Goal: Transaction & Acquisition: Purchase product/service

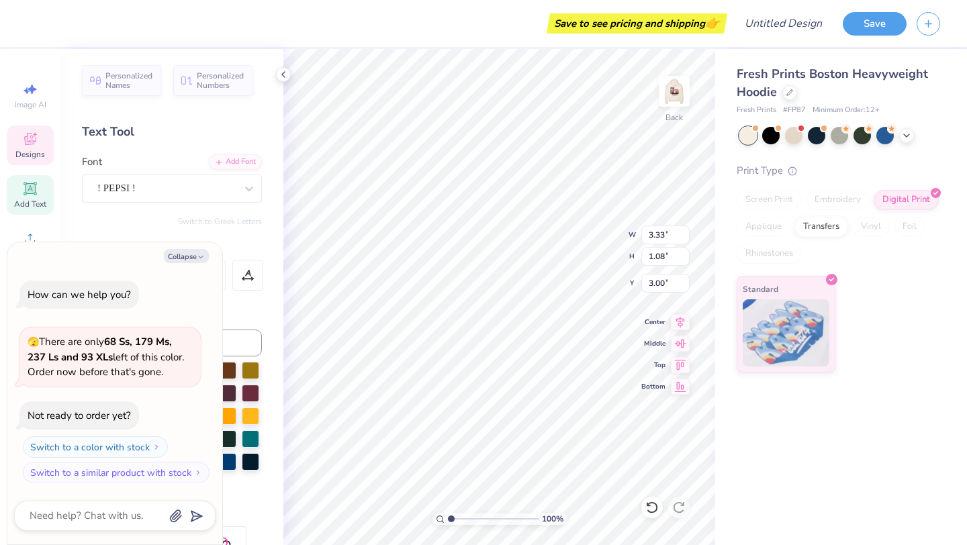
type textarea "x"
type textarea "B"
type textarea "x"
type textarea "BM"
type textarea "x"
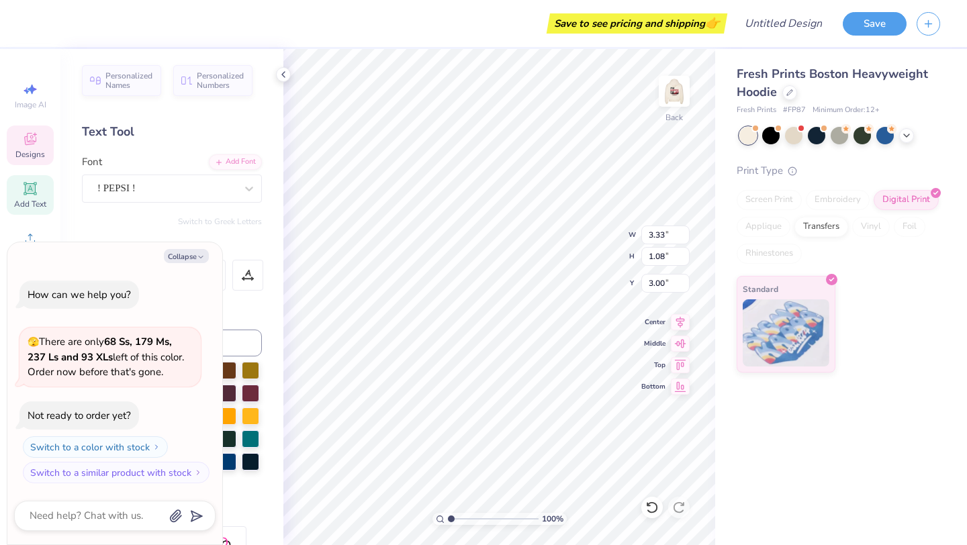
type textarea "BME"
click at [681, 98] on img at bounding box center [674, 91] width 54 height 54
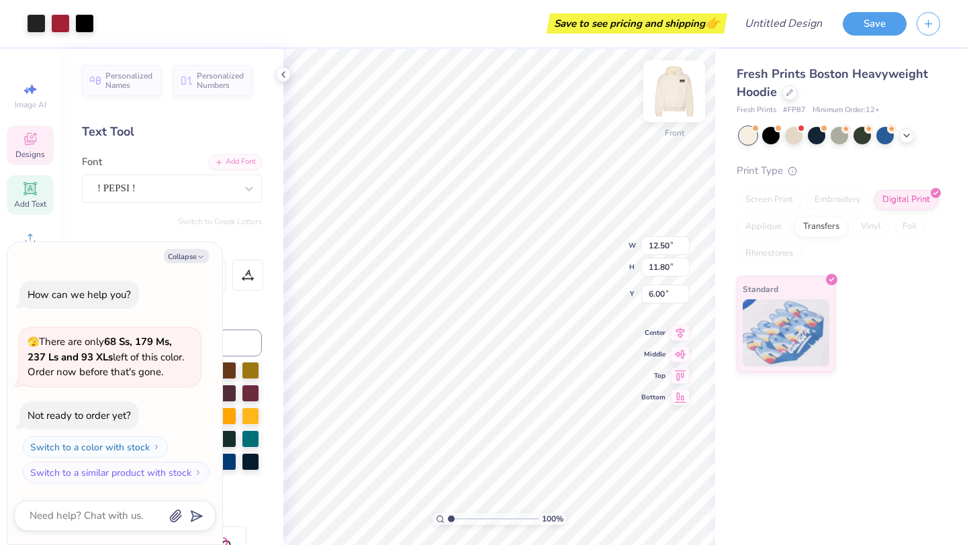
type textarea "x"
type input "6.01"
type textarea "x"
type input "6.02"
type textarea "x"
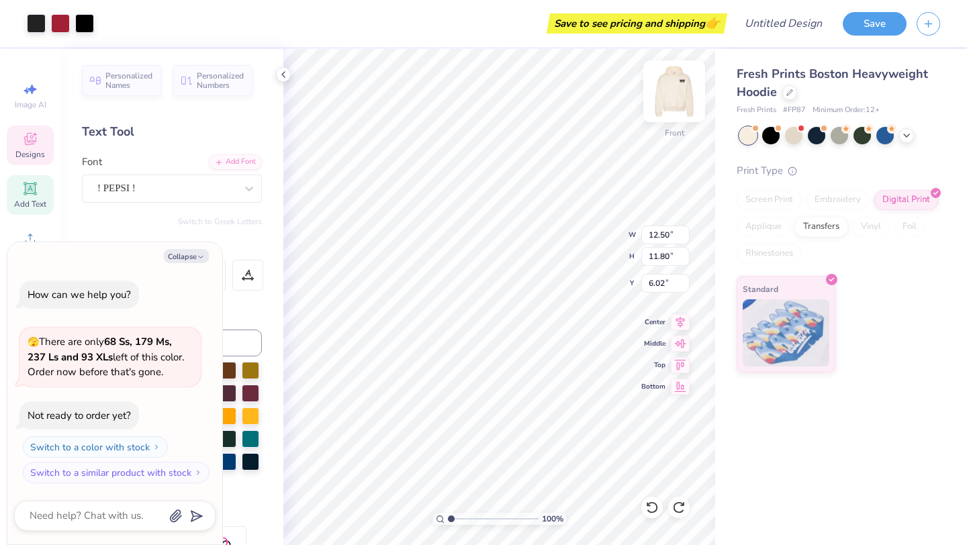
type input "6.01"
type textarea "x"
type textarea "B"
type textarea "x"
type textarea "Be"
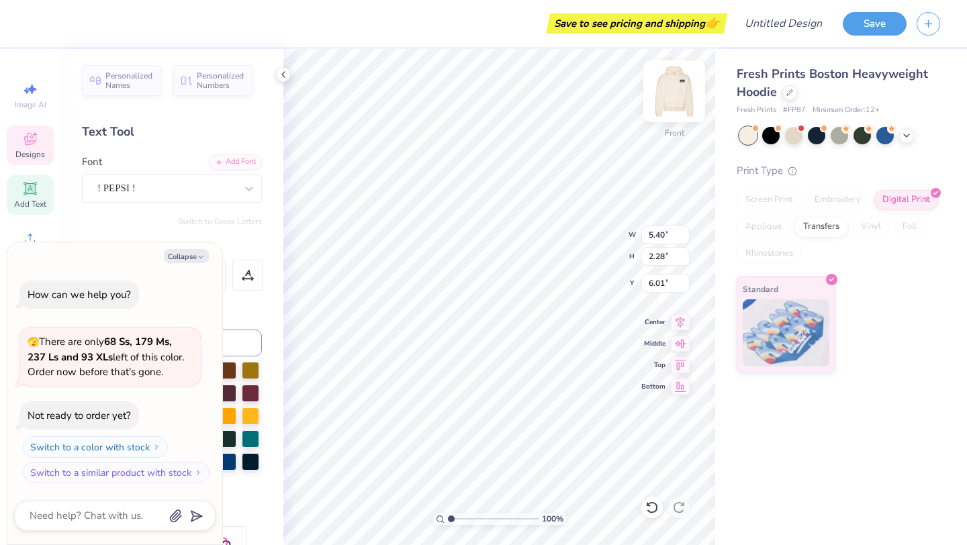
type textarea "x"
type textarea "Bet"
type textarea "x"
type textarea "Beta"
type textarea "x"
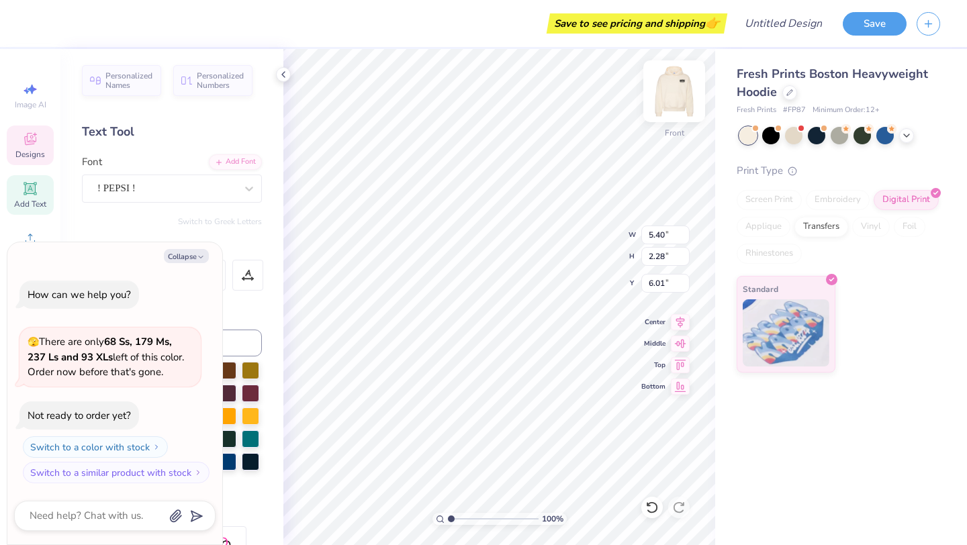
type input "11.69"
type input "2.27"
type input "9.00"
type textarea "x"
type input "9.01"
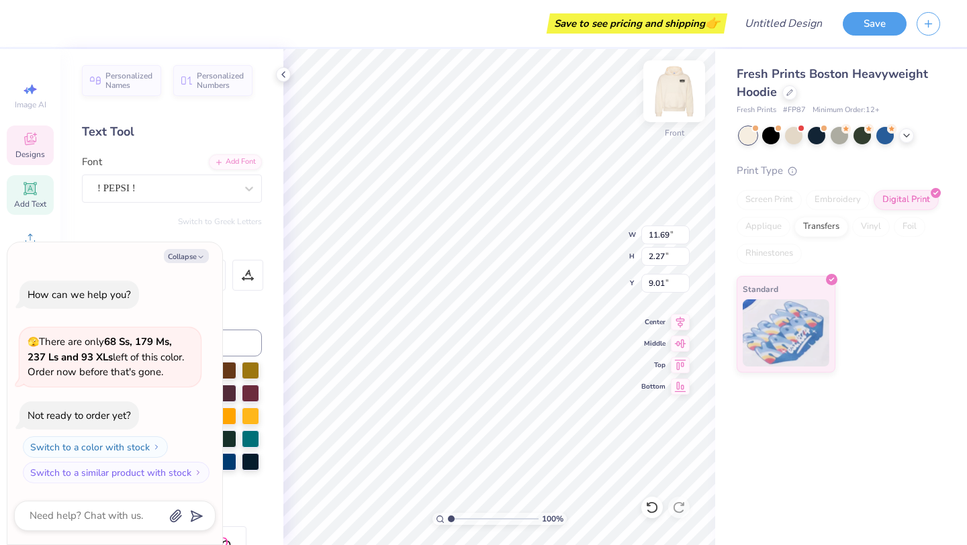
type textarea "x"
type input "9.00"
type textarea "x"
type input "9.01"
type textarea "x"
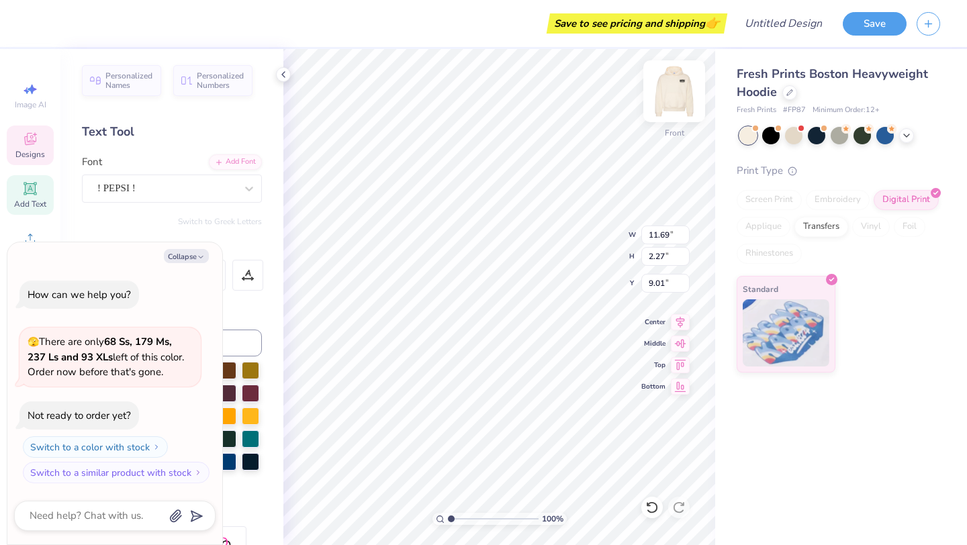
type textarea "M"
type textarea "x"
type textarea "MU"
type textarea "x"
type textarea "M"
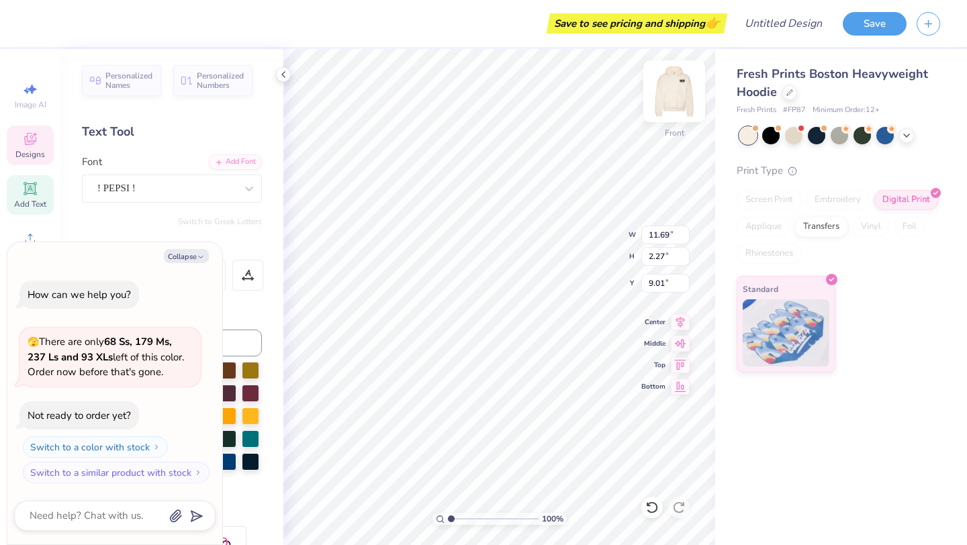
type textarea "x"
type textarea "Mu"
type textarea "x"
type input "5.28"
type input "11.93"
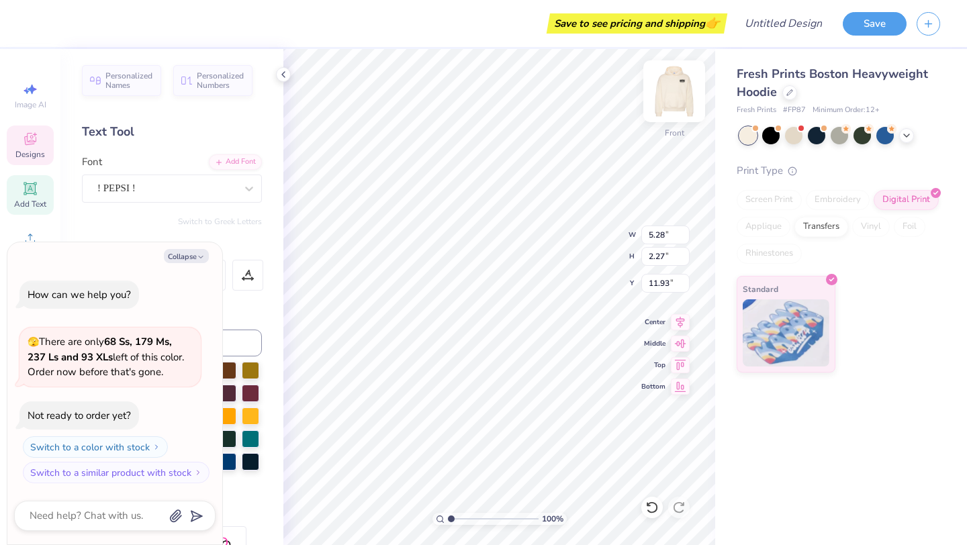
type textarea "x"
type textarea "E"
type textarea "x"
type textarea "Ep"
type textarea "x"
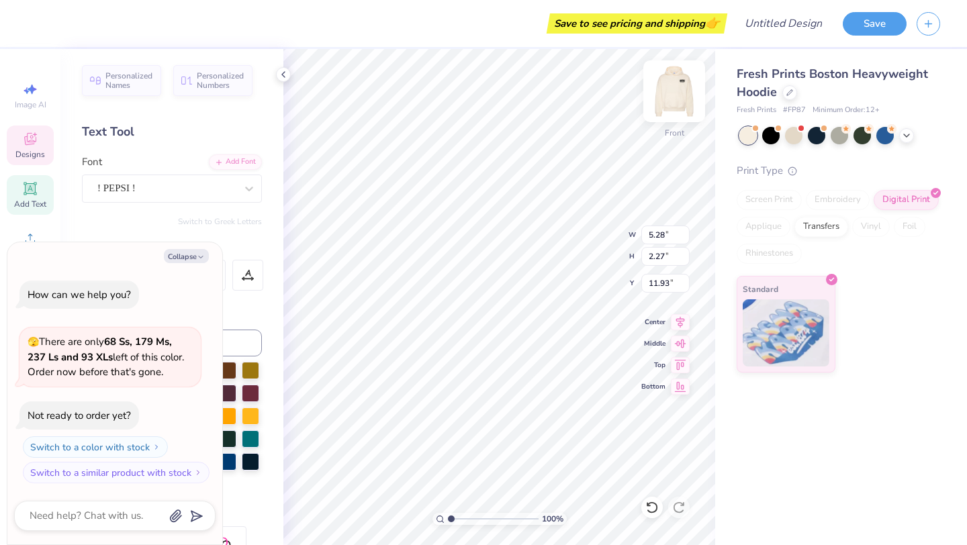
type textarea "Epsi"
type textarea "x"
type textarea "Epsio"
type textarea "x"
type textarea "Epsi"
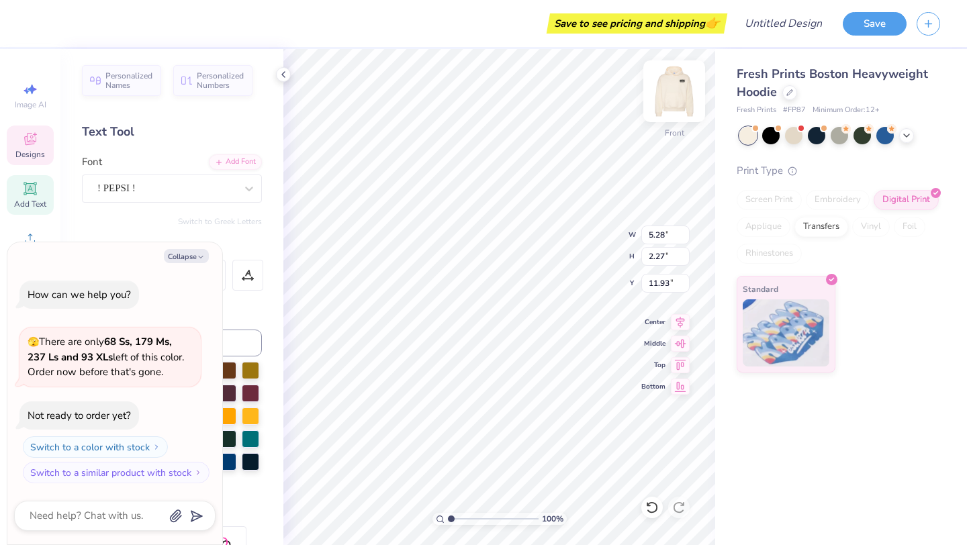
type textarea "x"
type textarea "Epsil"
type textarea "x"
type textarea "Epsilon"
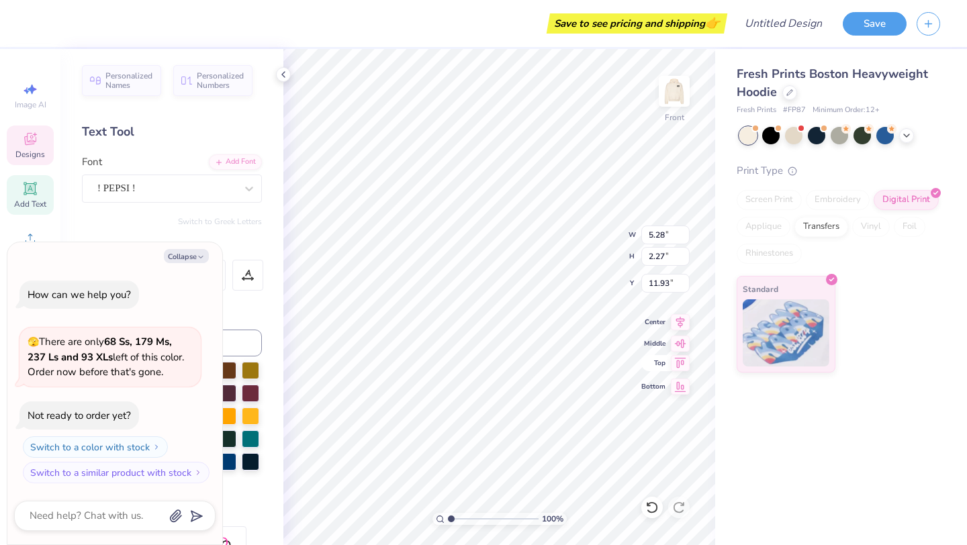
type textarea "x"
type input "4.94"
type textarea "x"
type input "9.86"
type textarea "x"
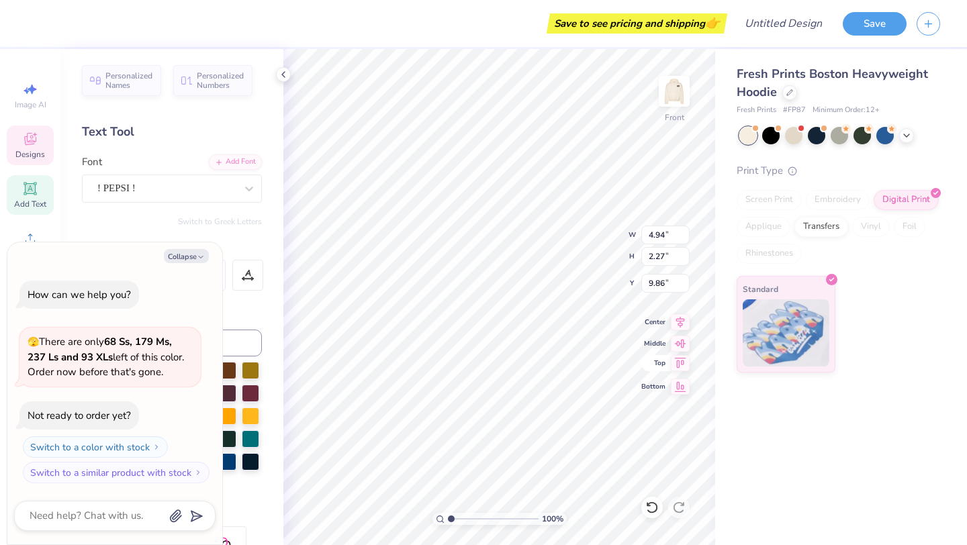
type input "14.63"
type input "2.29"
type input "12.12"
type textarea "x"
type input "12.46"
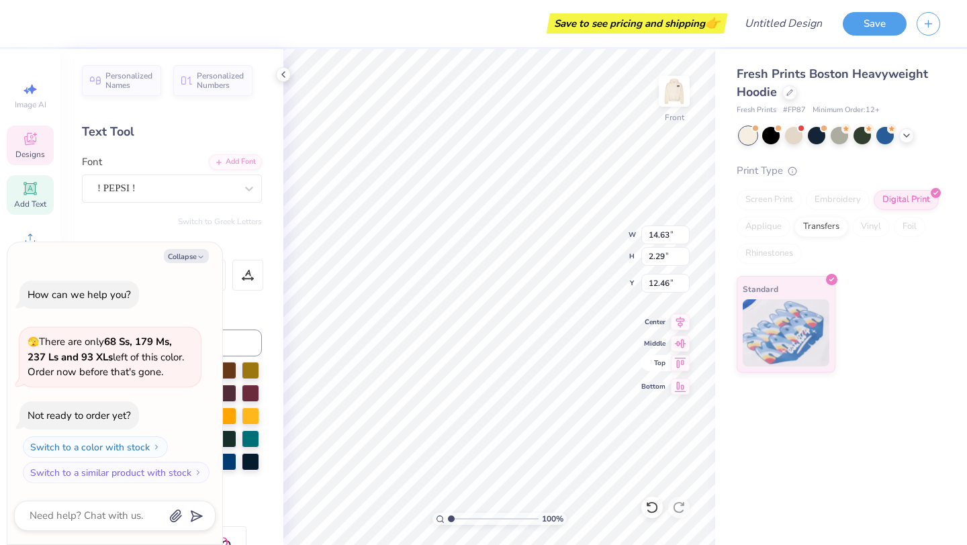
type textarea "x"
type input "9.46"
type input "2.24"
type input "6.24"
type textarea "x"
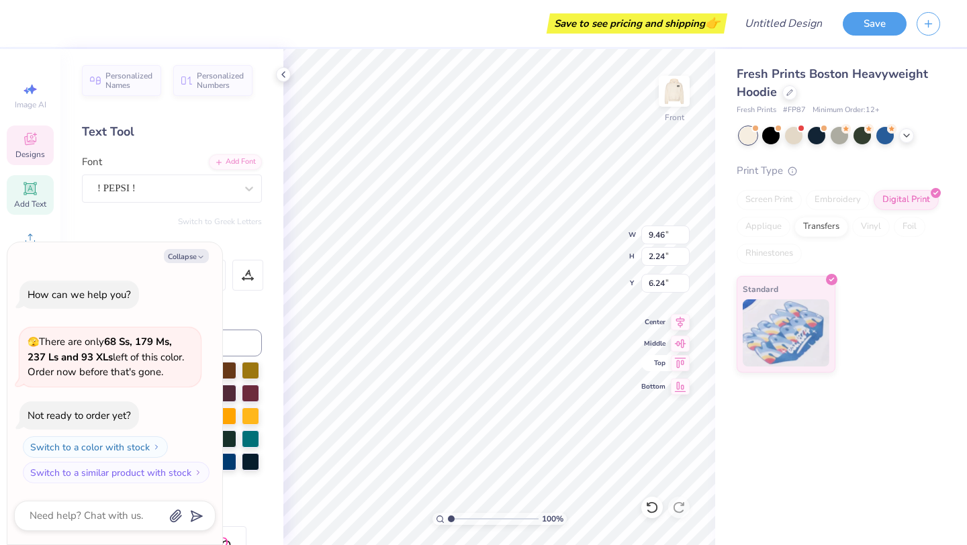
type input "5.21"
type input "9.24"
type textarea "x"
type input "9.23"
type textarea "x"
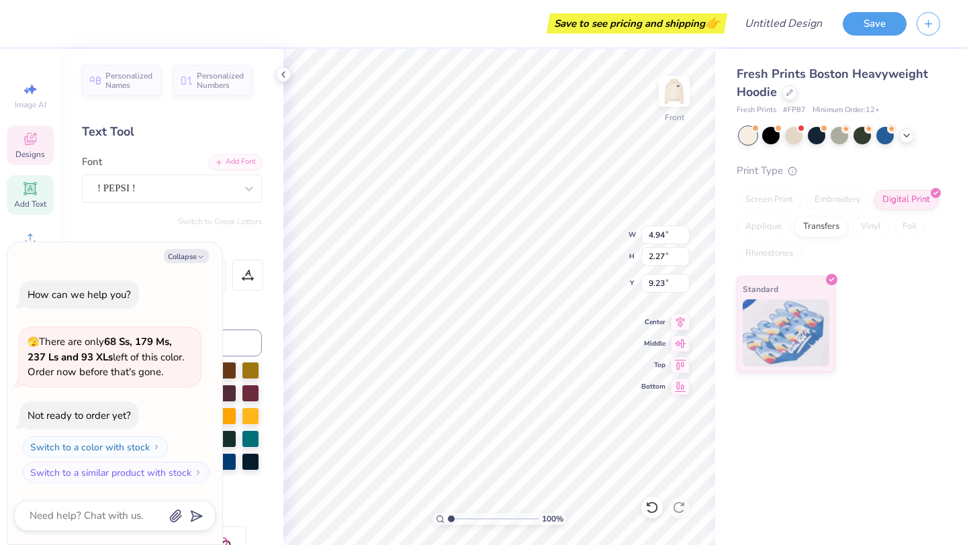
type input "12.50"
type input "2.62"
type input "13.39"
type textarea "x"
type input "14.63"
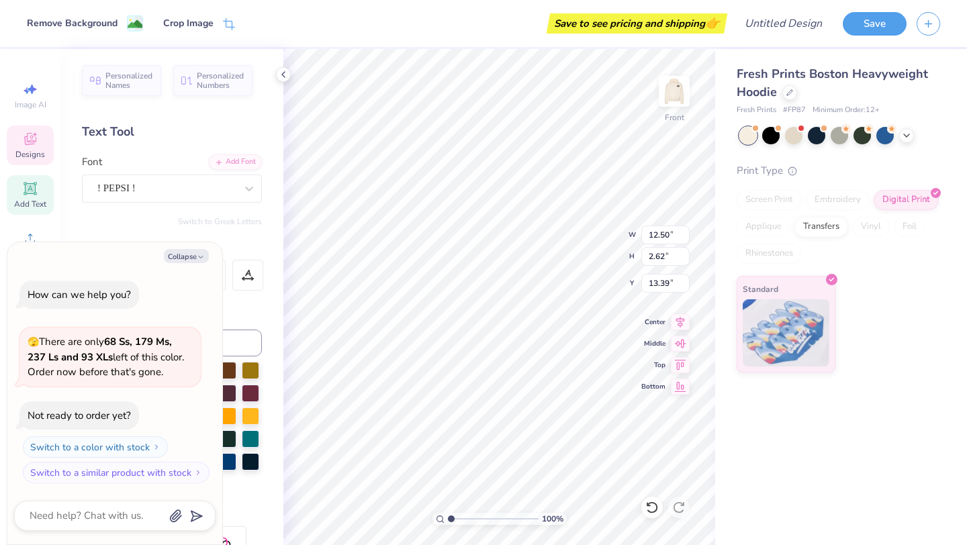
type input "2.29"
type input "12.46"
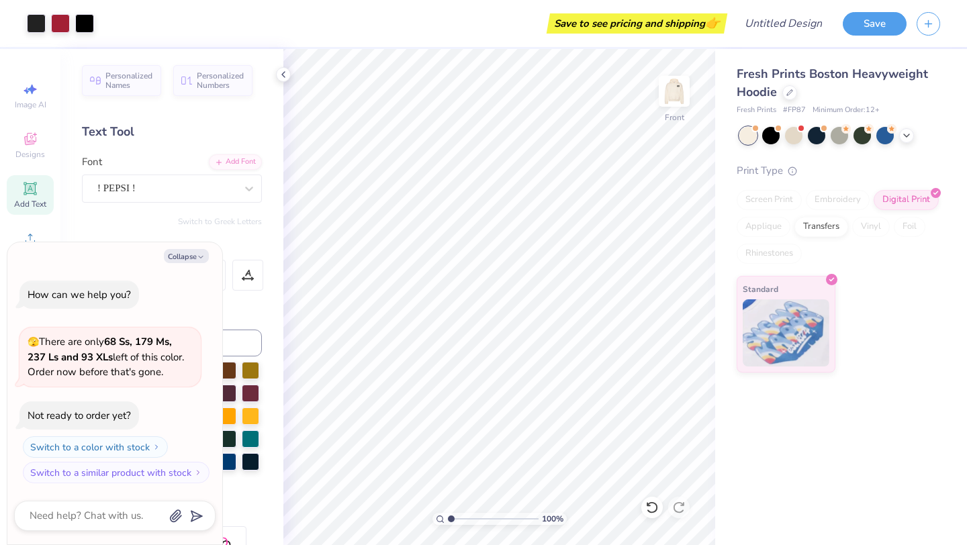
click at [775, 459] on div "Fresh Prints Boston Heavyweight Hoodie Fresh Prints # FP87 Minimum Order: 12 + …" at bounding box center [841, 297] width 252 height 496
type textarea "x"
type input "9.25"
type textarea "x"
type input "9.46"
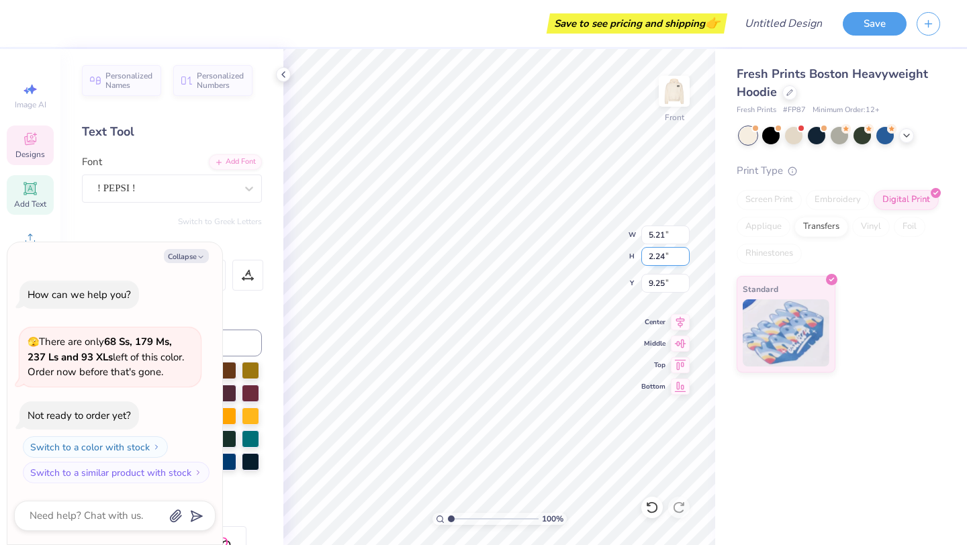
type input "6.24"
click at [774, 136] on div at bounding box center [770, 134] width 17 height 17
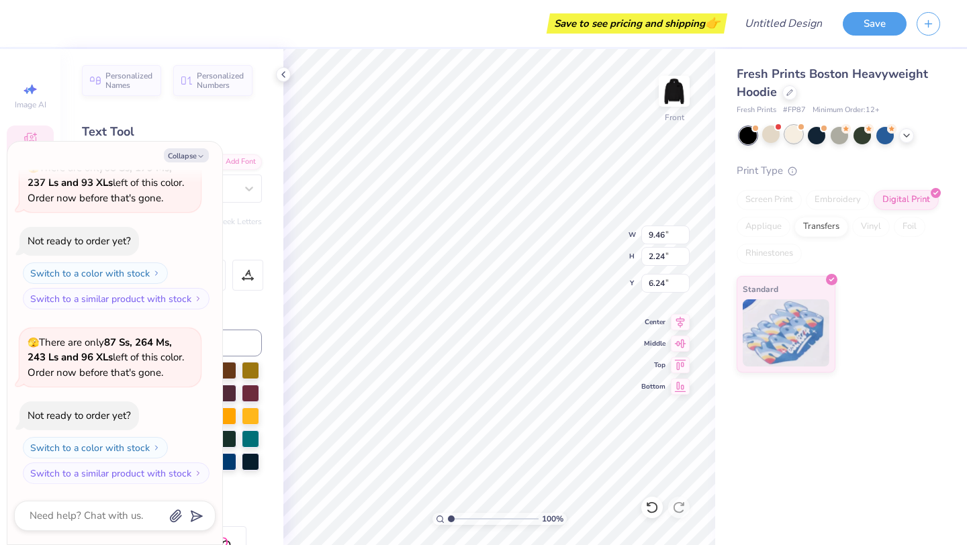
click at [790, 136] on div at bounding box center [793, 134] width 17 height 17
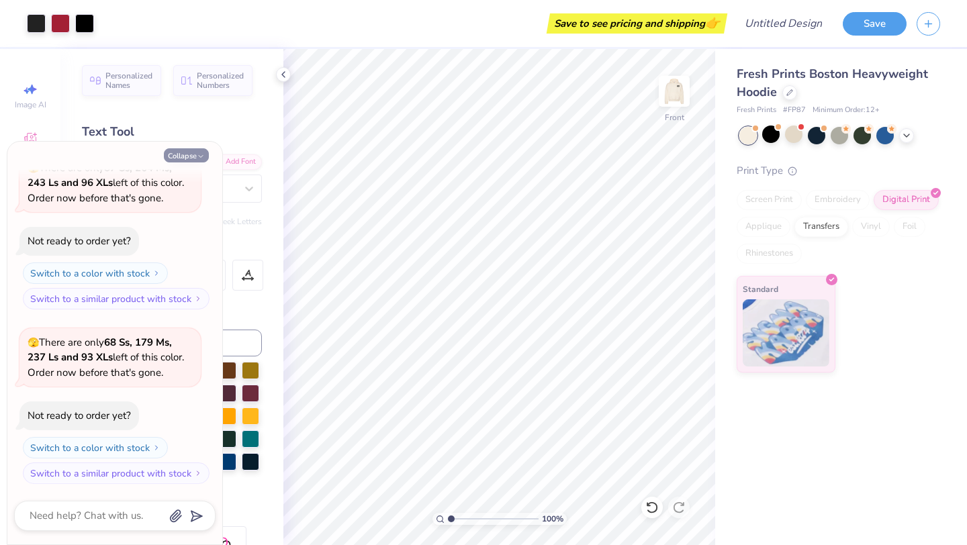
click at [195, 154] on button "Collapse" at bounding box center [186, 155] width 45 height 14
type textarea "x"
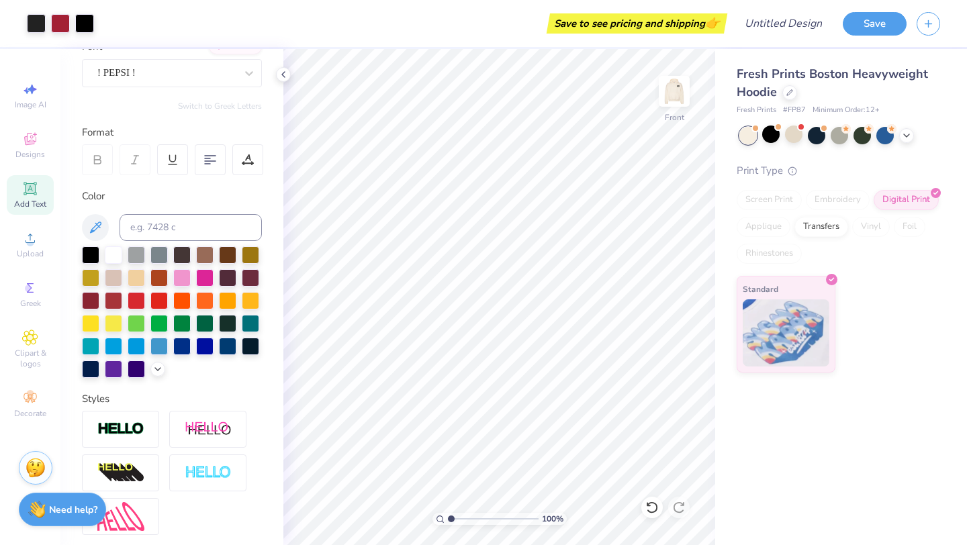
scroll to position [0, 0]
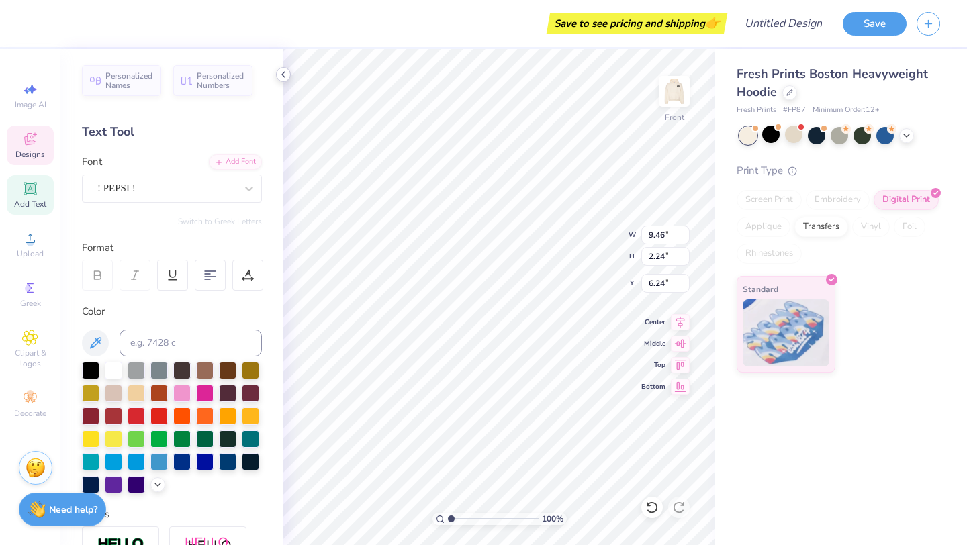
click at [279, 78] on icon at bounding box center [283, 74] width 11 height 11
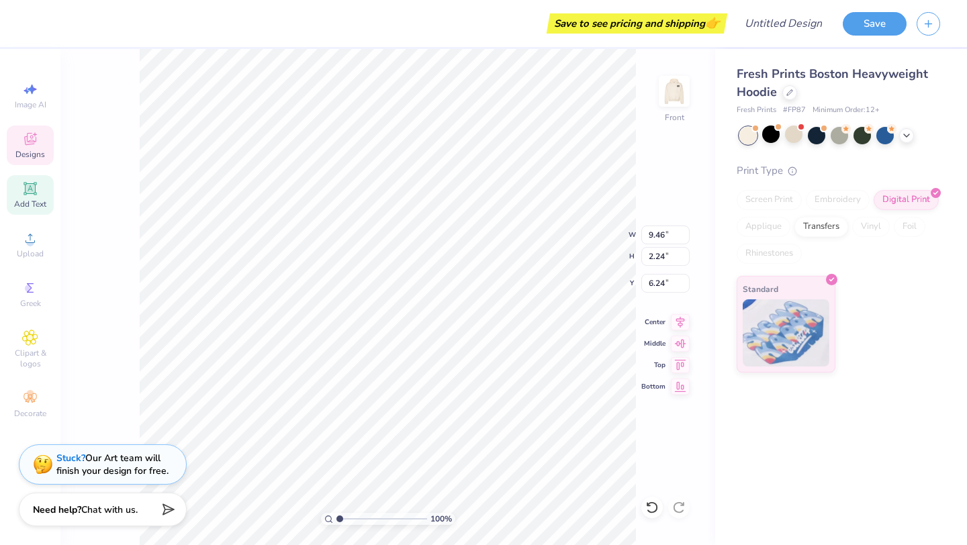
type input "6.25"
click at [29, 134] on icon at bounding box center [30, 139] width 16 height 16
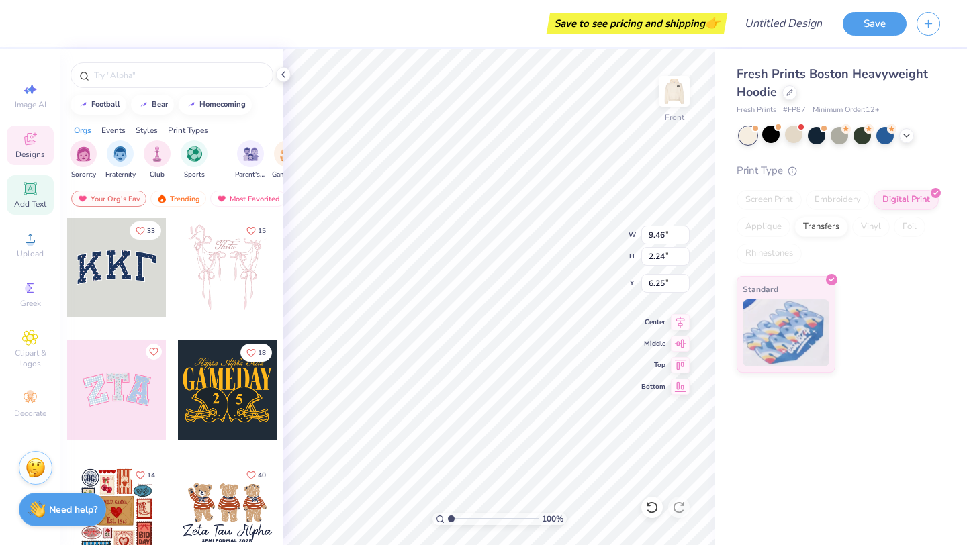
click at [30, 201] on span "Add Text" at bounding box center [30, 204] width 32 height 11
type input "7.22"
type input "2.09"
type input "13.71"
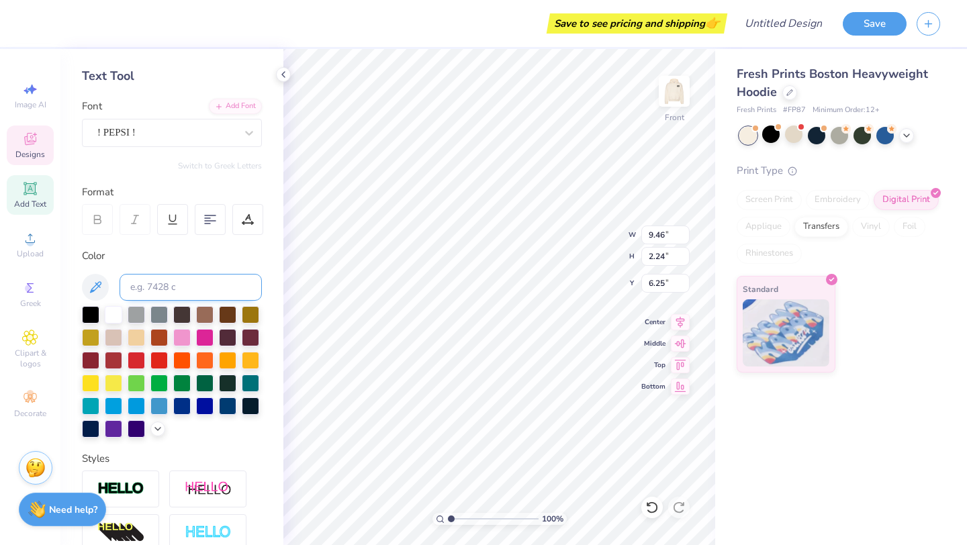
scroll to position [58, 0]
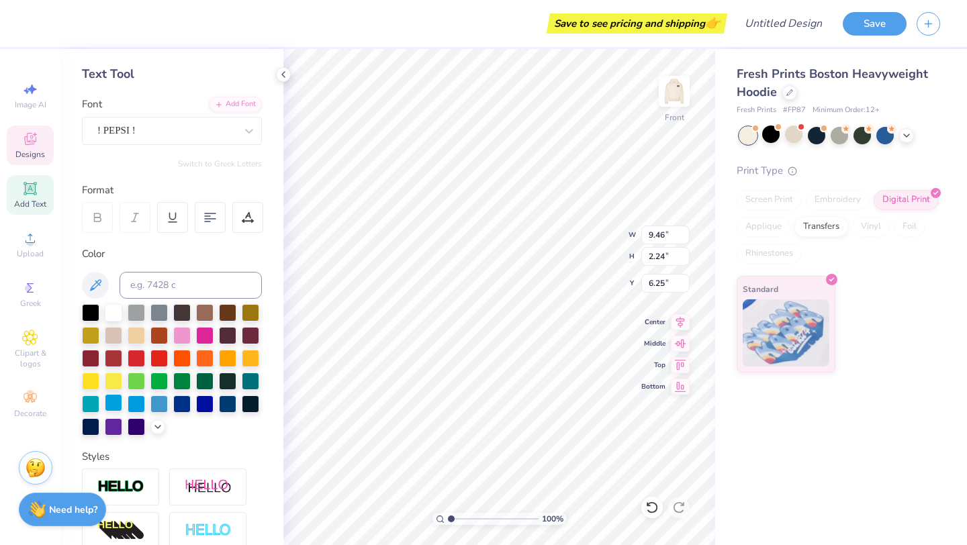
click at [117, 406] on div at bounding box center [113, 402] width 17 height 17
type input "12.50"
type input "2.62"
type input "13.39"
type input "14.63"
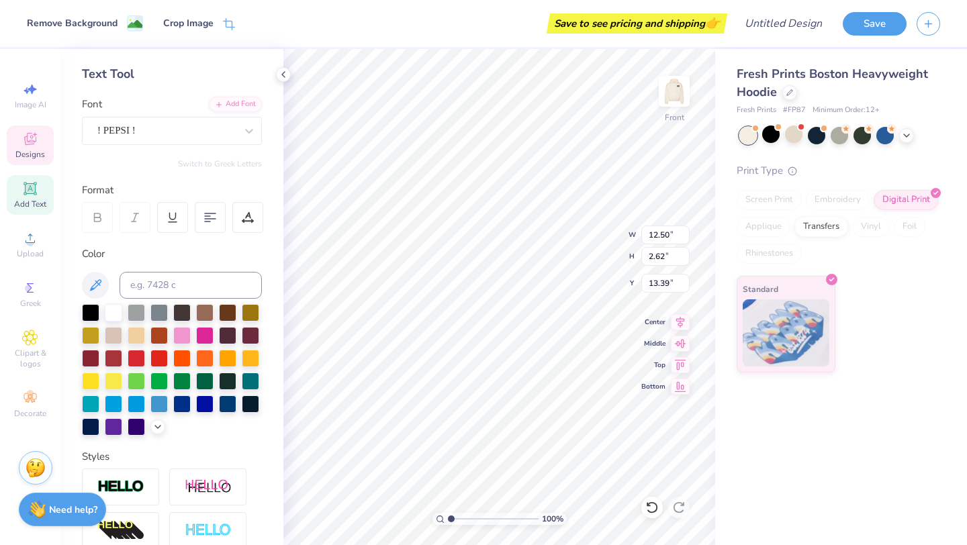
type input "2.29"
click at [107, 406] on div at bounding box center [113, 402] width 17 height 17
type input "12.16"
type input "5.21"
type input "2.24"
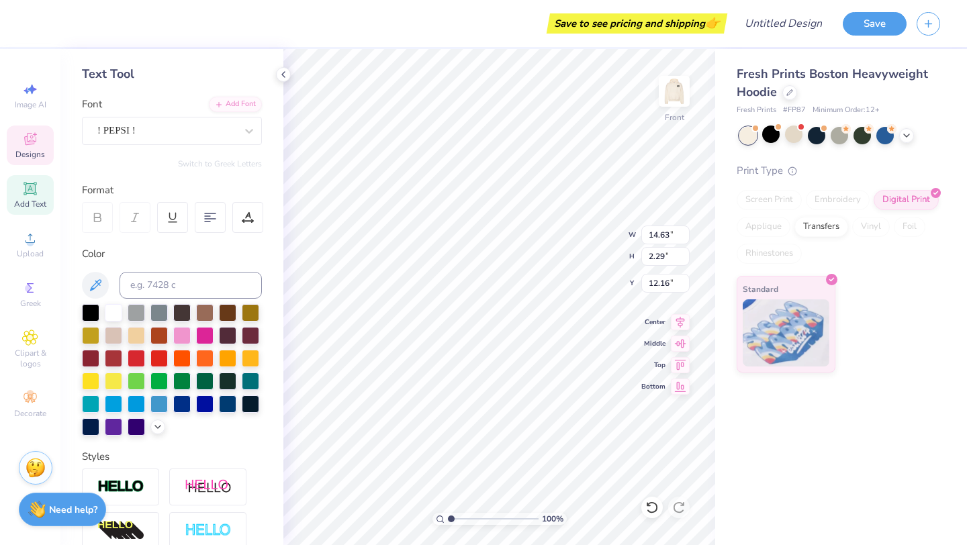
type input "9.25"
type input "10.60"
type input "2.27"
type input "9.23"
click at [187, 338] on div at bounding box center [181, 334] width 17 height 17
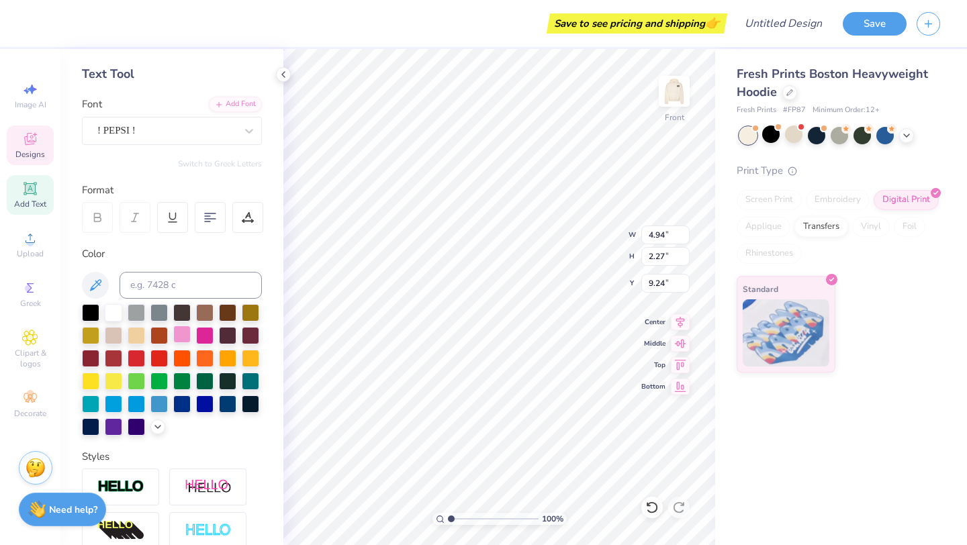
click at [183, 334] on div at bounding box center [181, 334] width 17 height 17
type input "4.92"
type input "2.24"
type input "9.46"
type input "8.25"
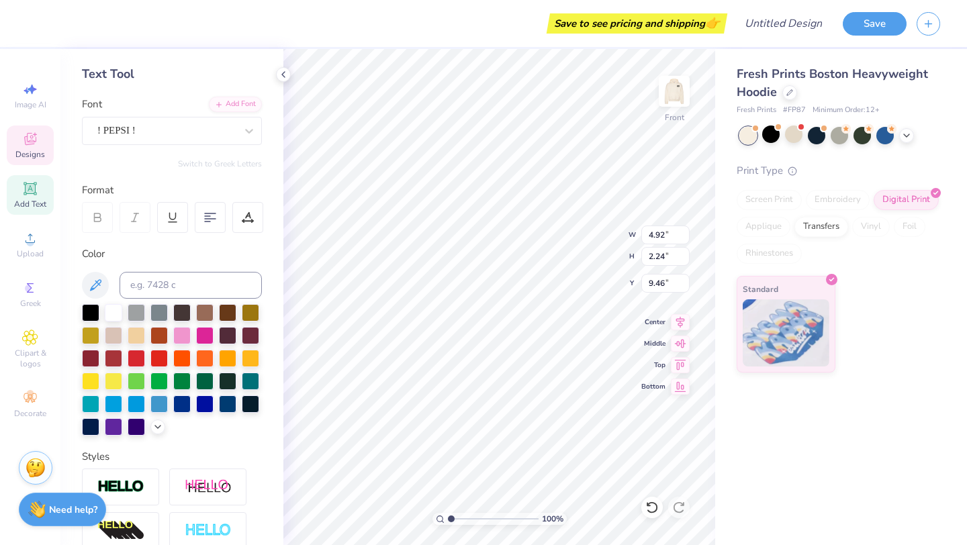
type input "0.53"
type input "16.29"
click at [187, 331] on div at bounding box center [181, 334] width 17 height 17
type input "8.23"
type input "0.48"
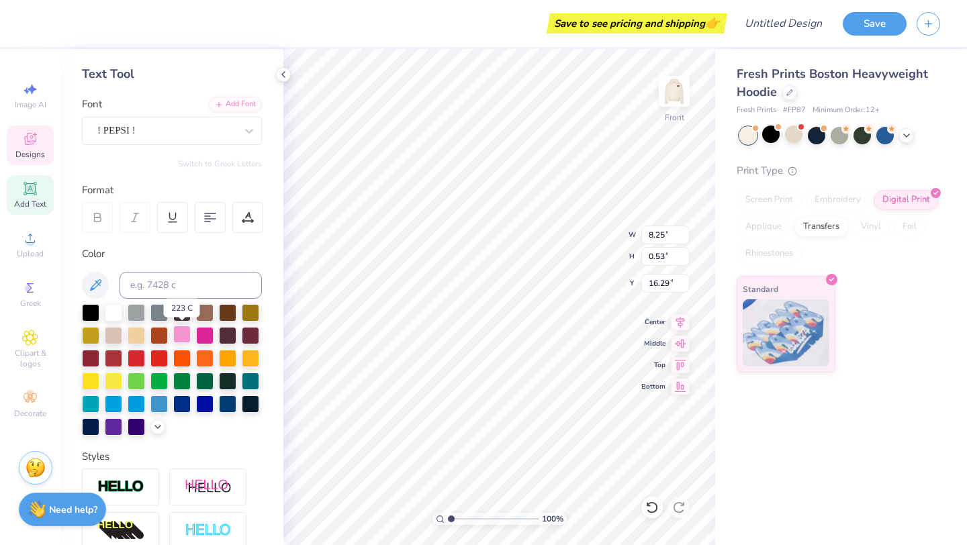
type input "16.35"
type input "13.44"
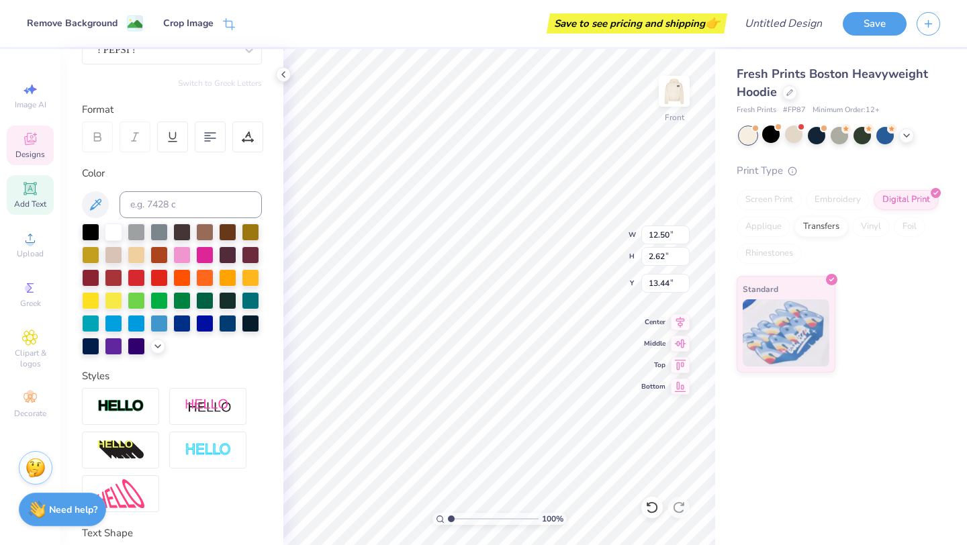
scroll to position [235, 0]
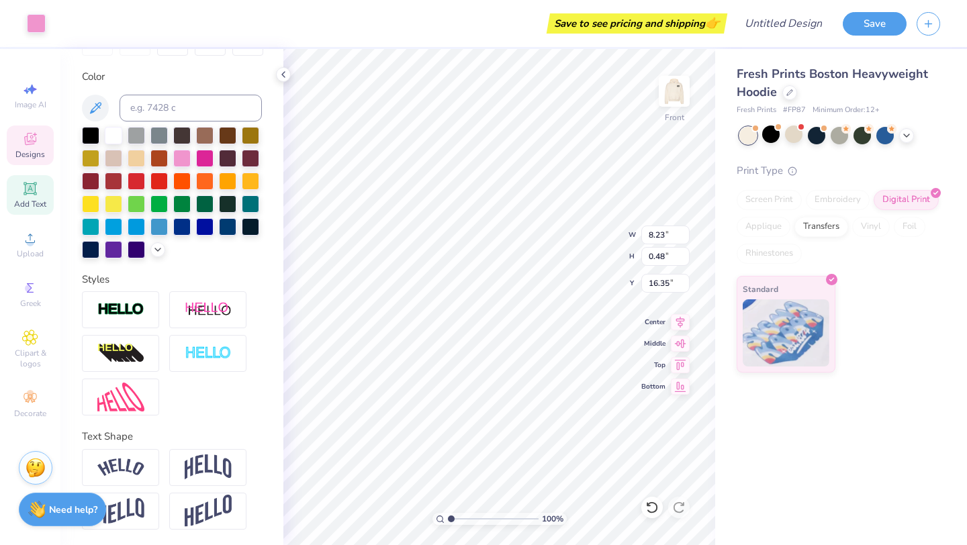
type input "16.60"
type textarea "Biomedical Engineering."
click at [730, 440] on div "Fresh Prints Boston Heavyweight Hoodie Fresh Prints # FP87 Minimum Order: 12 + …" at bounding box center [841, 297] width 252 height 496
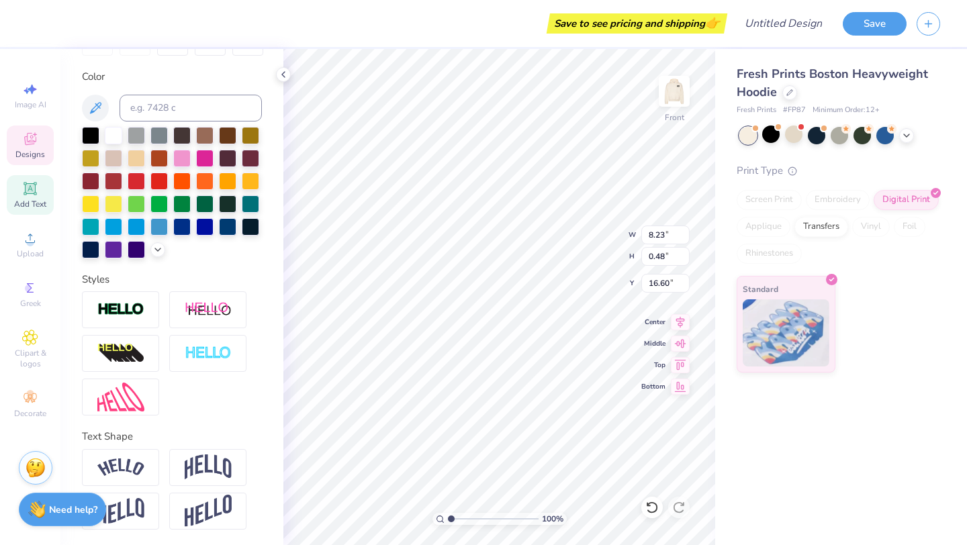
type input "9.47"
type input "0.49"
type input "16.59"
click at [724, 448] on div "Fresh Prints Boston Heavyweight Hoodie Fresh Prints # FP87 Minimum Order: 12 + …" at bounding box center [841, 297] width 252 height 496
click at [725, 452] on div "Fresh Prints Boston Heavyweight Hoodie Fresh Prints # FP87 Minimum Order: 12 + …" at bounding box center [841, 297] width 252 height 496
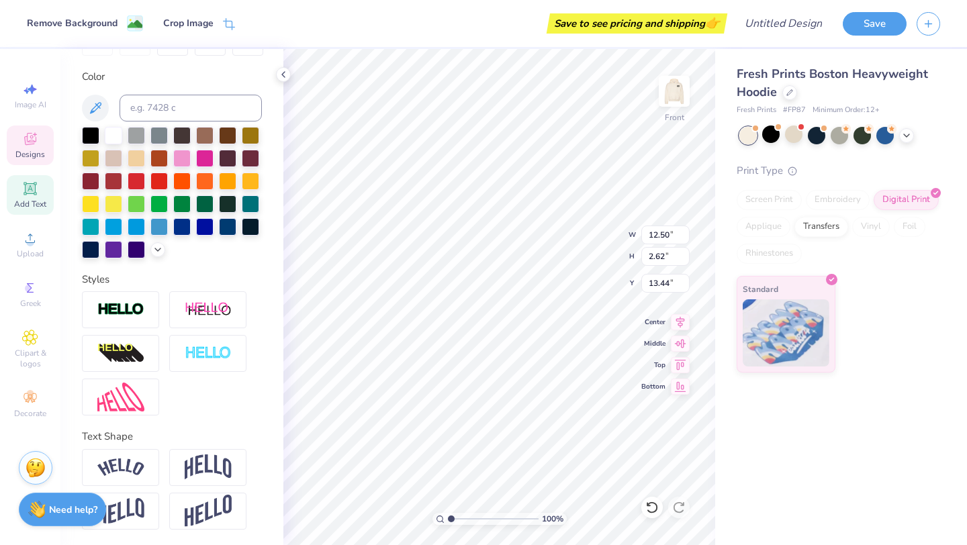
type input "13.78"
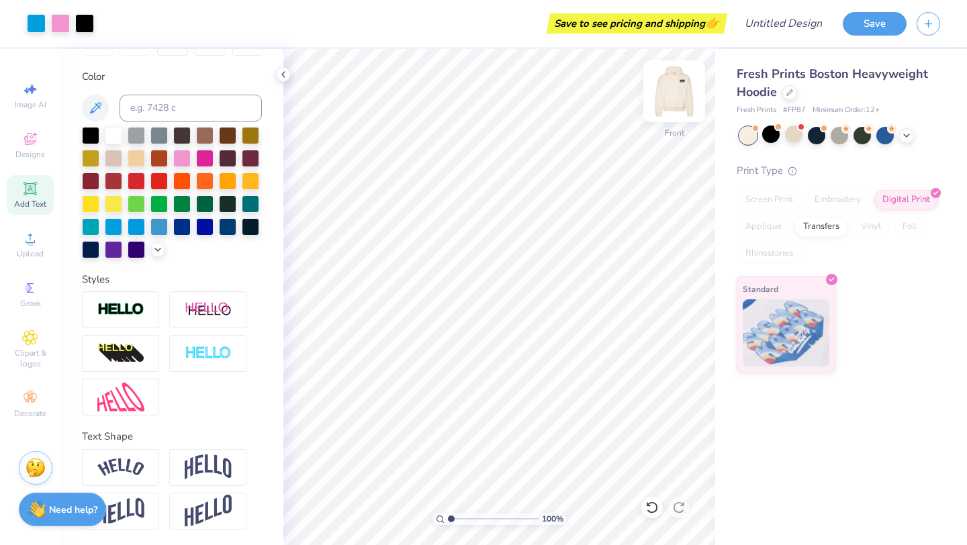
click at [675, 91] on img at bounding box center [674, 91] width 54 height 54
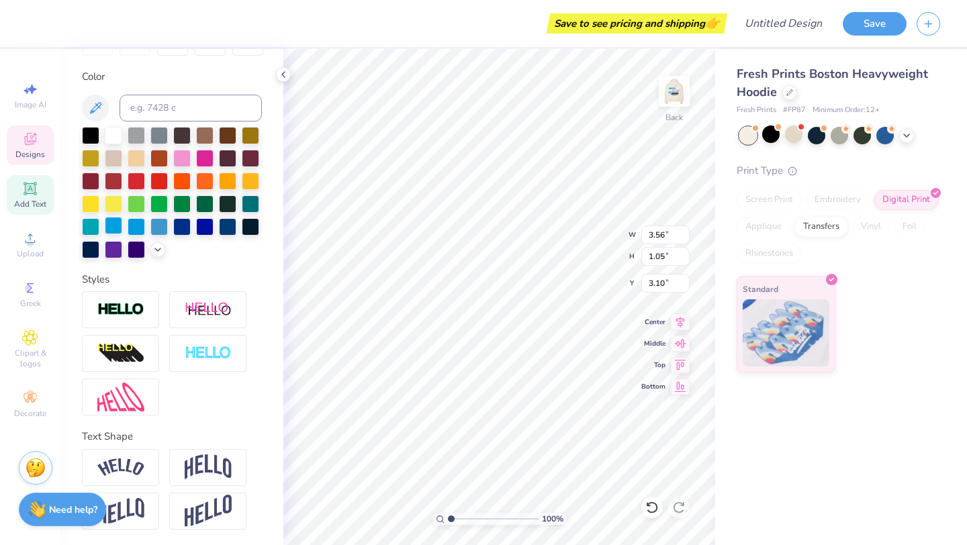
click at [111, 225] on div at bounding box center [113, 225] width 17 height 17
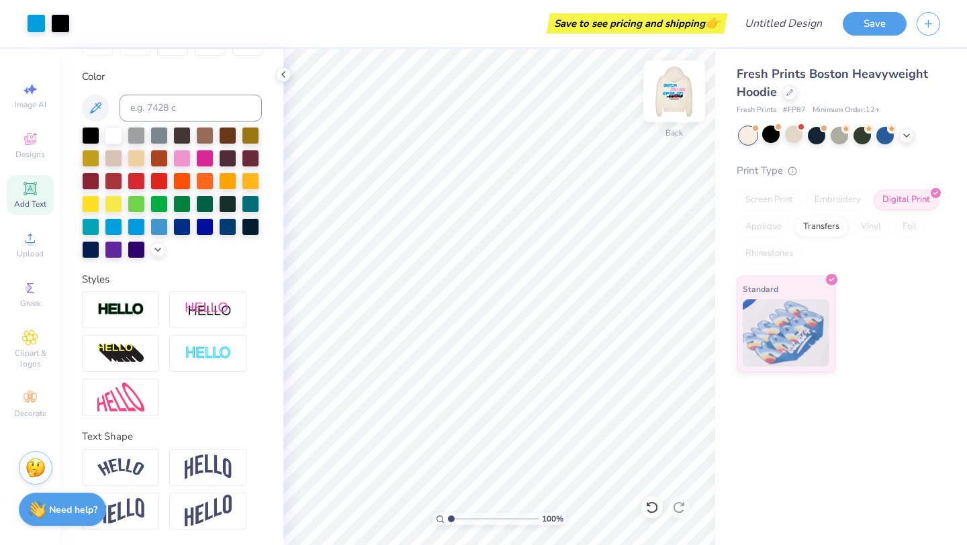
click at [675, 105] on img at bounding box center [674, 91] width 54 height 54
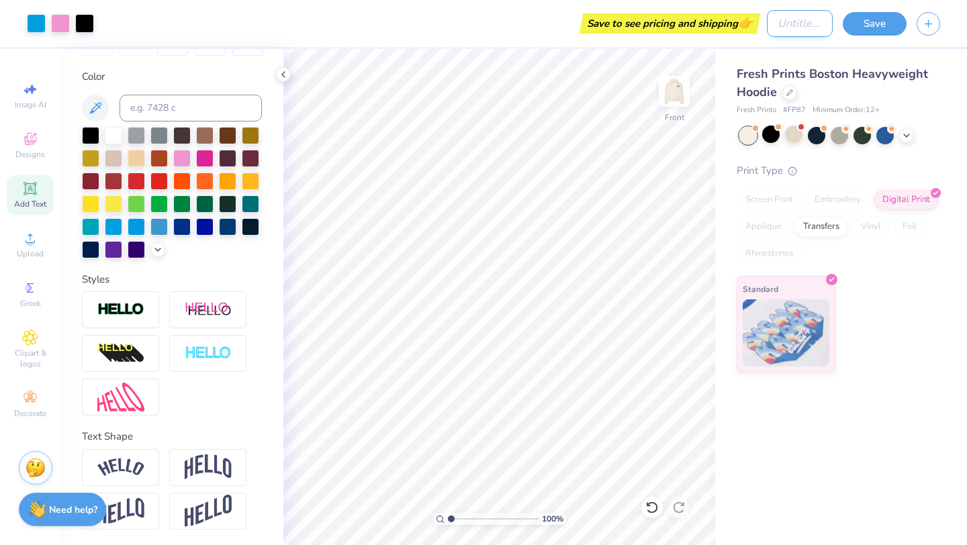
click at [790, 23] on input "Design Title" at bounding box center [800, 23] width 66 height 27
type input "E"
type input "T"
type input "Race"
click at [872, 17] on button "Save" at bounding box center [875, 21] width 64 height 23
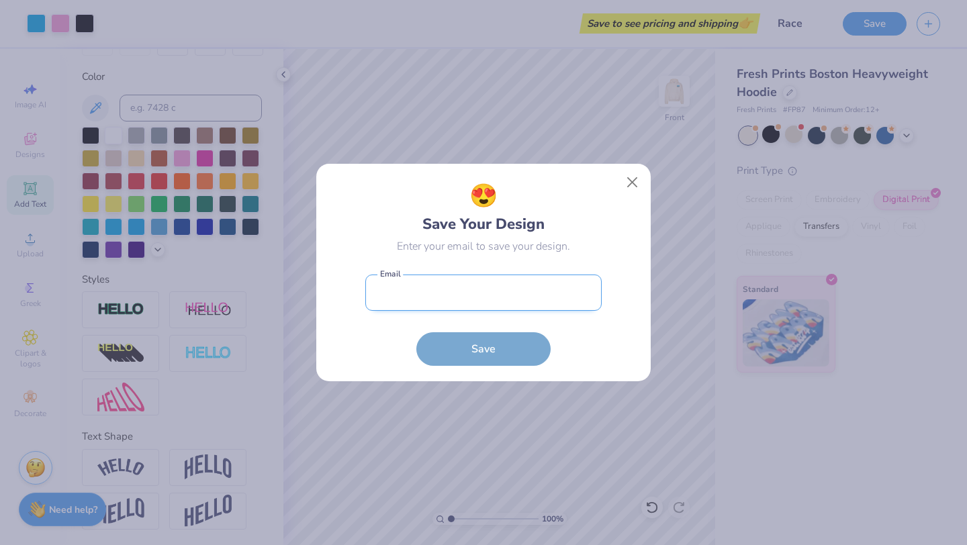
click at [489, 286] on input "email" at bounding box center [483, 293] width 236 height 37
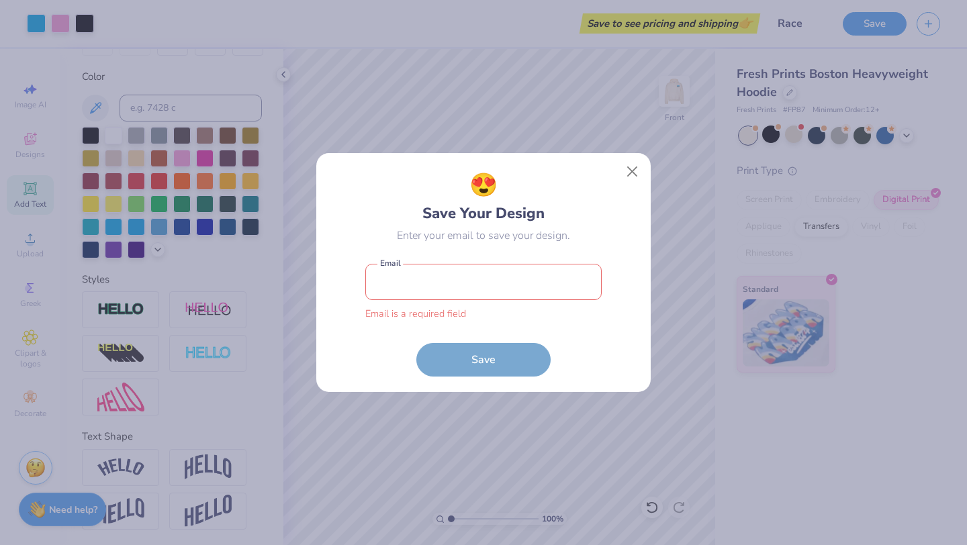
type input "[EMAIL_ADDRESS][DOMAIN_NAME]"
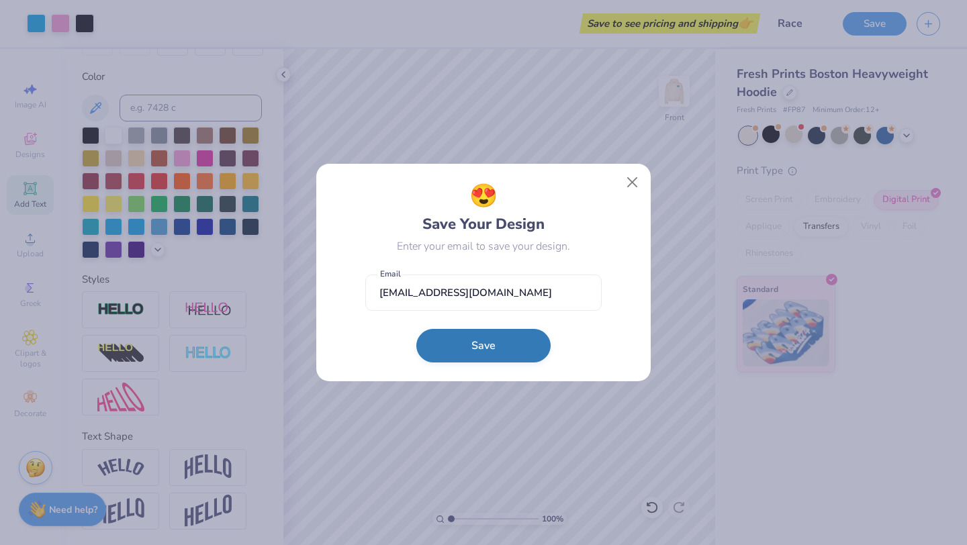
click at [482, 352] on button "Save" at bounding box center [483, 346] width 134 height 34
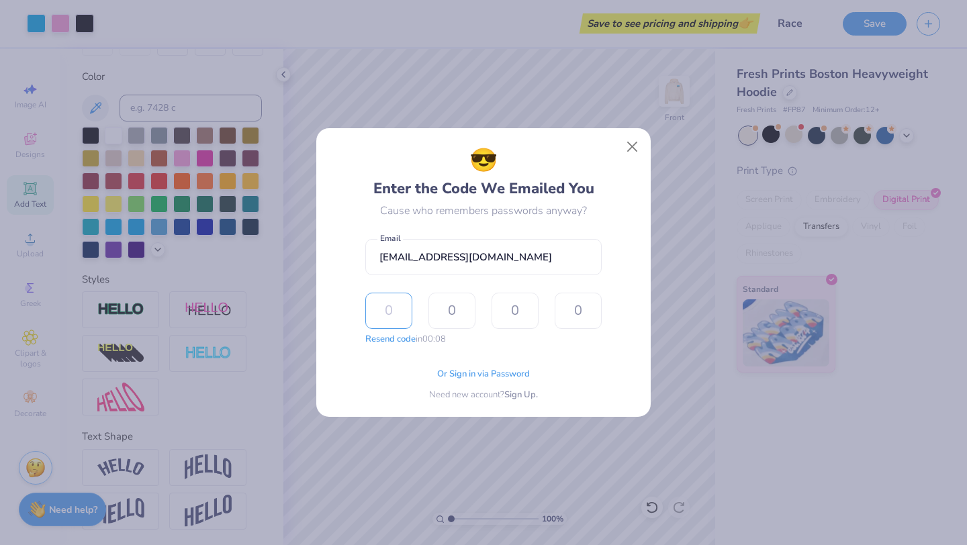
type input "6"
type input "5"
type input "6"
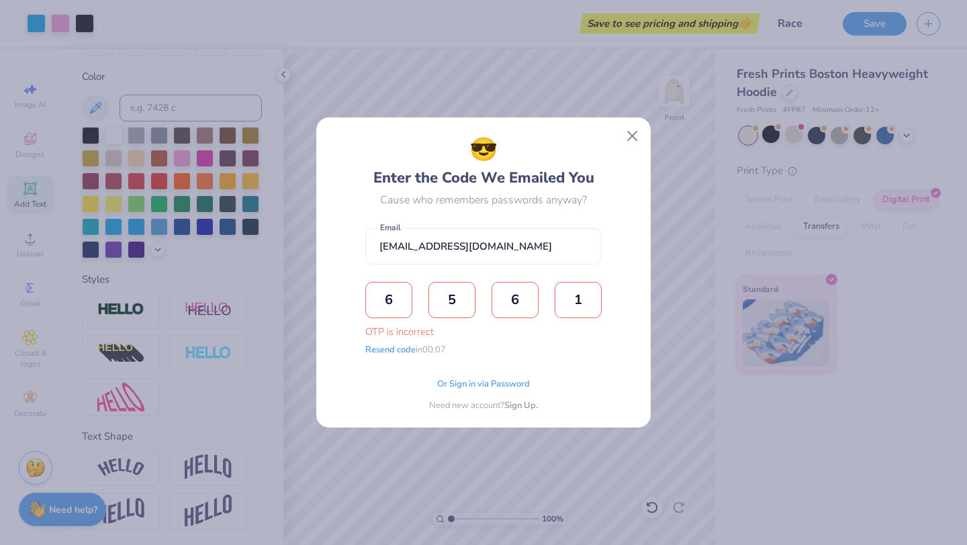
type input "1"
type input "7"
type input "6"
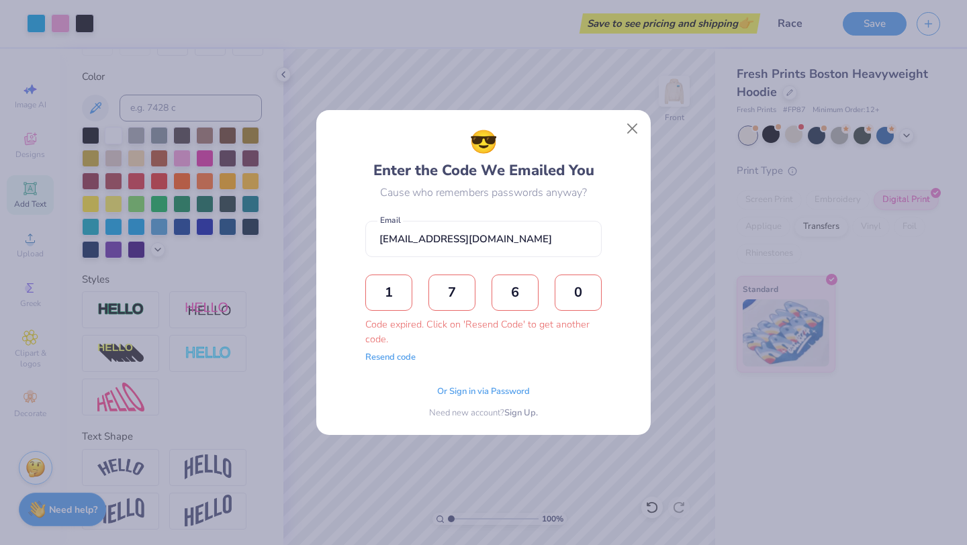
type input "0"
click at [389, 357] on button "Resend code" at bounding box center [390, 355] width 50 height 13
click at [386, 283] on input "text" at bounding box center [388, 293] width 47 height 36
type input "4"
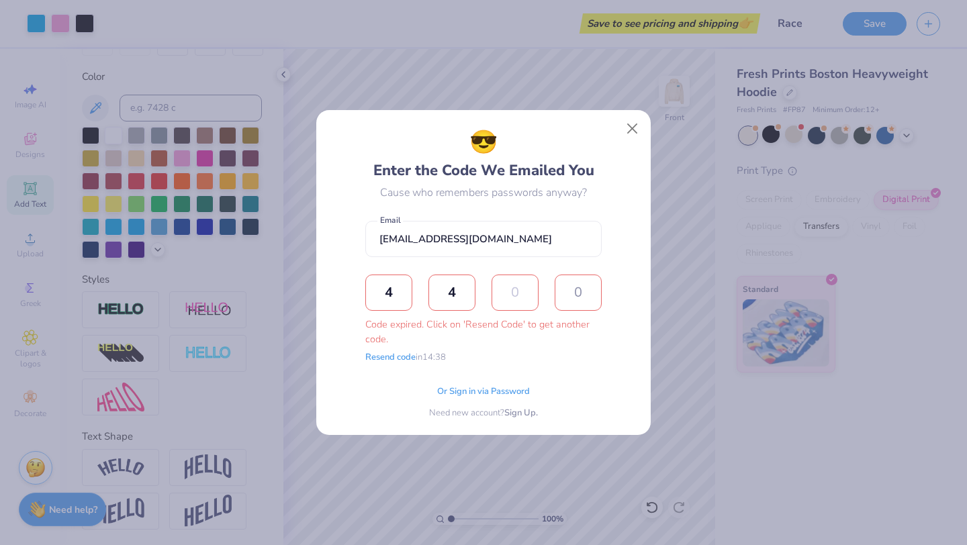
type input "1"
type input "7"
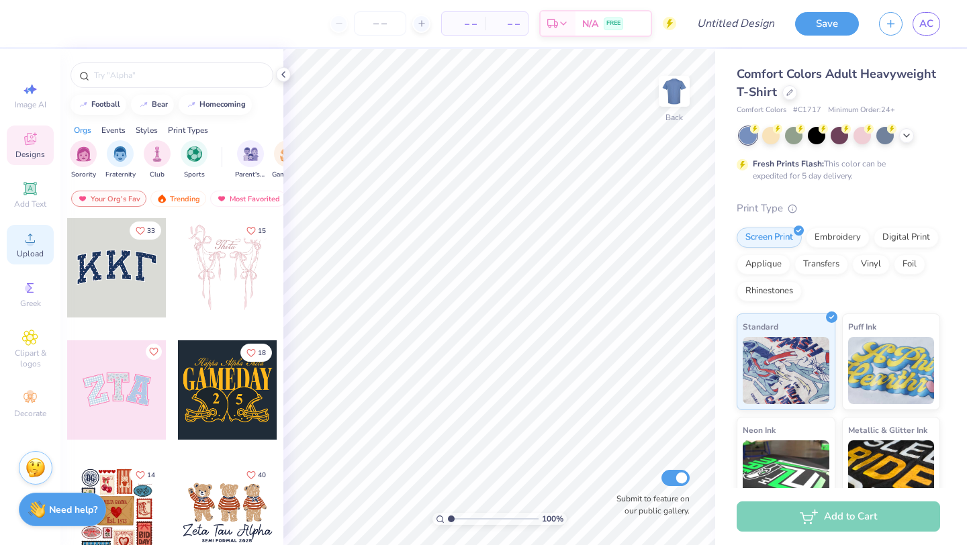
click at [32, 247] on div "Upload" at bounding box center [30, 245] width 47 height 40
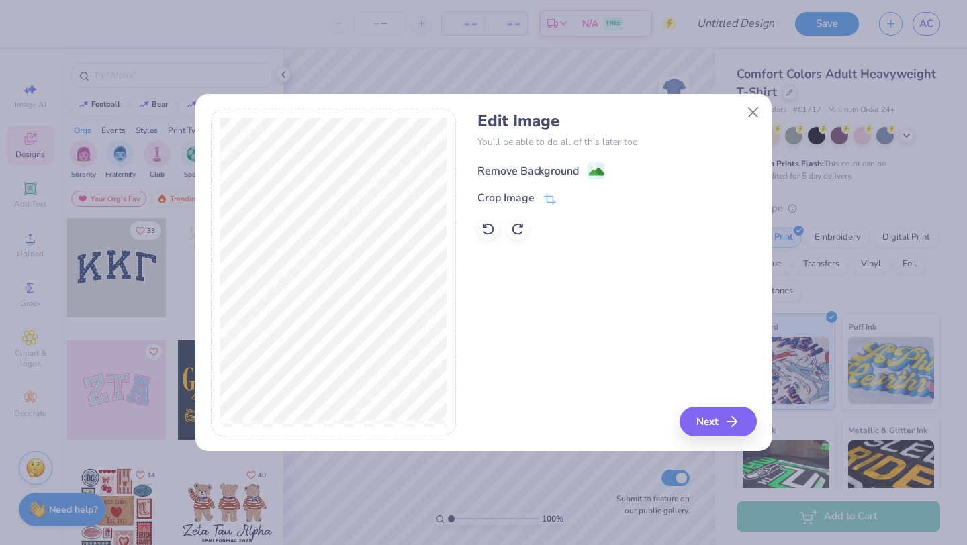
click at [589, 172] on image at bounding box center [596, 171] width 15 height 15
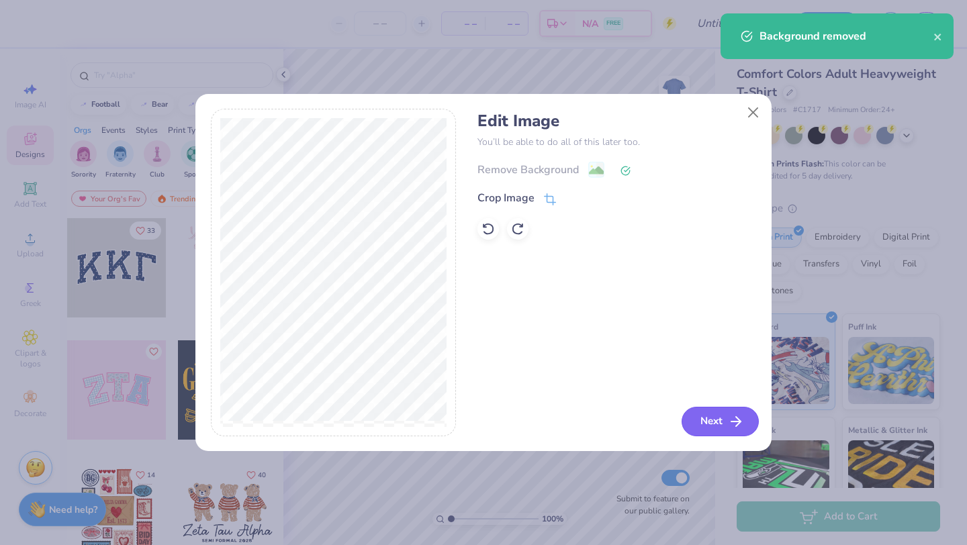
click at [716, 424] on button "Next" at bounding box center [719, 422] width 77 height 30
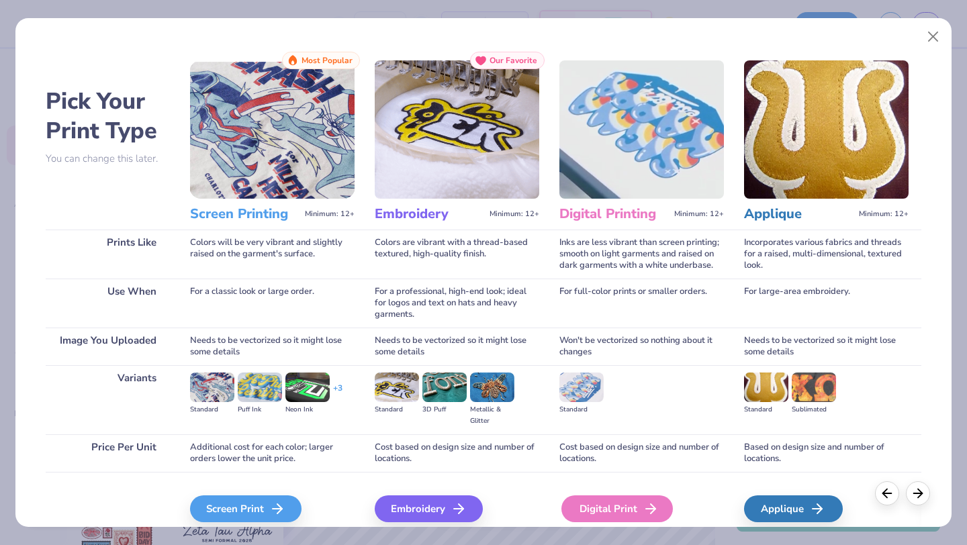
click at [602, 505] on div "Digital Print" at bounding box center [616, 509] width 111 height 27
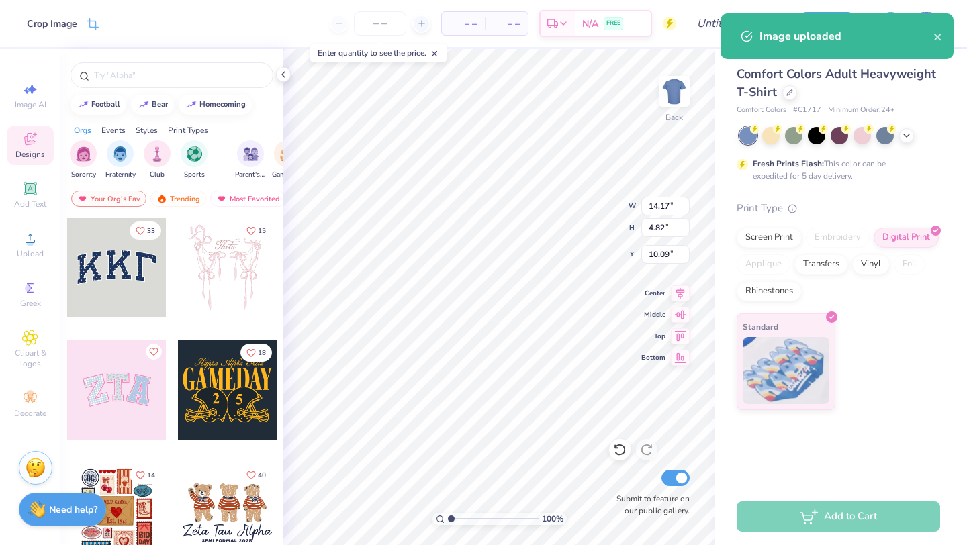
type input "3.00"
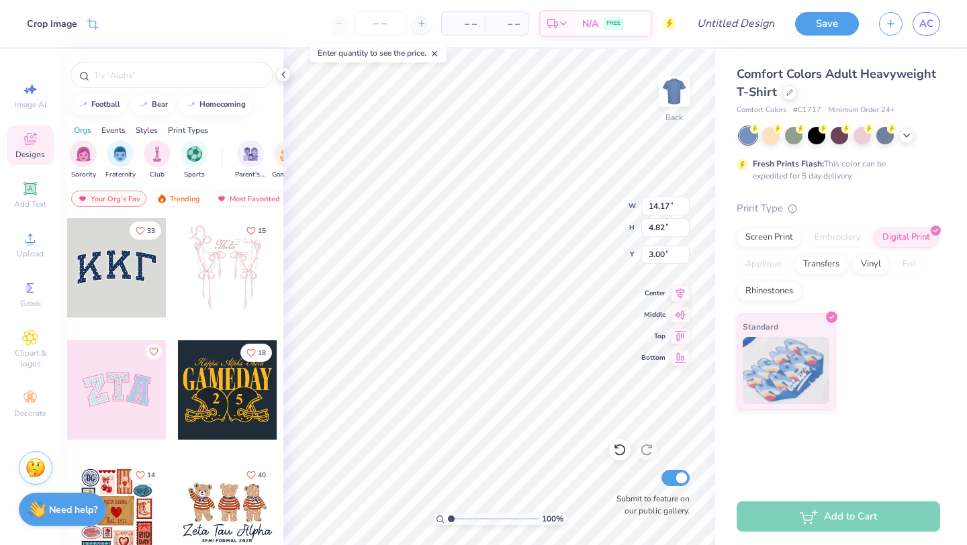
type input "11.48"
type input "3.90"
click at [680, 107] on img at bounding box center [674, 91] width 54 height 54
click at [770, 138] on div at bounding box center [770, 134] width 17 height 17
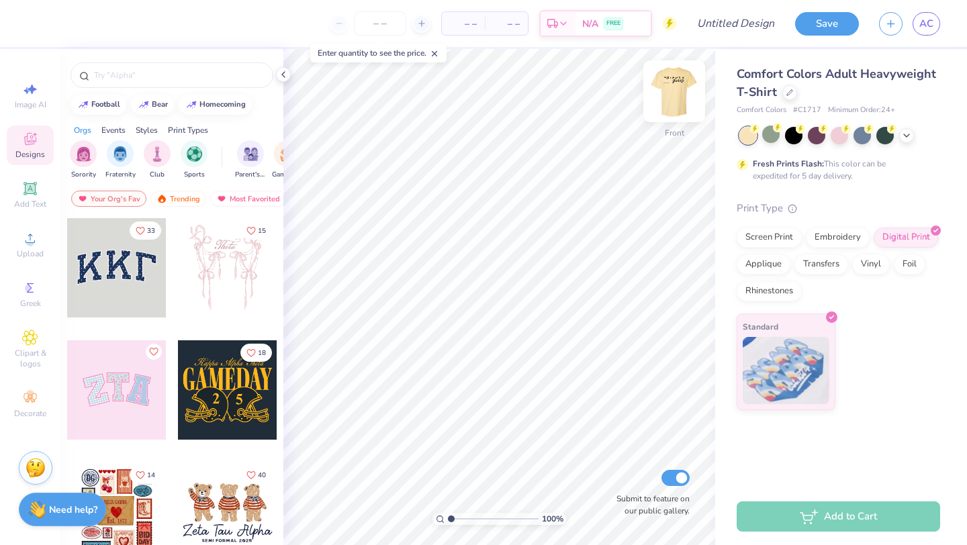
click at [680, 91] on img at bounding box center [674, 91] width 54 height 54
click at [142, 79] on input "text" at bounding box center [179, 74] width 172 height 13
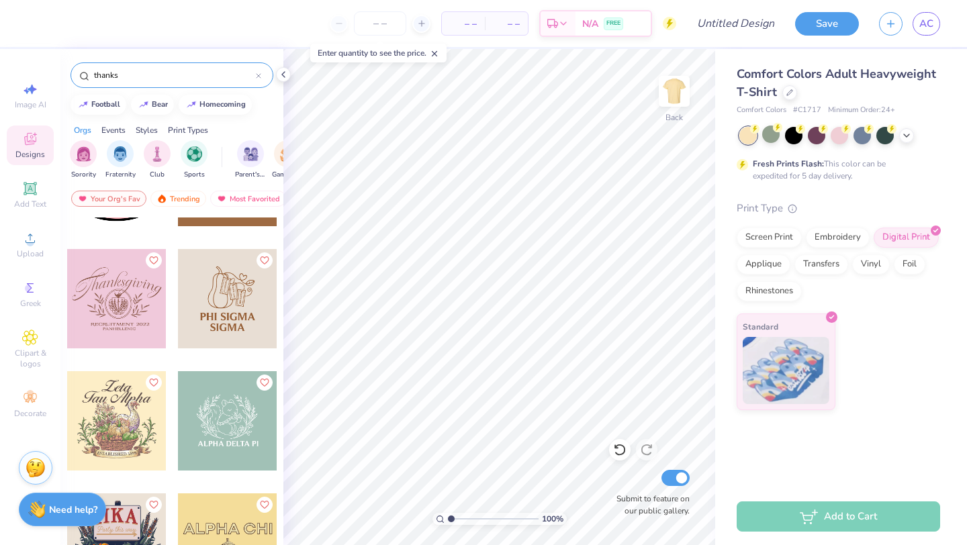
scroll to position [200, 0]
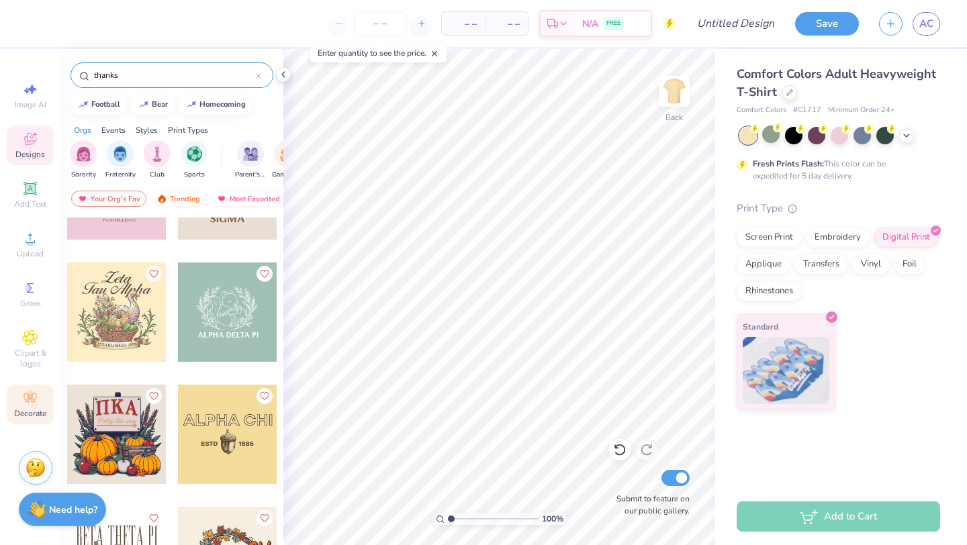
type input "thanks"
click at [32, 413] on span "Decorate" at bounding box center [30, 413] width 32 height 11
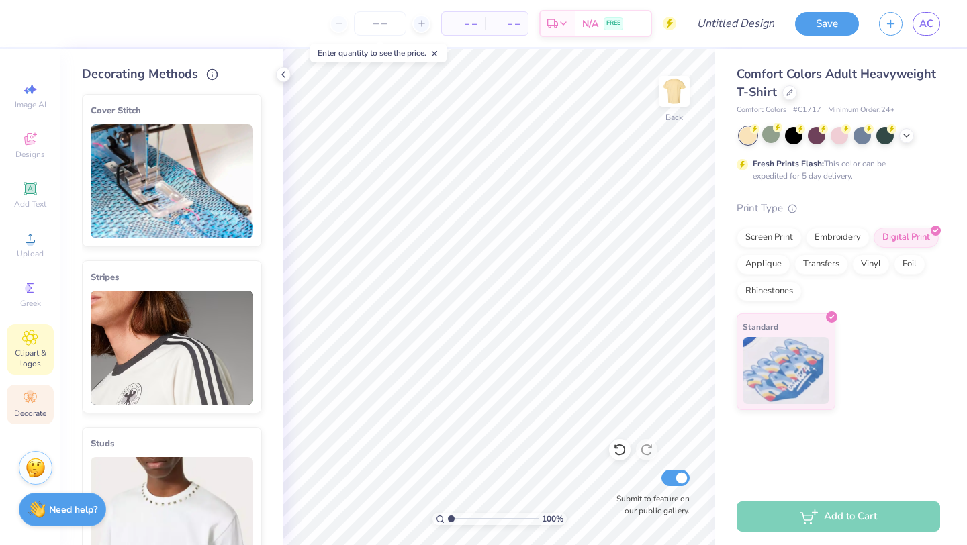
click at [23, 360] on span "Clipart & logos" at bounding box center [30, 358] width 47 height 21
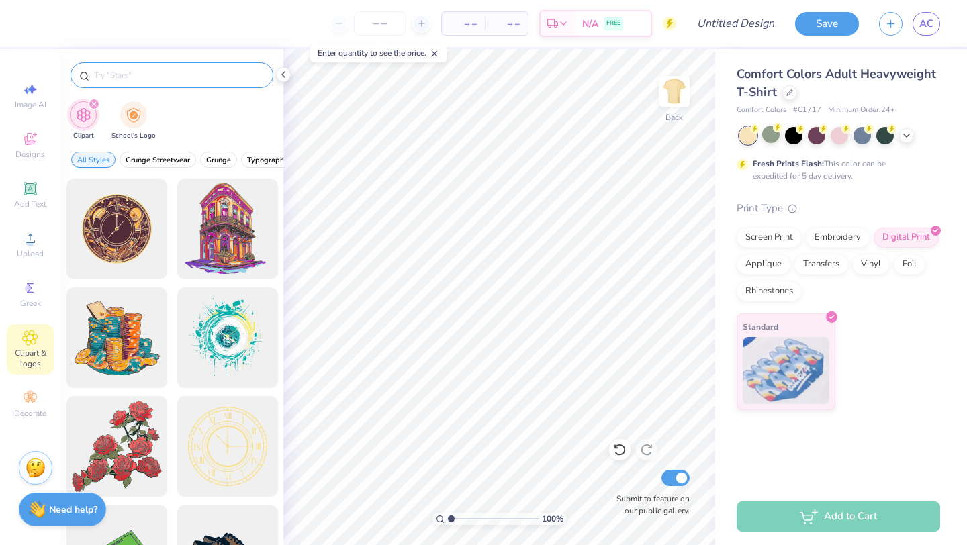
click at [144, 83] on div at bounding box center [171, 75] width 203 height 26
click at [146, 77] on input "text" at bounding box center [179, 74] width 172 height 13
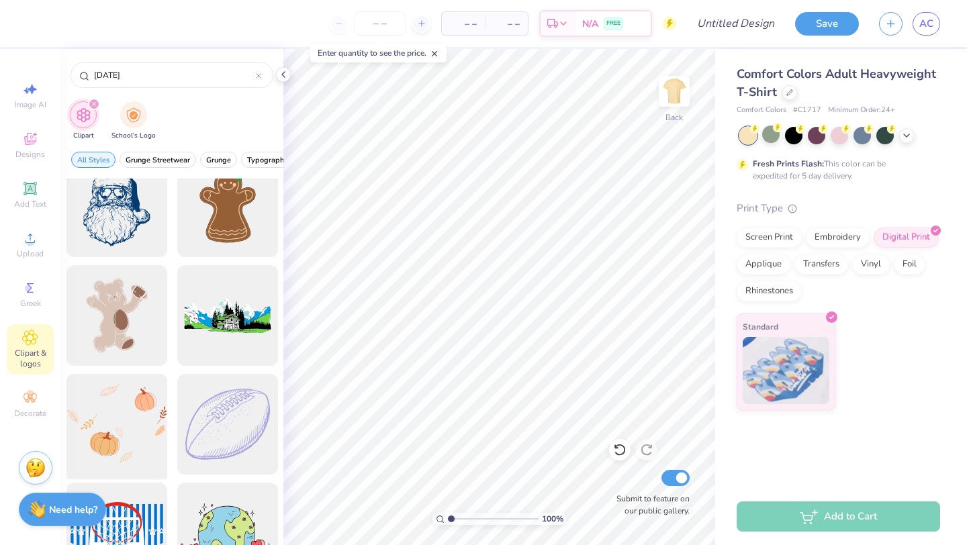
scroll to position [456, 0]
type input "thanksgiving"
click at [129, 299] on div at bounding box center [116, 317] width 111 height 111
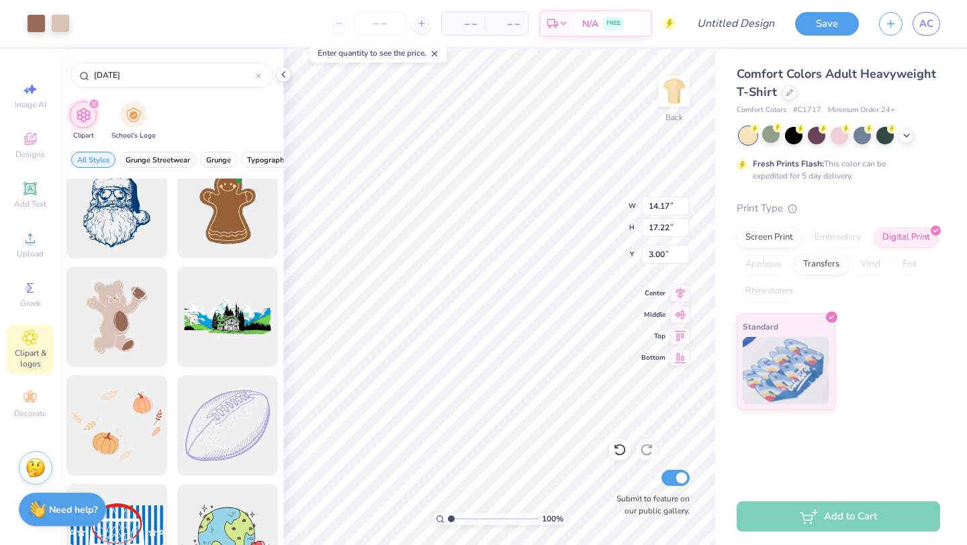
type input "8.03"
type input "9.76"
click at [775, 139] on div at bounding box center [770, 134] width 17 height 17
type input "7.97"
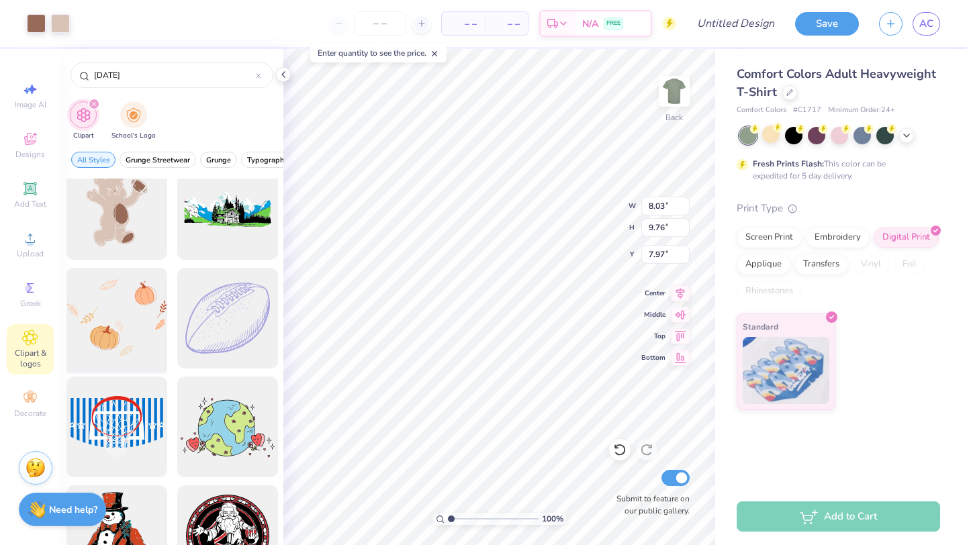
scroll to position [612, 0]
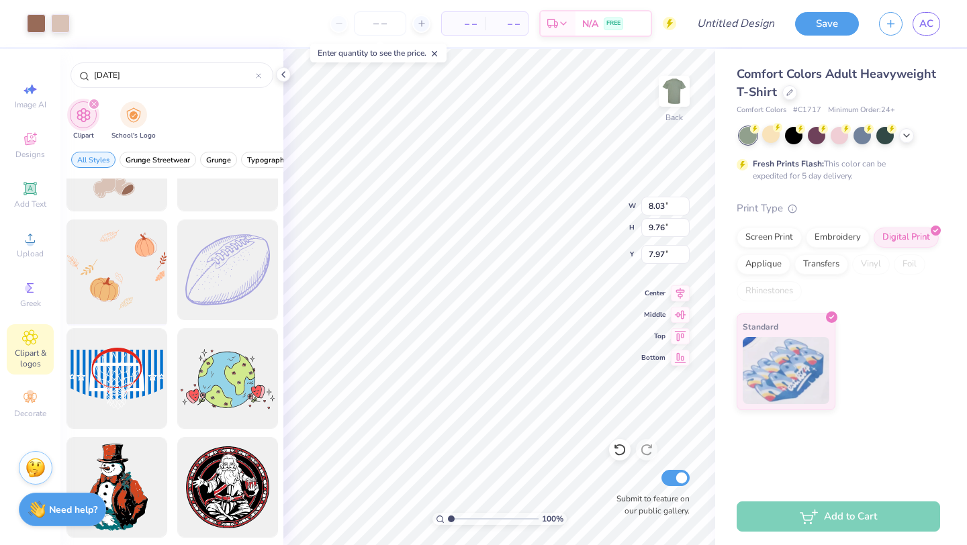
click at [129, 275] on div at bounding box center [116, 270] width 111 height 111
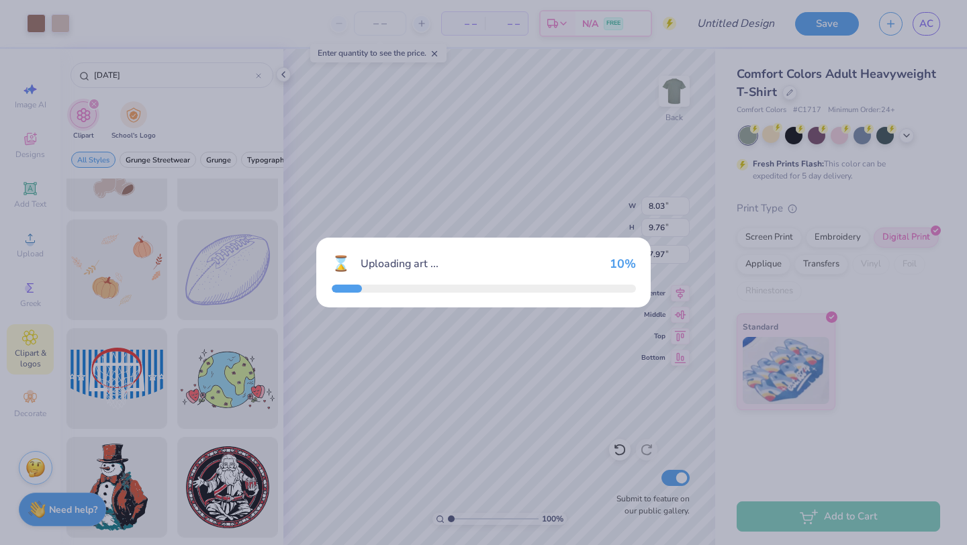
type input "14.17"
type input "11.37"
type input "3.00"
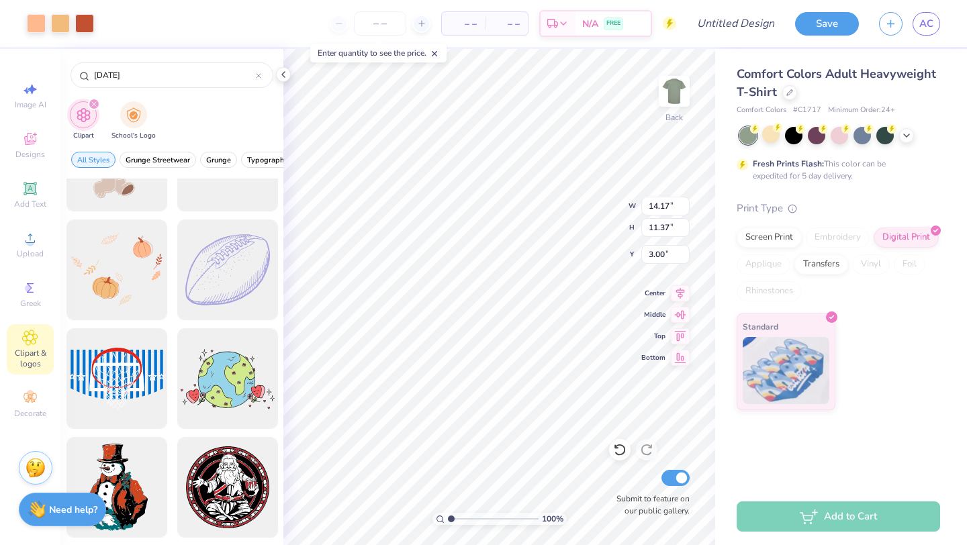
type input "8.03"
type input "9.76"
type input "7.96"
type input "12.37"
type input "9.93"
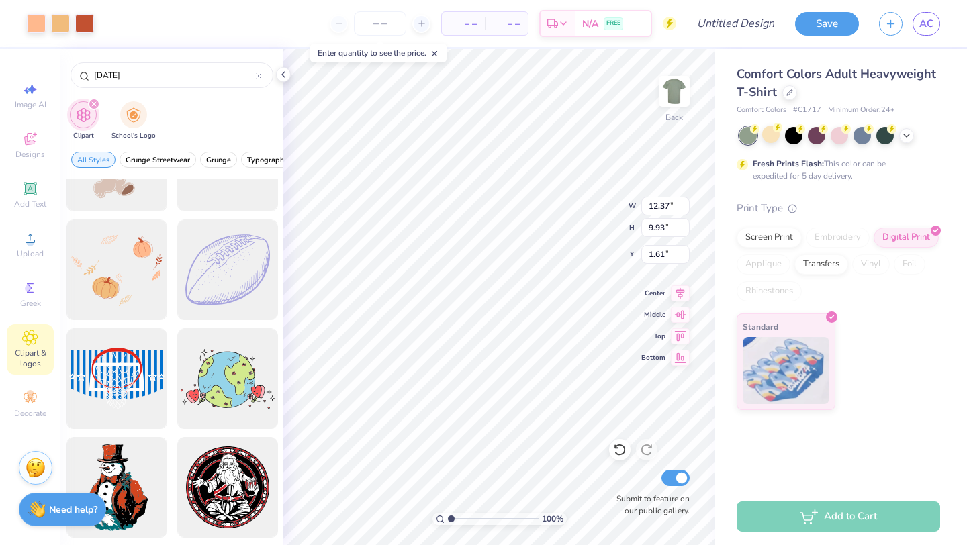
type input "2.33"
type input "14.14"
type input "11.34"
click at [675, 361] on icon at bounding box center [680, 356] width 19 height 16
click at [678, 316] on icon at bounding box center [680, 313] width 19 height 16
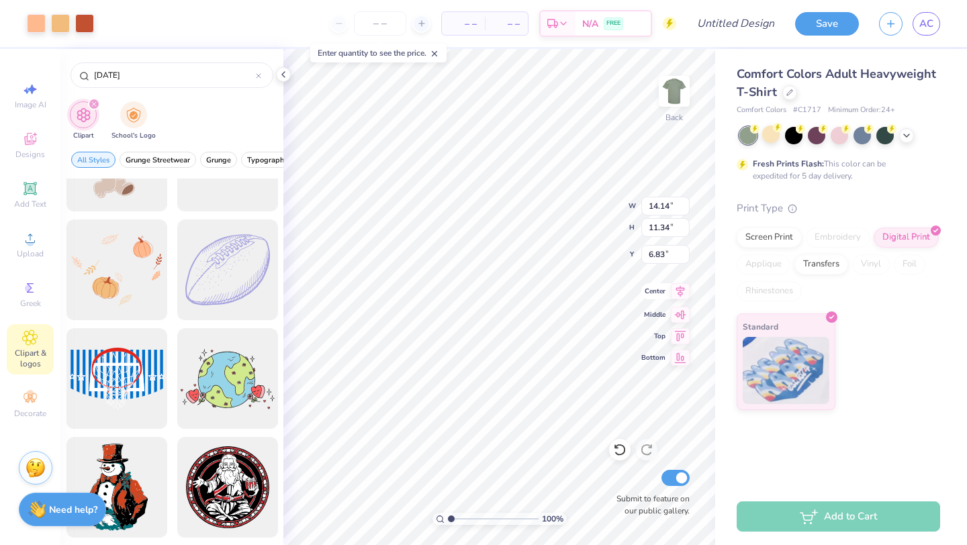
click at [681, 293] on icon at bounding box center [680, 291] width 19 height 16
click at [680, 333] on icon at bounding box center [680, 334] width 19 height 16
type input "0.50"
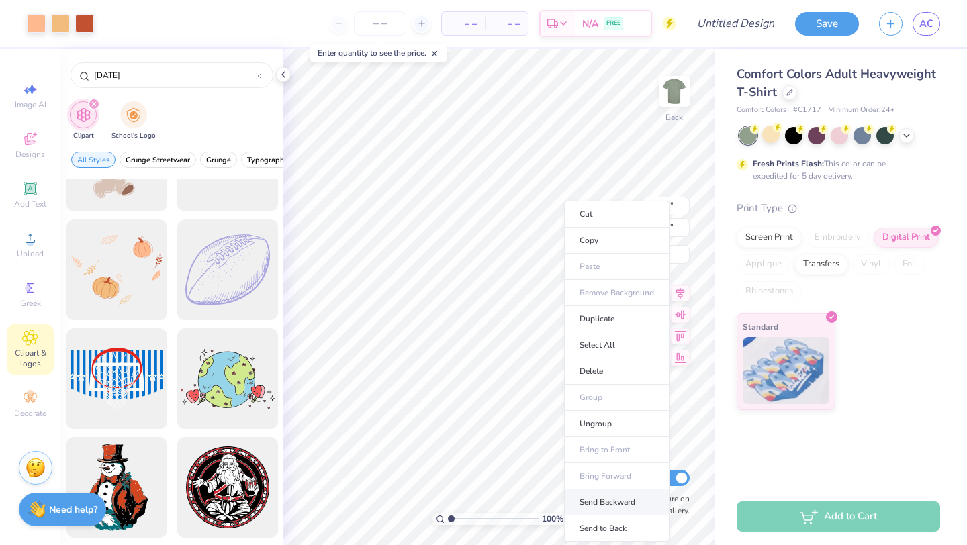
click at [610, 500] on li "Send Backward" at bounding box center [616, 502] width 105 height 26
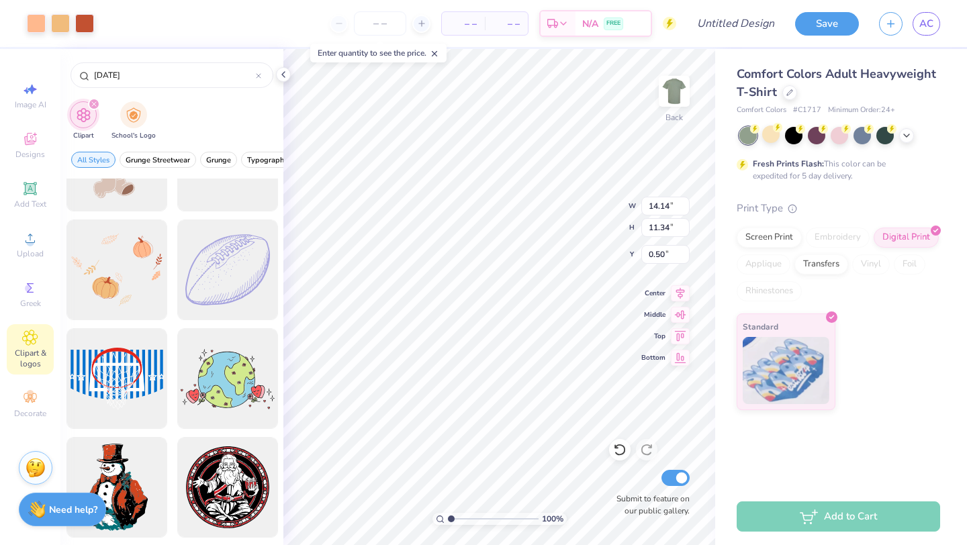
type input "11.48"
type input "3.90"
type input "3.47"
type input "12.73"
type input "4.33"
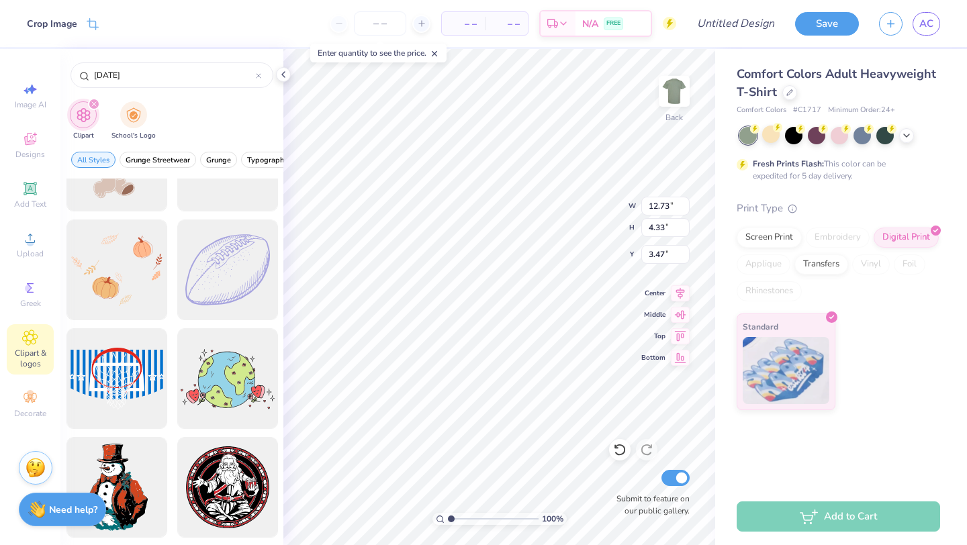
type input "3.37"
click at [909, 135] on icon at bounding box center [906, 134] width 11 height 11
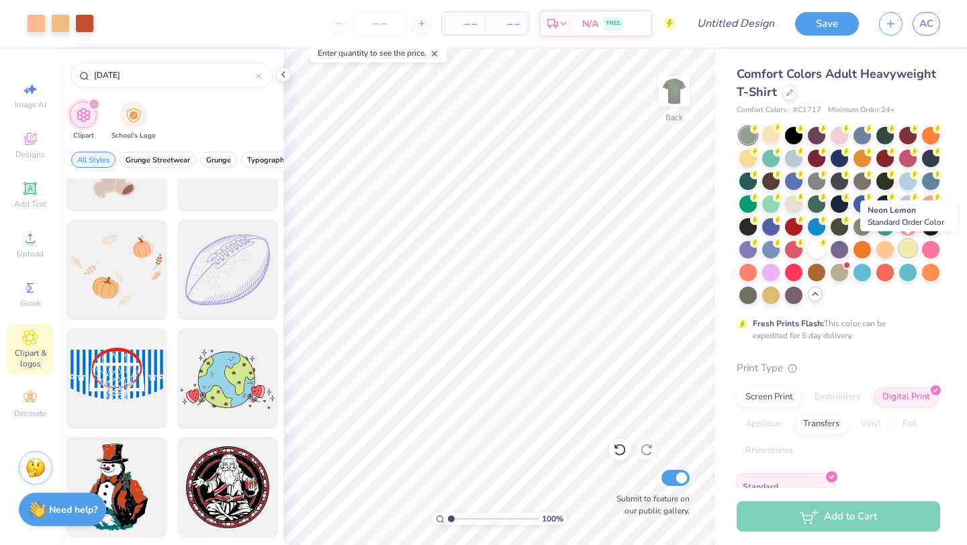
click at [906, 252] on div at bounding box center [907, 248] width 17 height 17
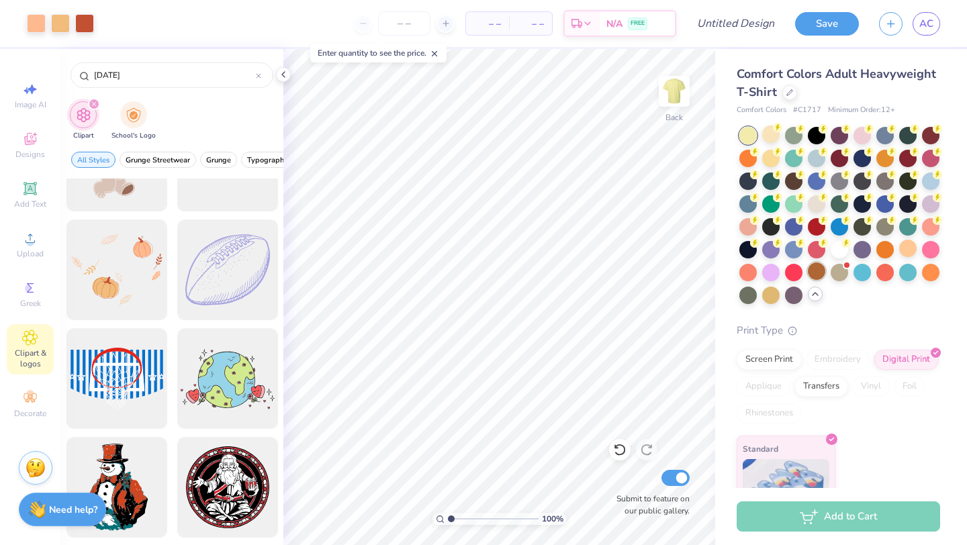
click at [816, 273] on div at bounding box center [816, 271] width 17 height 17
click at [885, 158] on div at bounding box center [884, 156] width 17 height 17
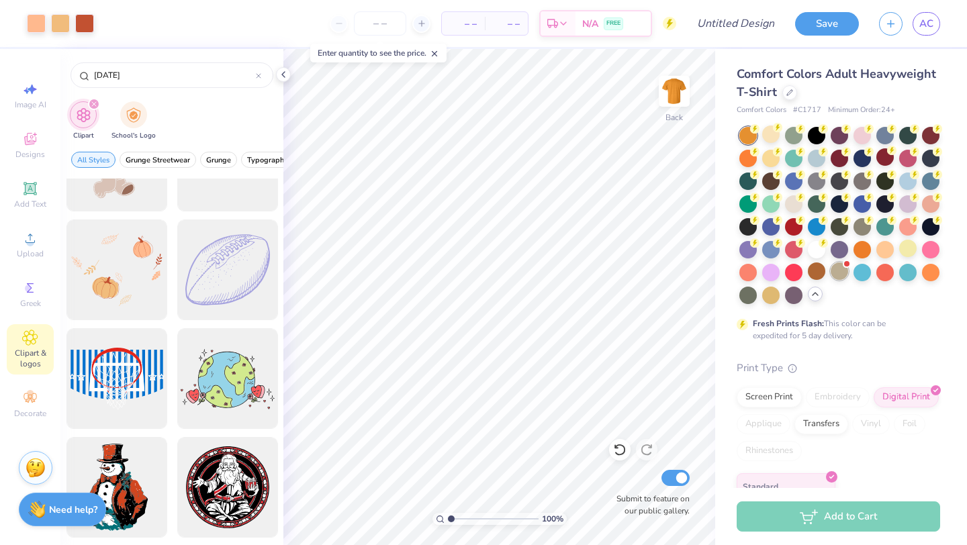
click at [844, 268] on div at bounding box center [839, 271] width 17 height 17
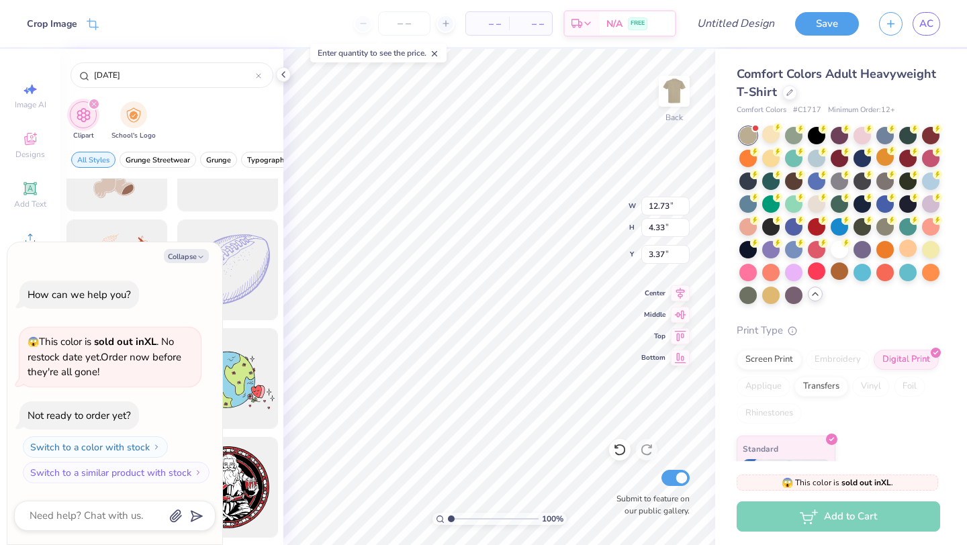
type textarea "x"
type input "3.36"
type textarea "x"
type input "12.73"
type input "4.33"
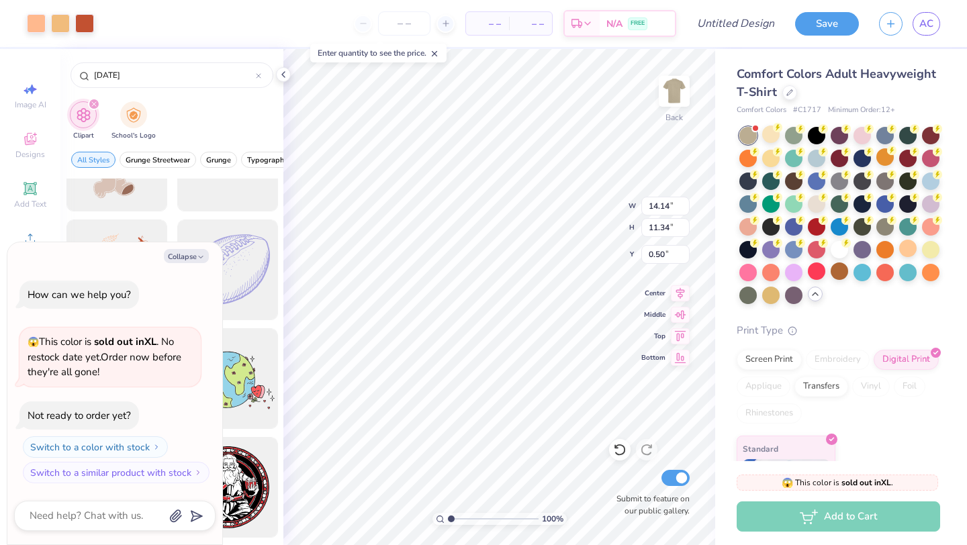
type input "3.36"
type textarea "x"
type input "3.37"
type textarea "x"
click at [743, 14] on input "Design Title" at bounding box center [752, 23] width 66 height 27
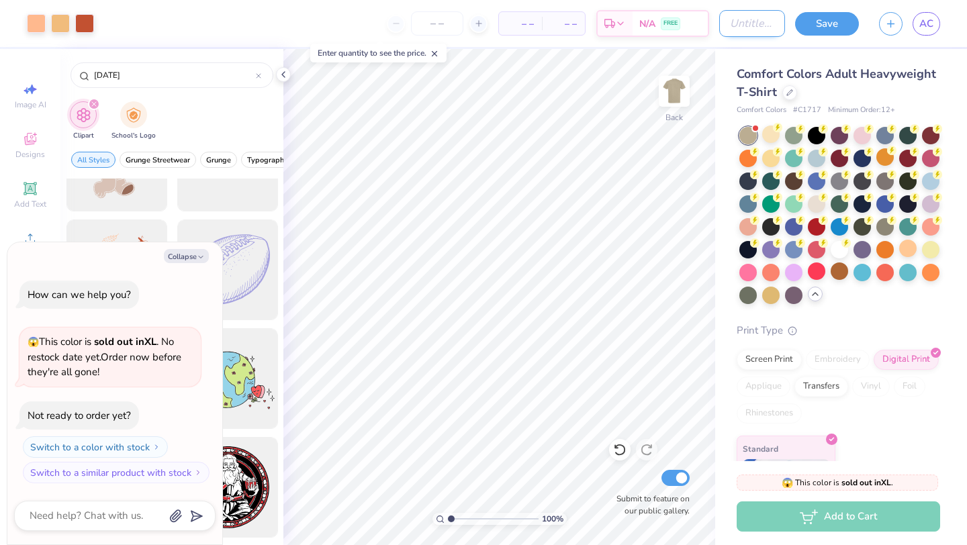
type input "f"
type textarea "x"
type input "fr"
type textarea "x"
type input "fri"
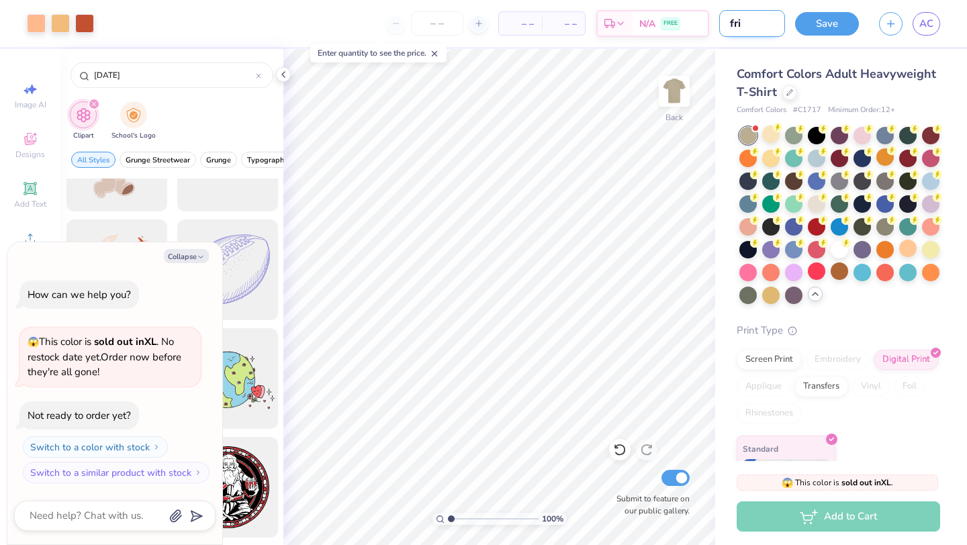
type textarea "x"
type input "frie"
type textarea "x"
type input "frien"
type textarea "x"
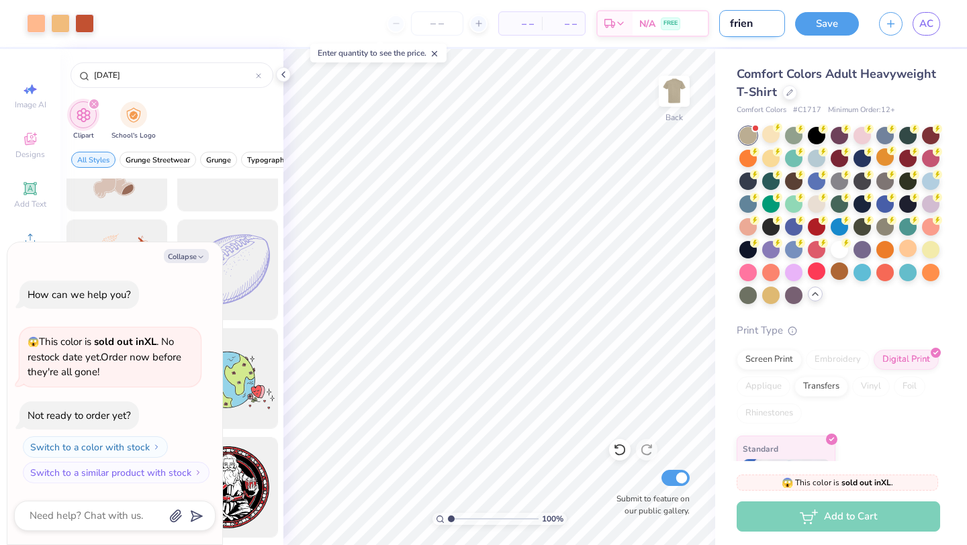
type input "friend"
type textarea "x"
type input "friends"
type textarea "x"
type input "friends"
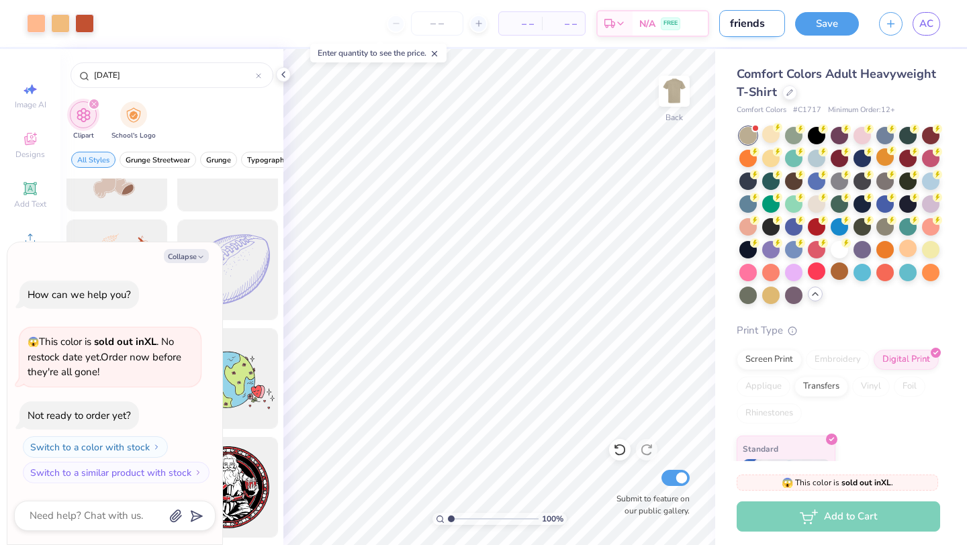
type textarea "x"
type input "friends"
type textarea "x"
type input "friendsg"
type textarea "x"
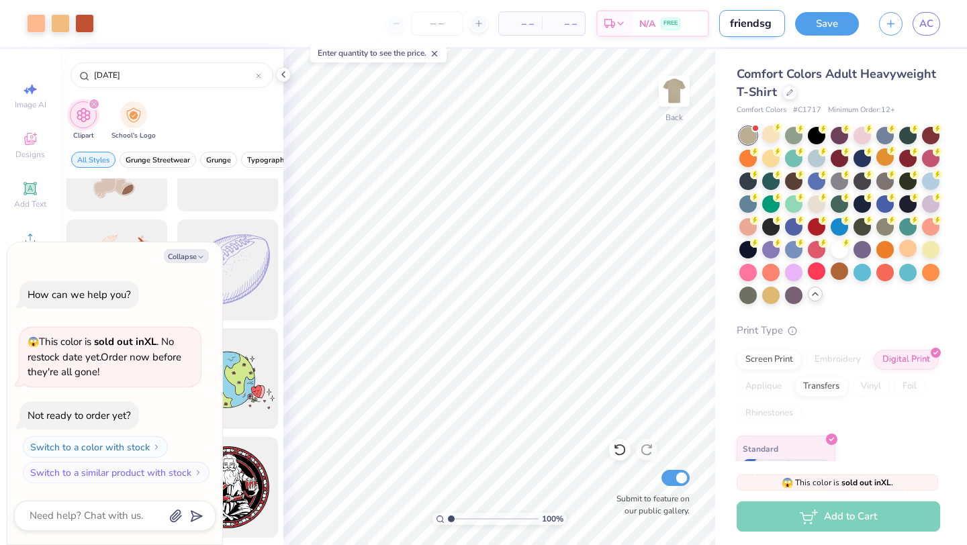
type input "friendsgi"
type textarea "x"
type input "friendsgiv"
type textarea "x"
type input "friendsgivi"
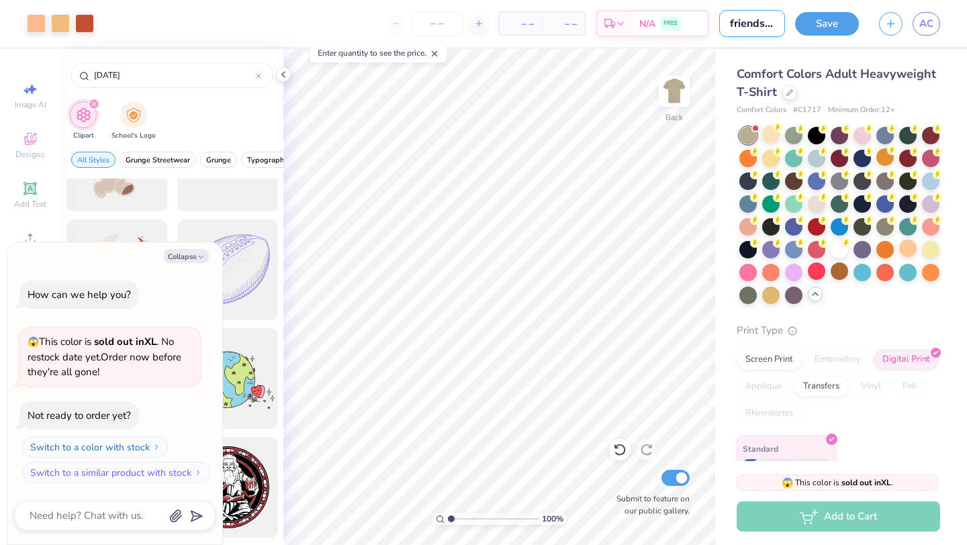
type textarea "x"
type input "friendsgivin"
type textarea "x"
type input "friendsgiving"
type textarea "x"
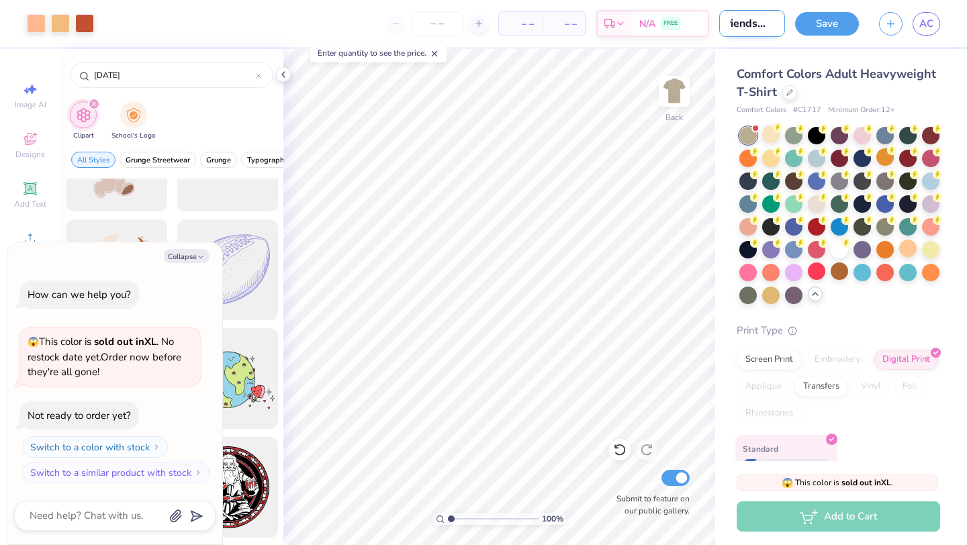
scroll to position [0, 20]
type input "friendsgiving"
click at [836, 19] on button "Save" at bounding box center [827, 21] width 64 height 23
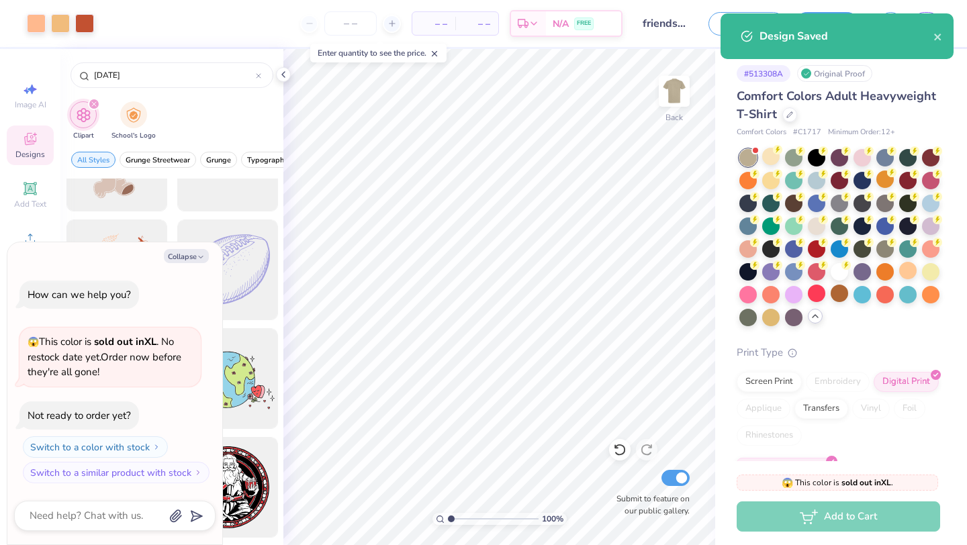
click at [28, 144] on icon at bounding box center [30, 140] width 11 height 9
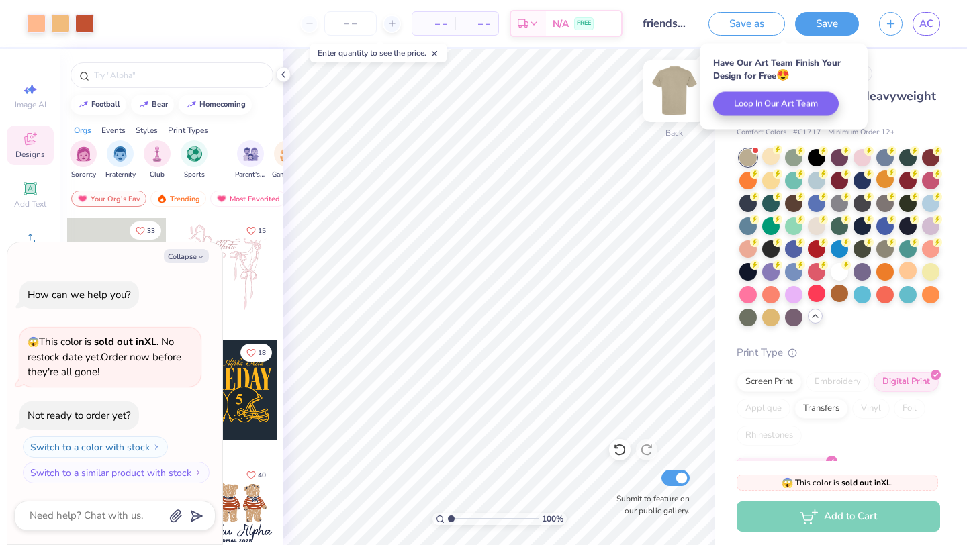
click at [667, 85] on img at bounding box center [674, 91] width 54 height 54
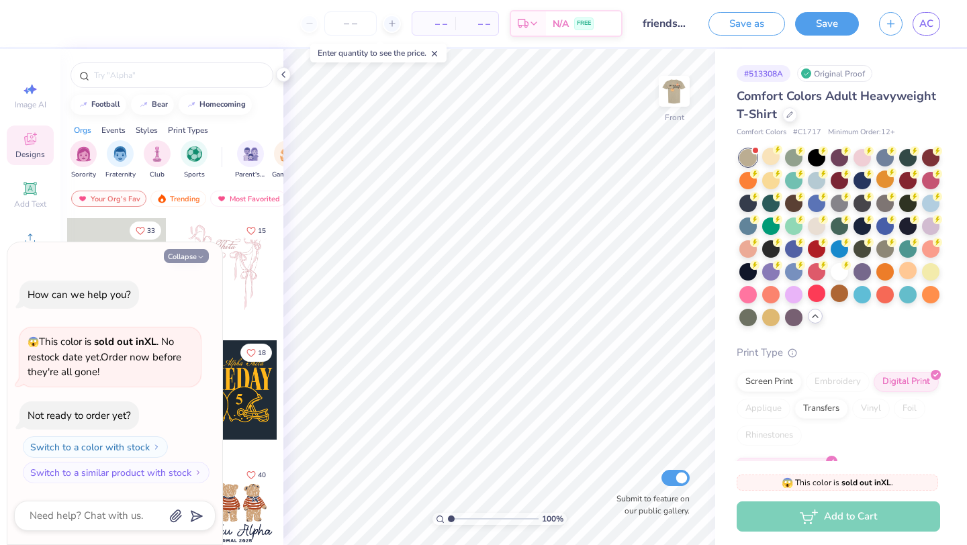
click at [194, 259] on button "Collapse" at bounding box center [186, 256] width 45 height 14
type textarea "x"
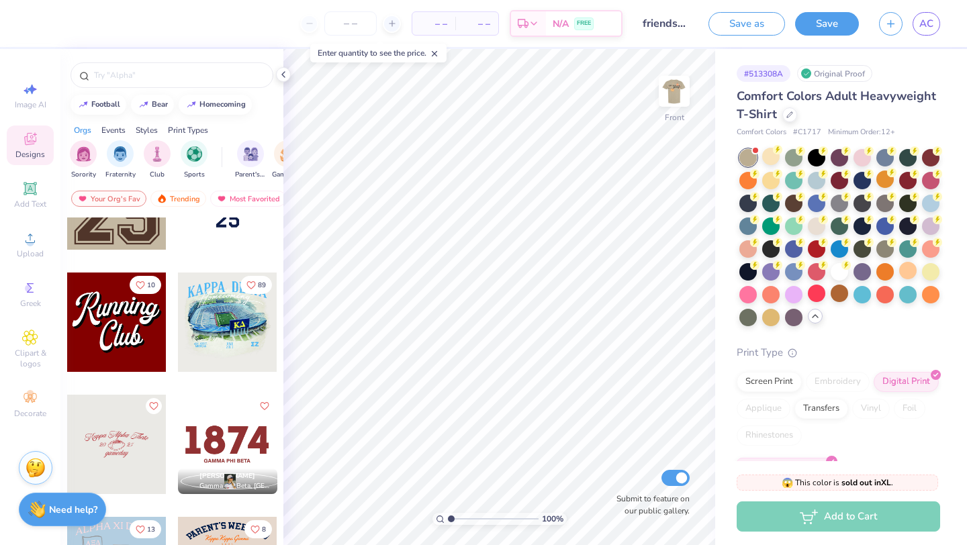
scroll to position [2025, 0]
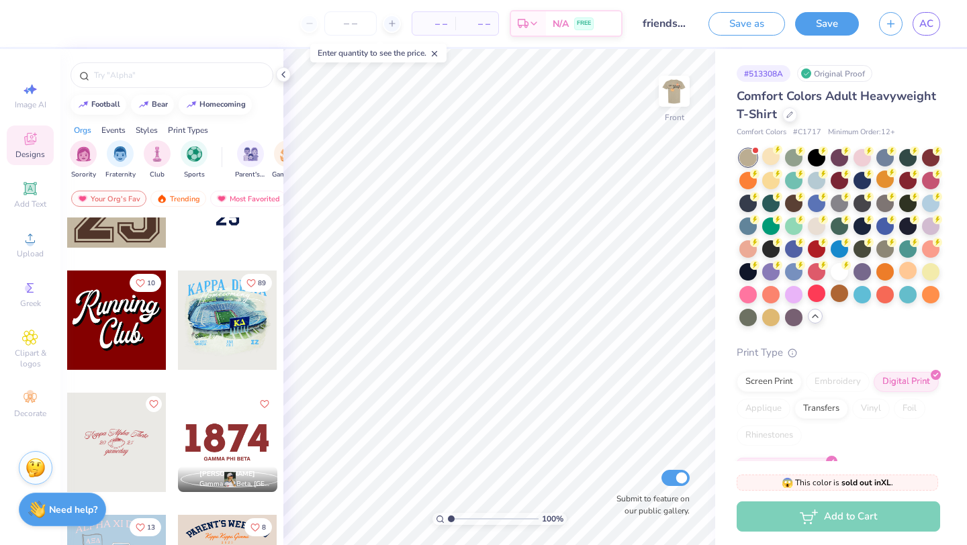
click at [237, 335] on div at bounding box center [227, 320] width 99 height 99
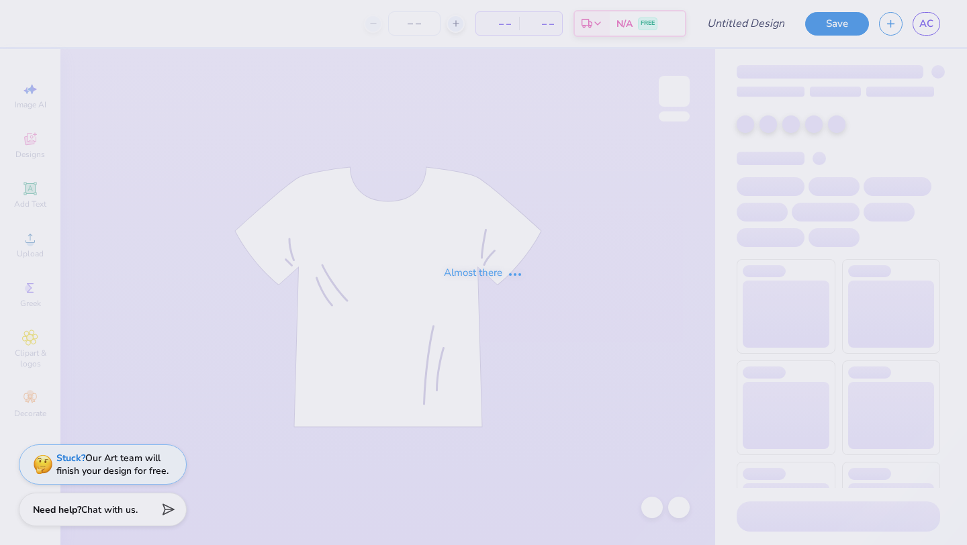
type input "Race"
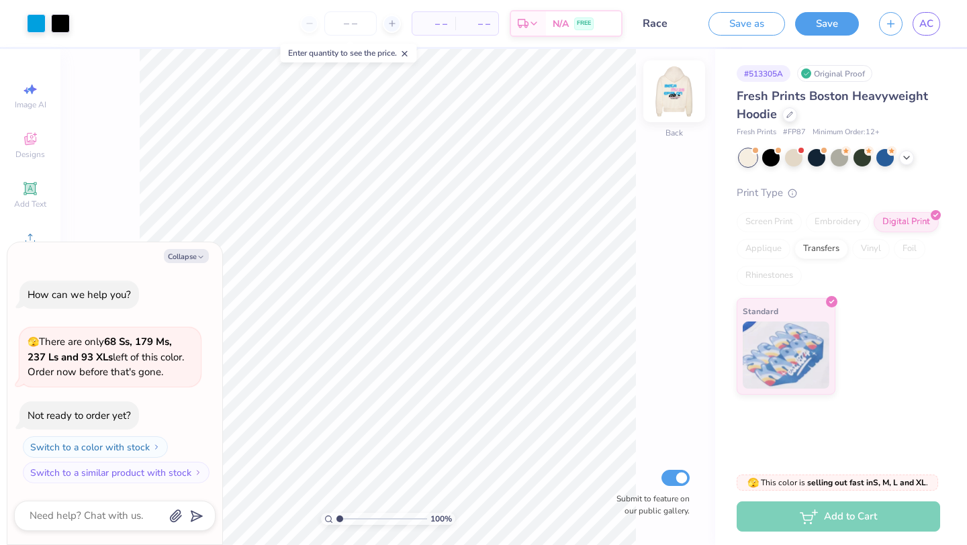
click at [685, 95] on img at bounding box center [674, 91] width 54 height 54
click at [190, 256] on button "Collapse" at bounding box center [186, 256] width 45 height 14
type textarea "x"
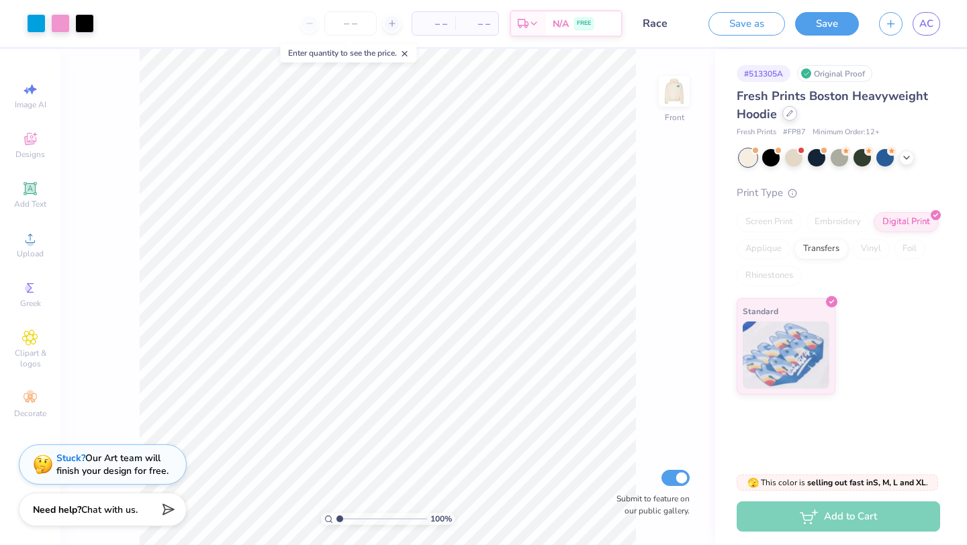
click at [789, 115] on icon at bounding box center [789, 113] width 7 height 7
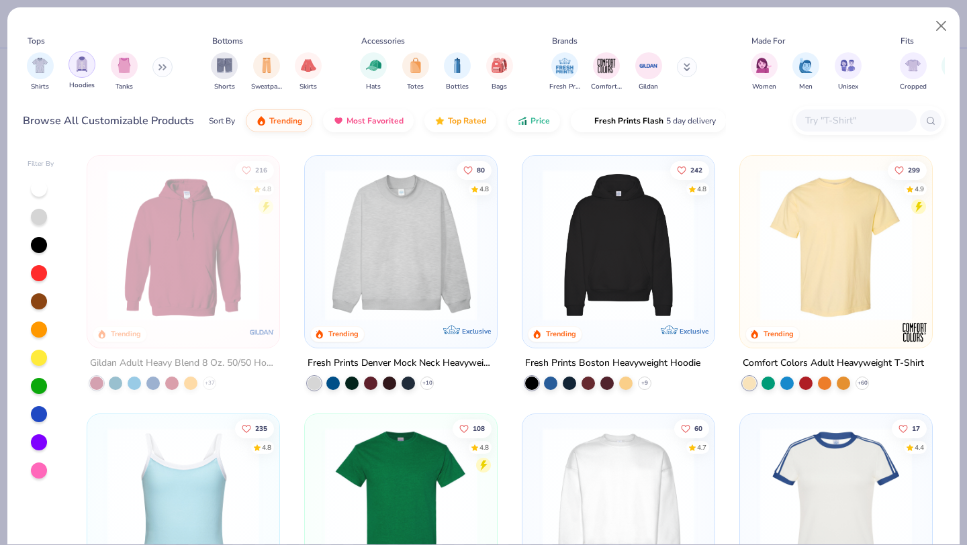
click at [84, 75] on div "filter for Hoodies" at bounding box center [81, 64] width 27 height 27
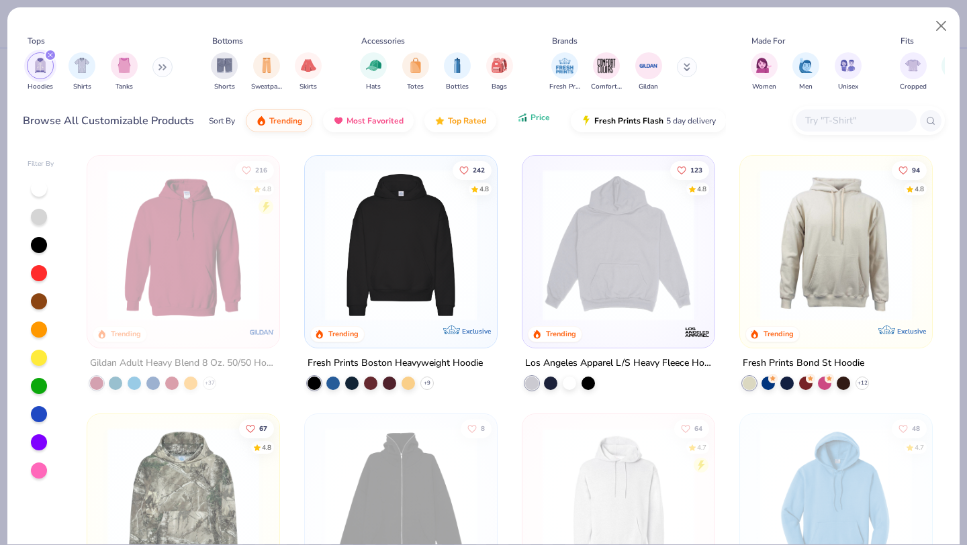
click at [527, 122] on button "Price" at bounding box center [533, 117] width 53 height 23
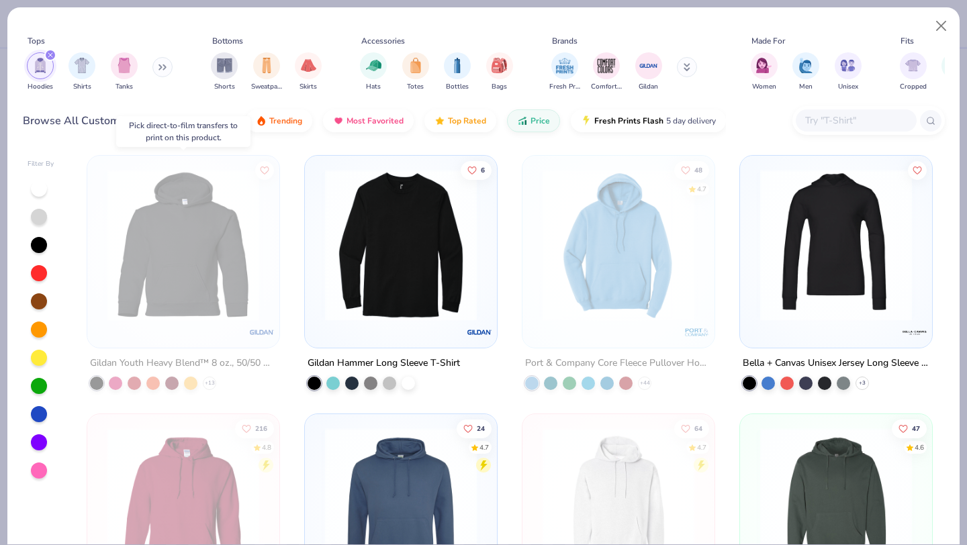
click at [187, 303] on img at bounding box center [183, 245] width 165 height 152
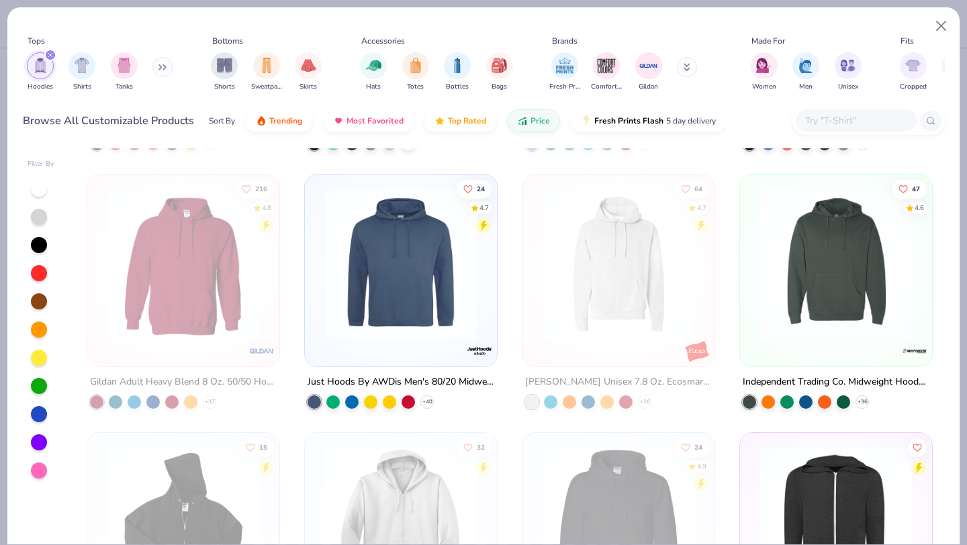
scroll to position [241, 0]
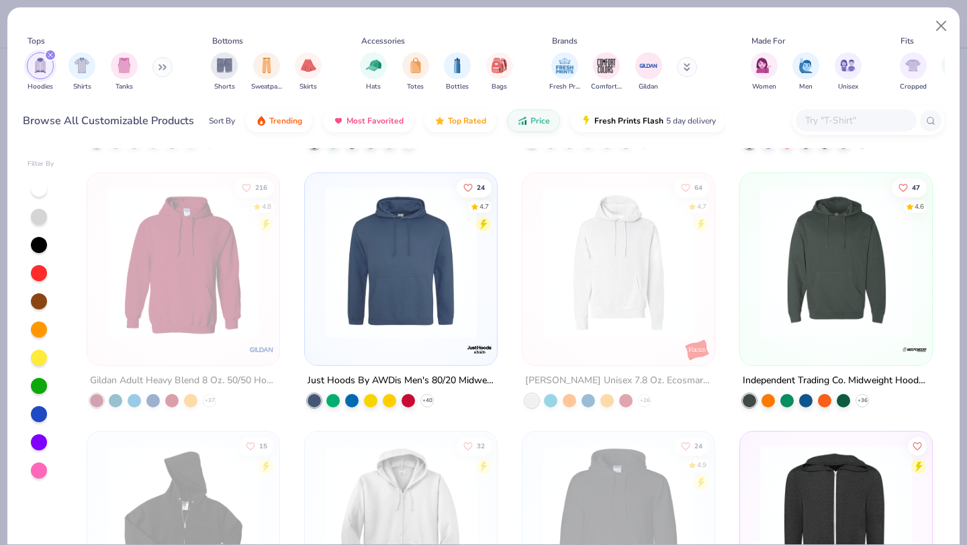
click at [446, 257] on img at bounding box center [400, 263] width 165 height 152
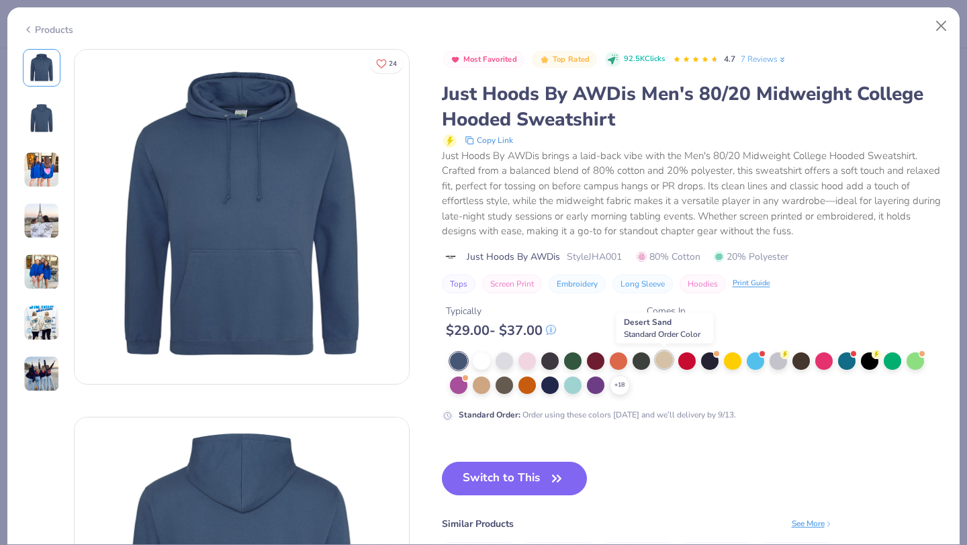
click at [657, 361] on div at bounding box center [663, 359] width 17 height 17
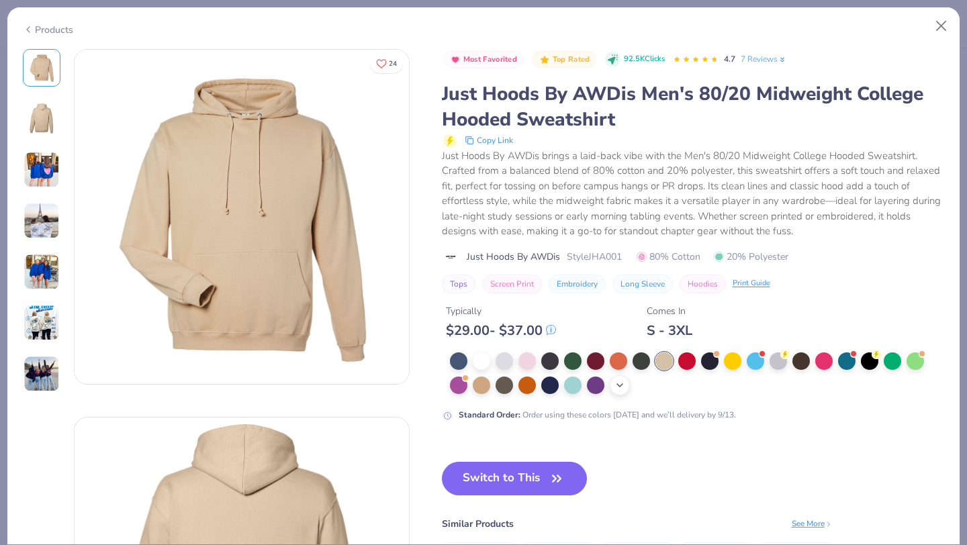
click at [622, 387] on icon at bounding box center [619, 385] width 11 height 11
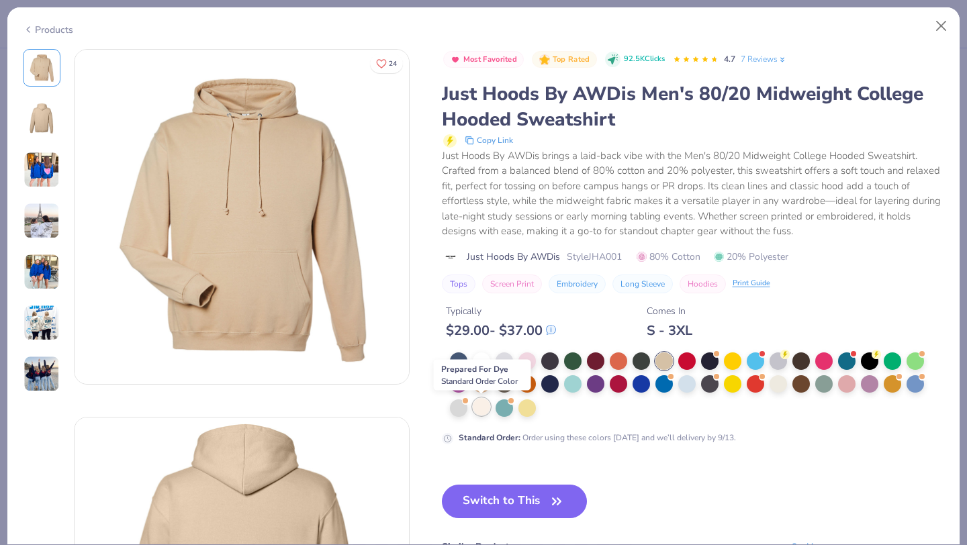
click at [482, 412] on div at bounding box center [481, 406] width 17 height 17
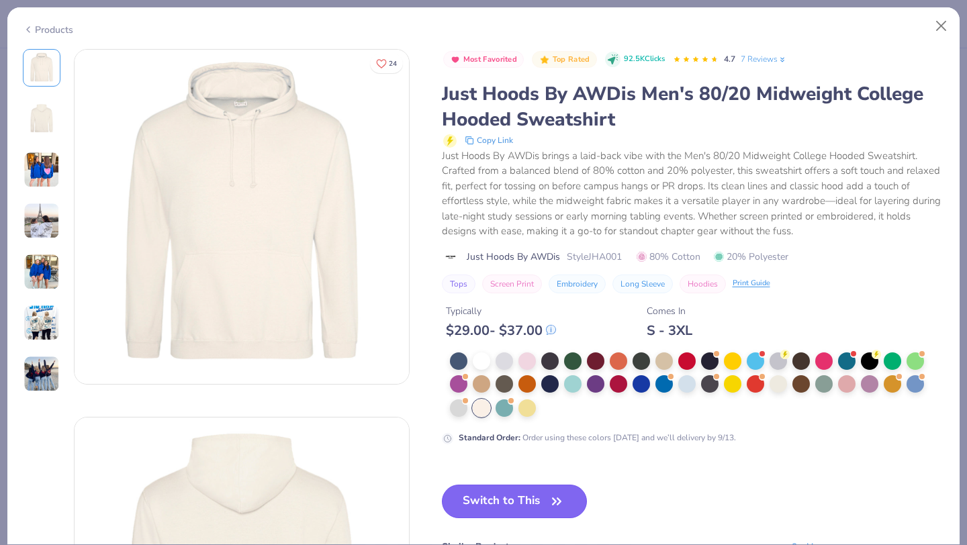
click at [522, 496] on button "Switch to This" at bounding box center [515, 502] width 146 height 34
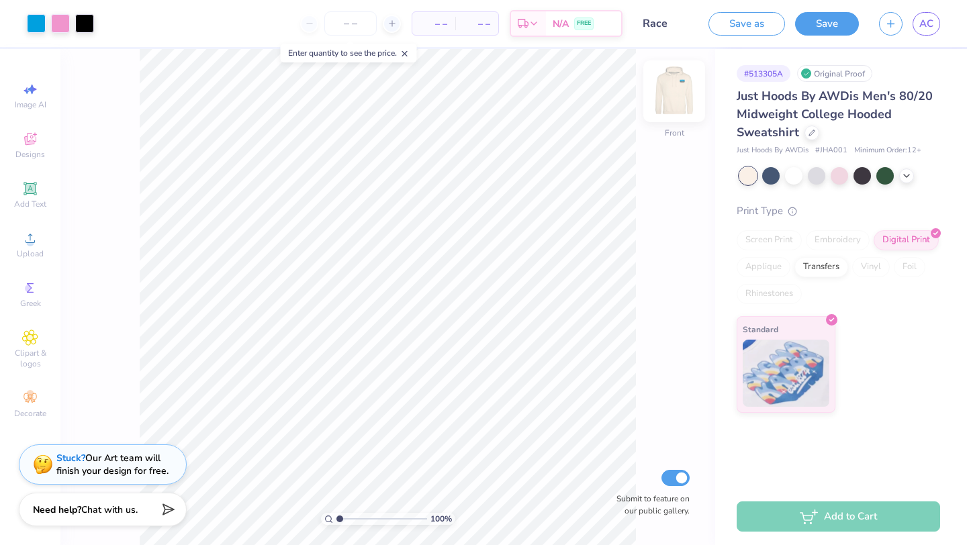
click at [669, 97] on img at bounding box center [674, 91] width 54 height 54
click at [669, 99] on img at bounding box center [674, 91] width 54 height 54
type input "6.30"
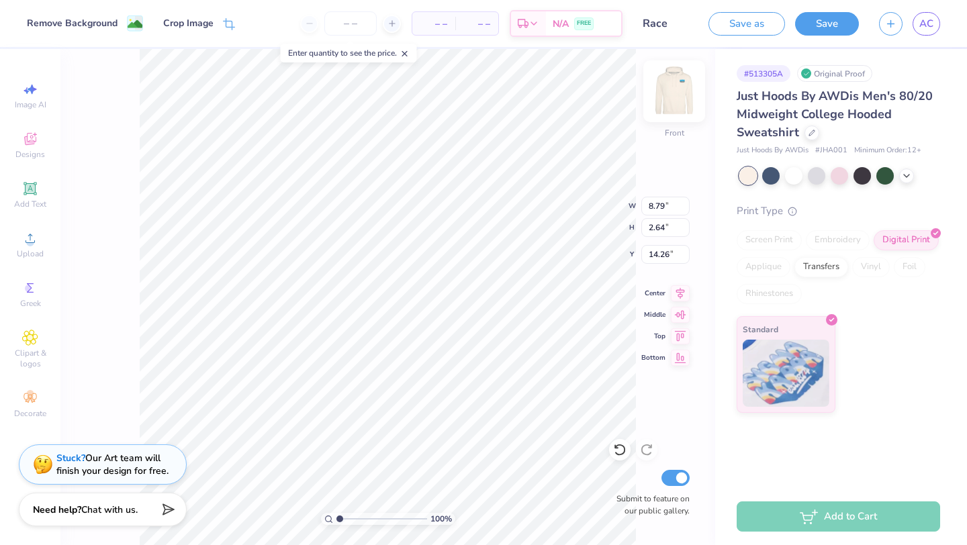
type input "12.85"
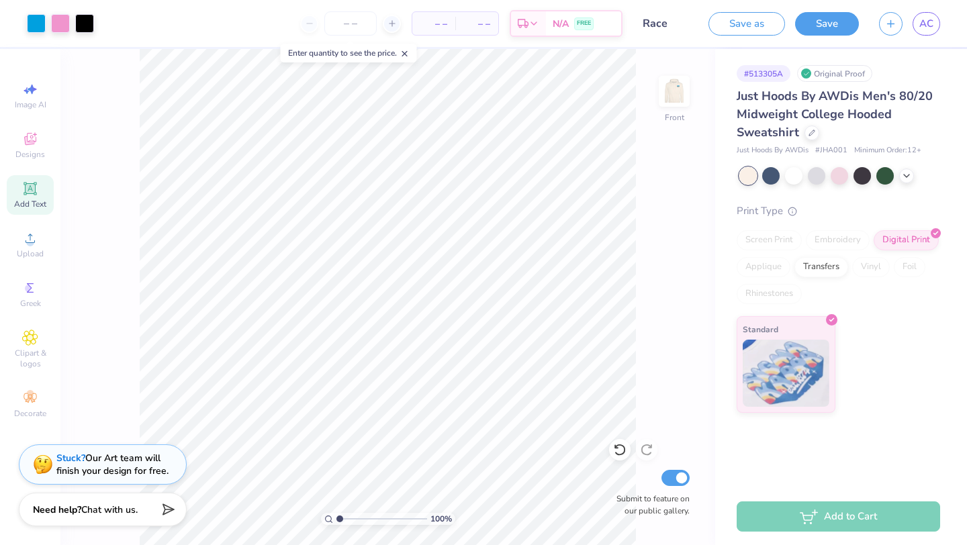
click at [25, 196] on icon at bounding box center [30, 189] width 16 height 16
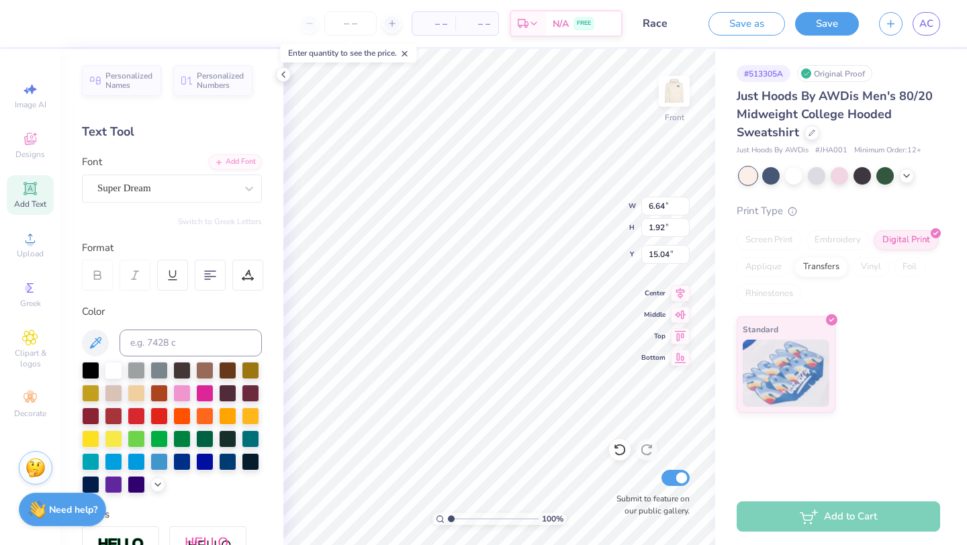
type textarea "1"
type textarea "10"
click at [150, 183] on div "Super Dream" at bounding box center [166, 188] width 141 height 21
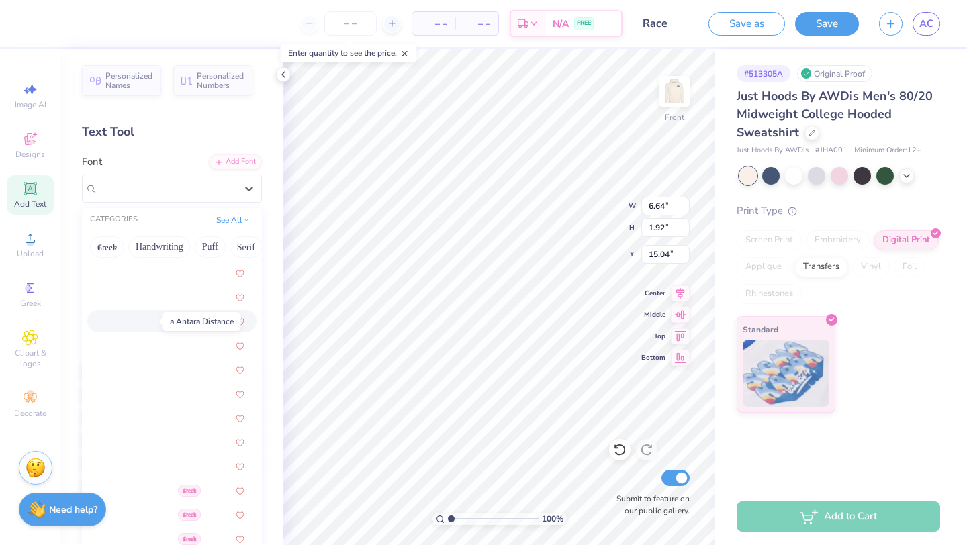
scroll to position [7, 0]
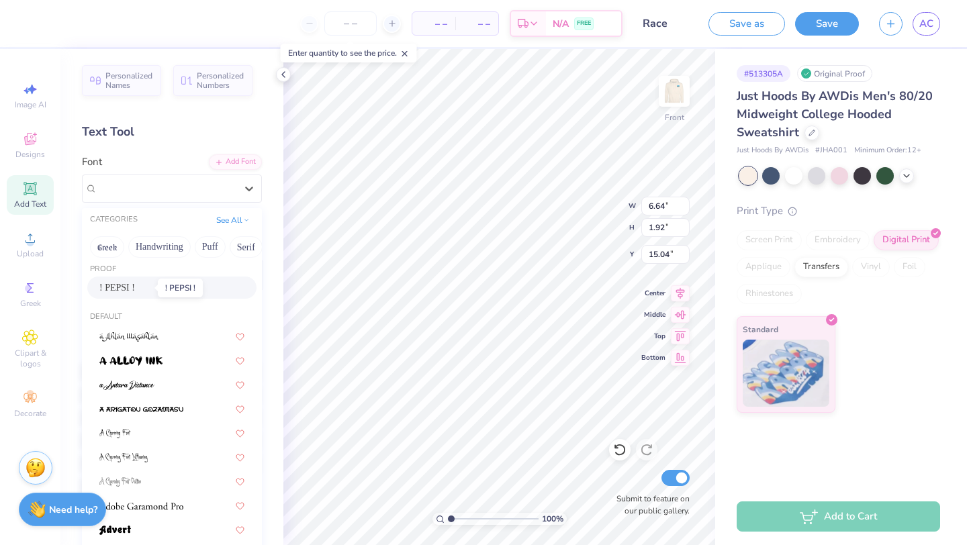
click at [130, 287] on span "! PEPSI !" at bounding box center [117, 288] width 36 height 14
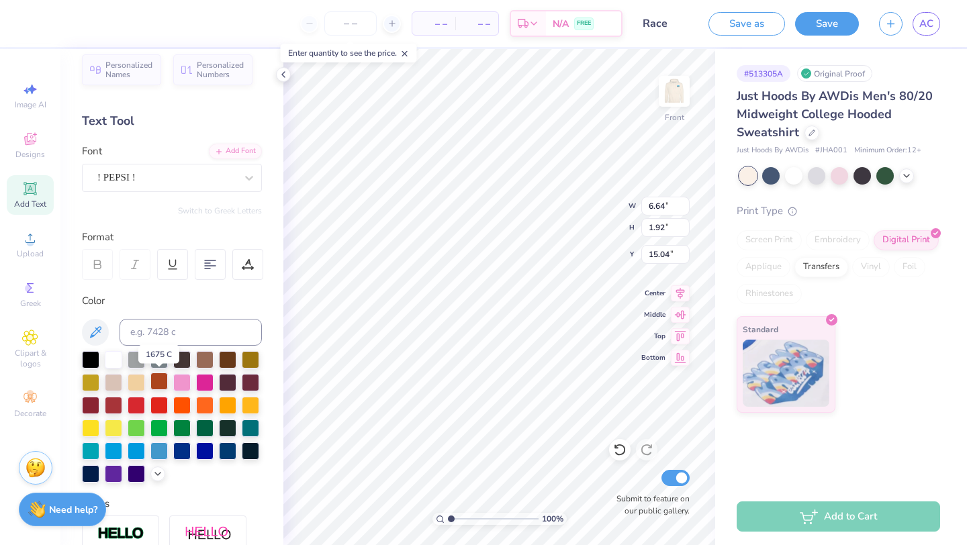
scroll to position [13, 0]
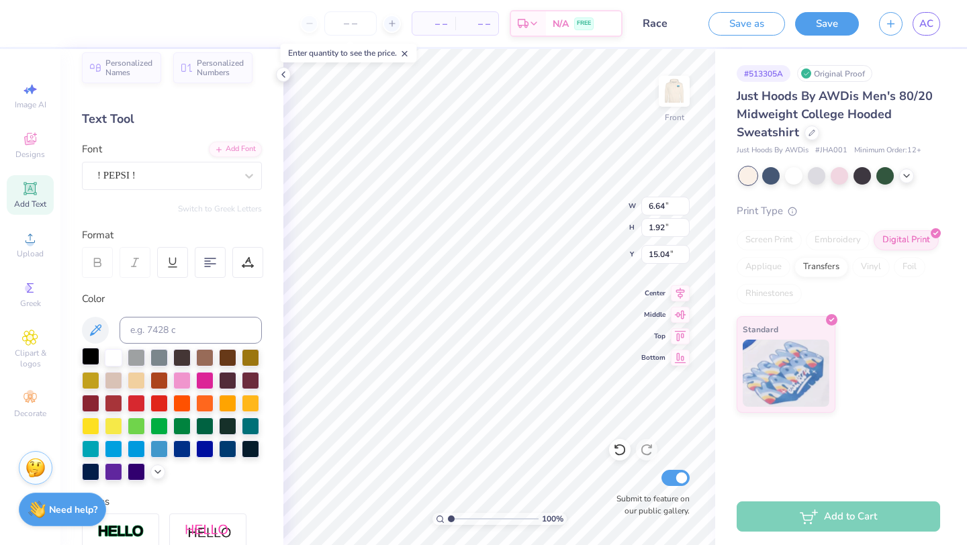
click at [89, 359] on div at bounding box center [90, 356] width 17 height 17
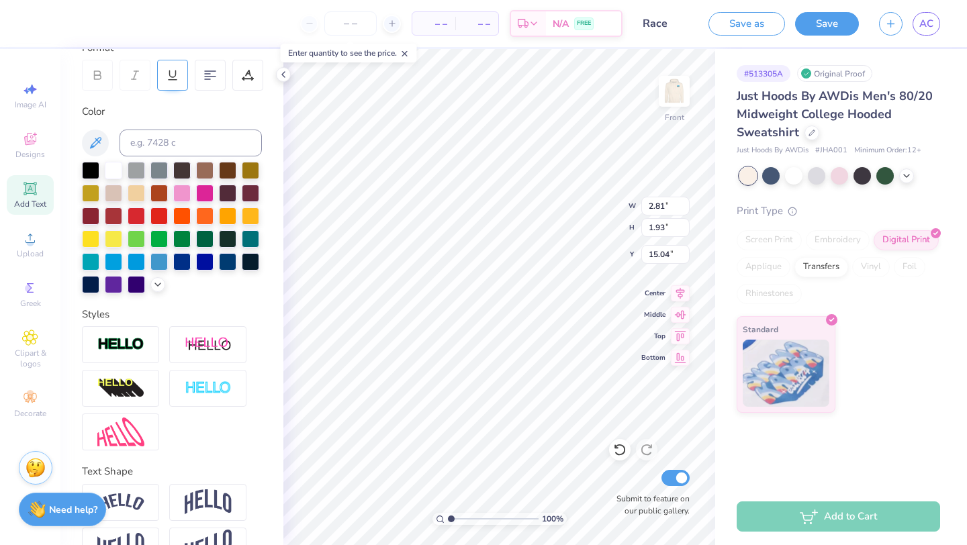
scroll to position [235, 0]
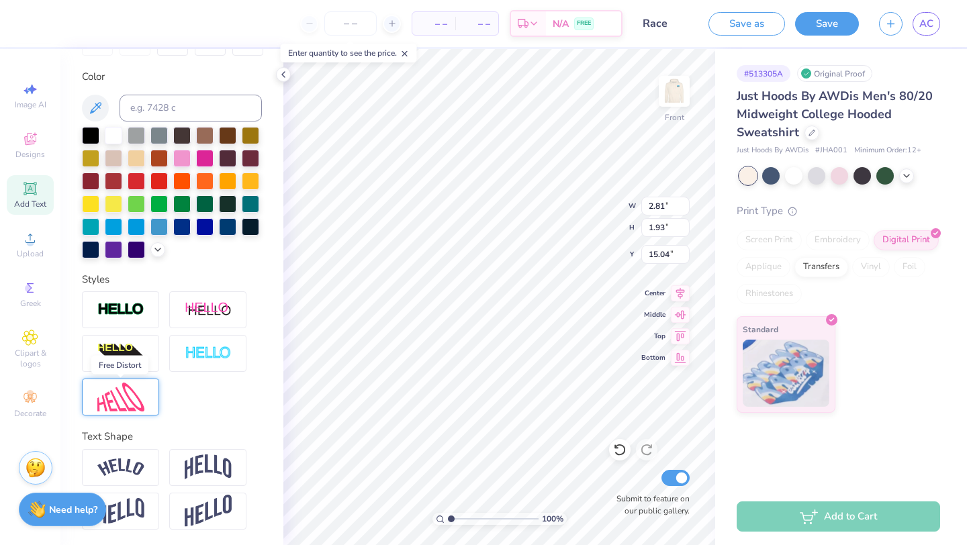
click at [126, 399] on img at bounding box center [120, 397] width 47 height 29
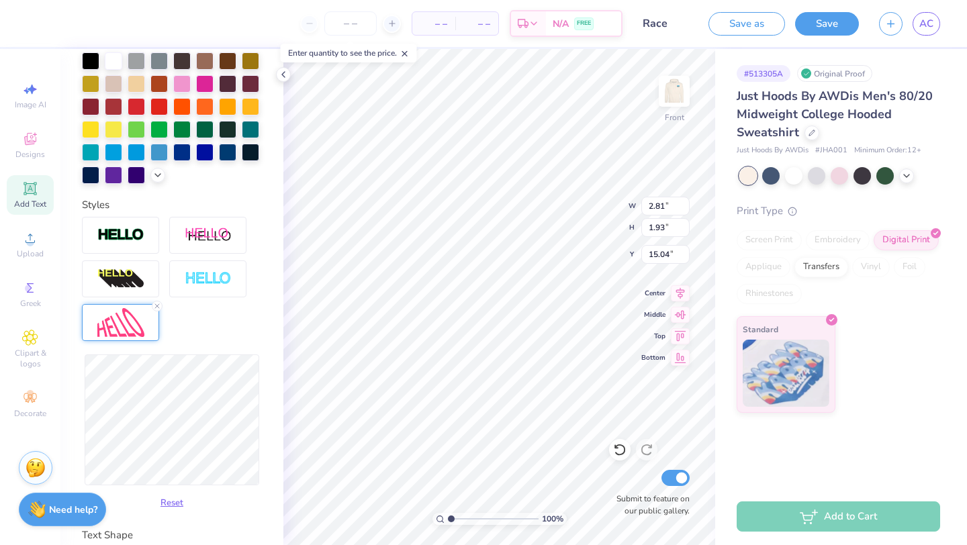
scroll to position [310, 0]
type input "2.90"
type input "15.03"
type input "2.71"
type input "2.00"
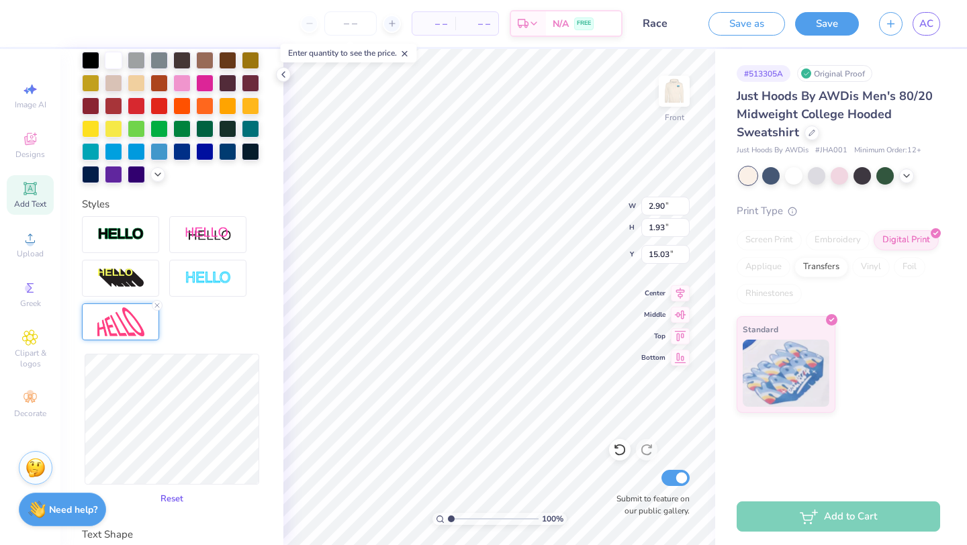
type input "15.00"
type input "2.69"
type input "1.92"
type input "15.04"
type input "1.93"
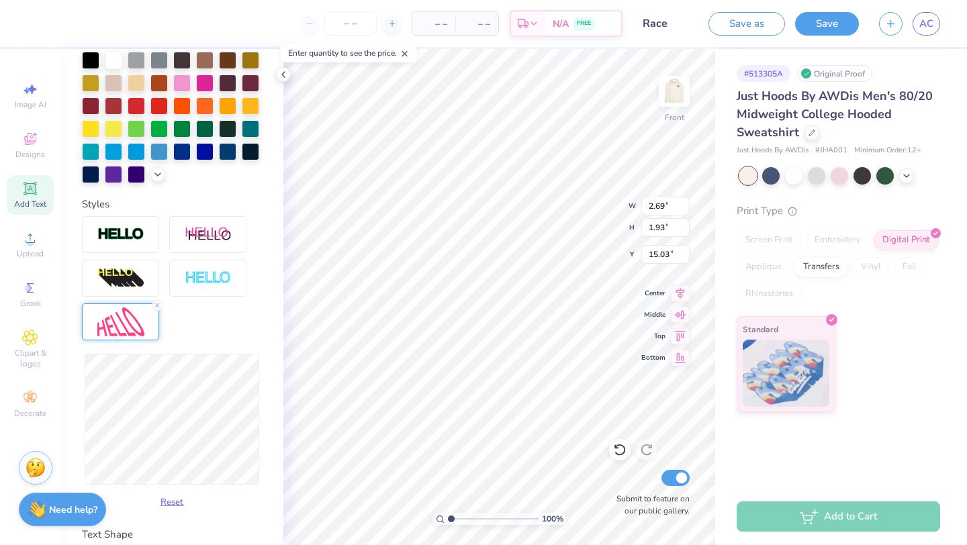
type input "13.20"
type input "3.19"
type input "1.95"
type input "3.03"
type input "1.93"
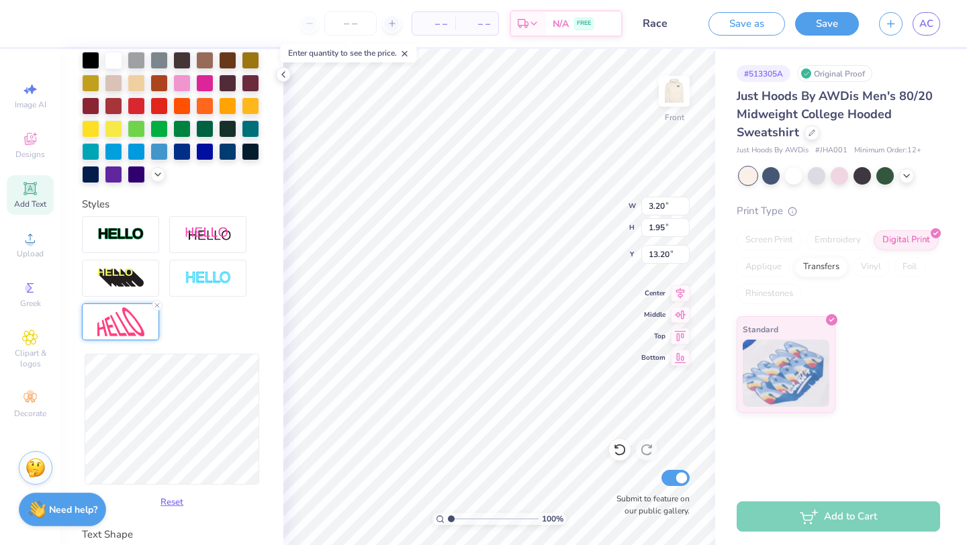
type input "13.21"
type input "1.94"
type input "13.20"
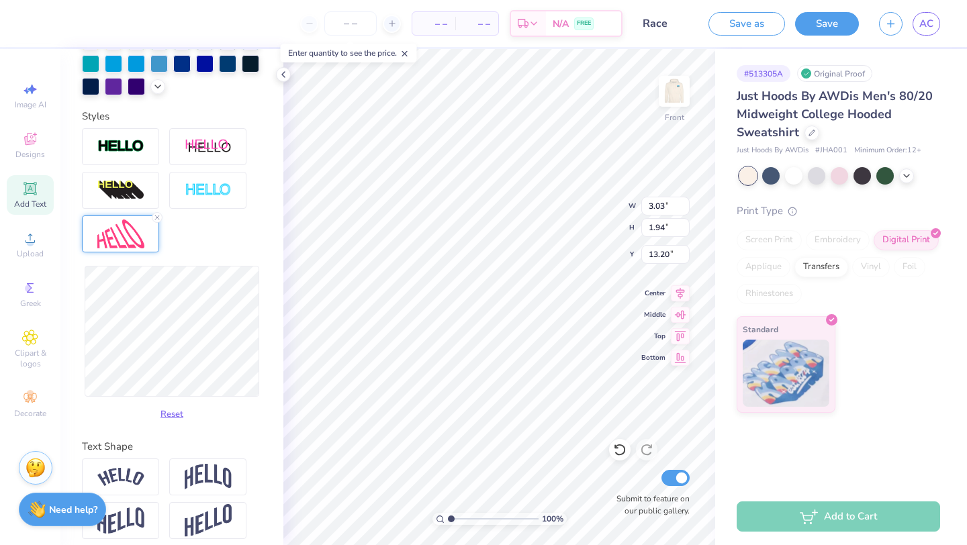
scroll to position [408, 0]
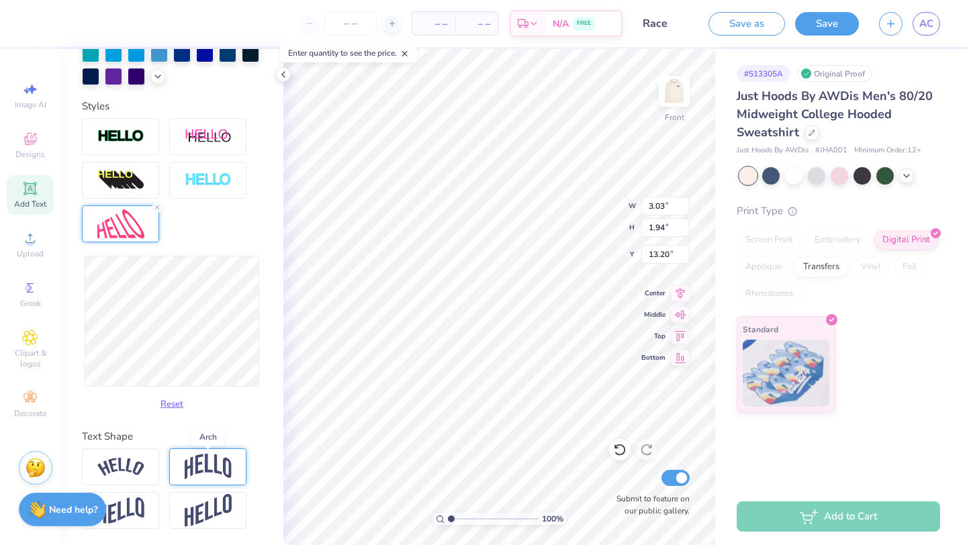
click at [210, 462] on img at bounding box center [208, 467] width 47 height 26
type input "2.77"
type input "1.96"
type input "13.19"
click at [134, 467] on img at bounding box center [120, 467] width 47 height 18
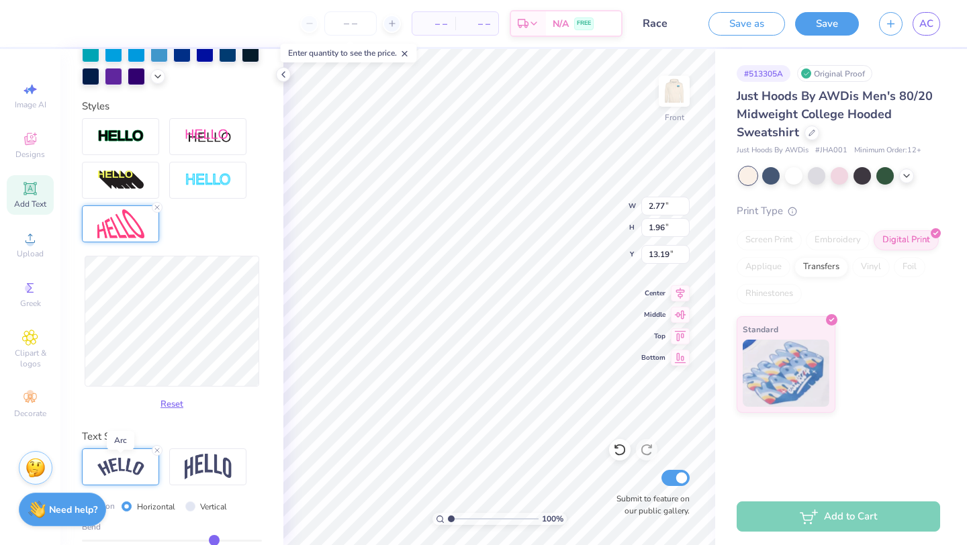
type input "2.52"
type input "1.95"
type input "13.20"
click at [202, 466] on img at bounding box center [208, 467] width 47 height 26
type input "2.77"
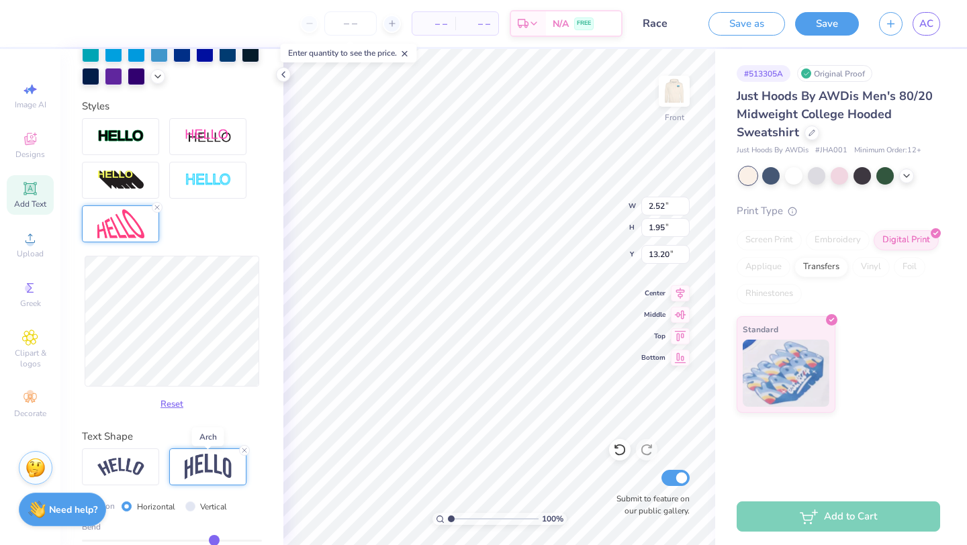
type input "1.96"
type input "13.19"
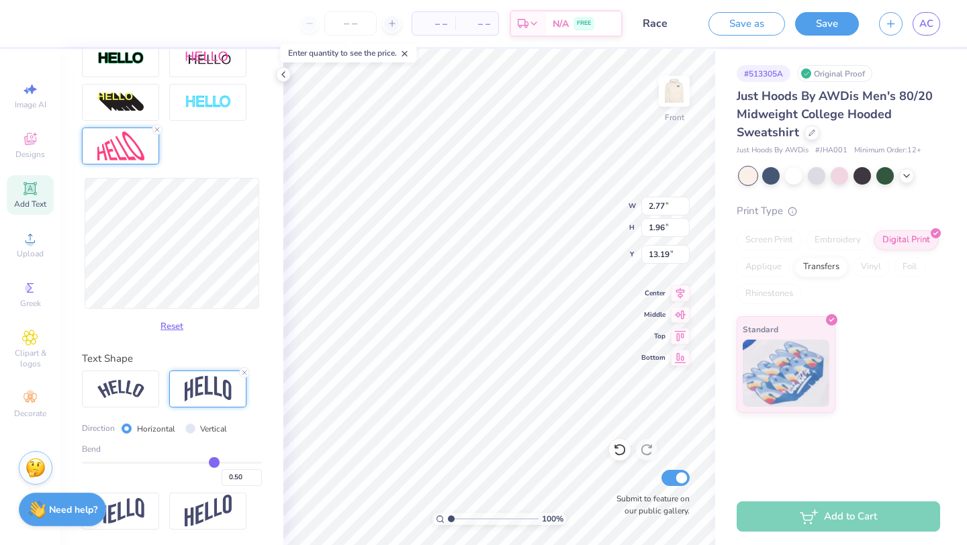
type input "0.51"
type input "0.5"
type input "0.50"
type input "0.49"
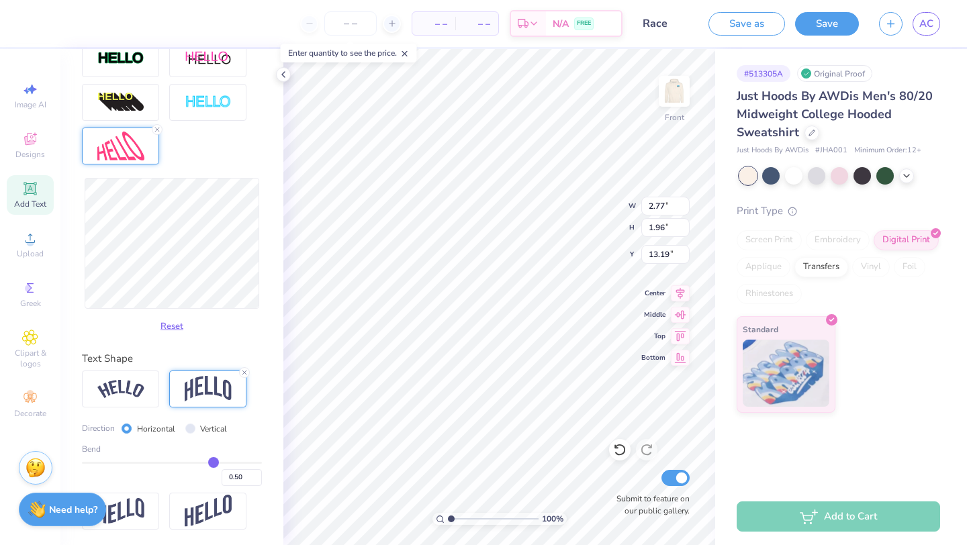
type input "0.49"
type input "0.48"
type input "0.47"
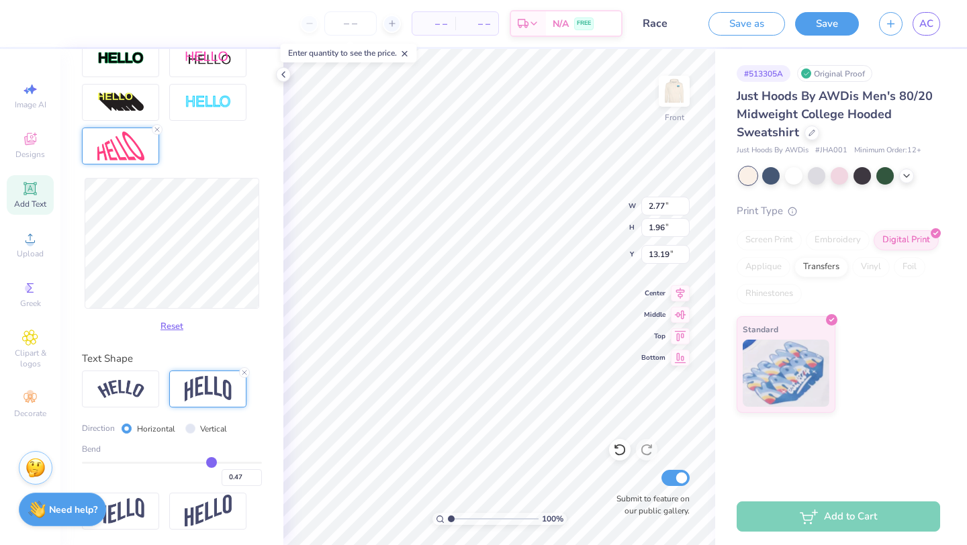
type input "0.46"
type input "0.45"
type input "0.44"
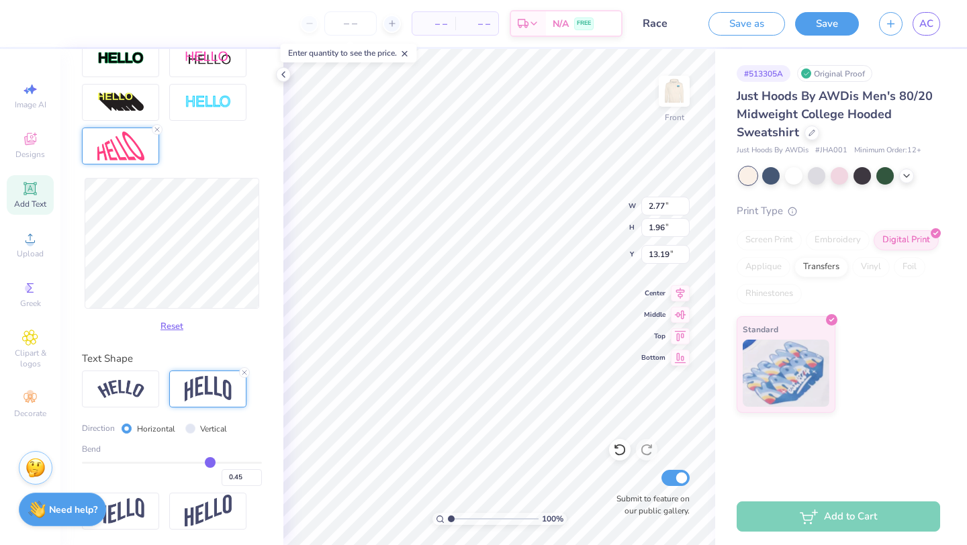
type input "0.44"
type input "0.43"
type input "0.42"
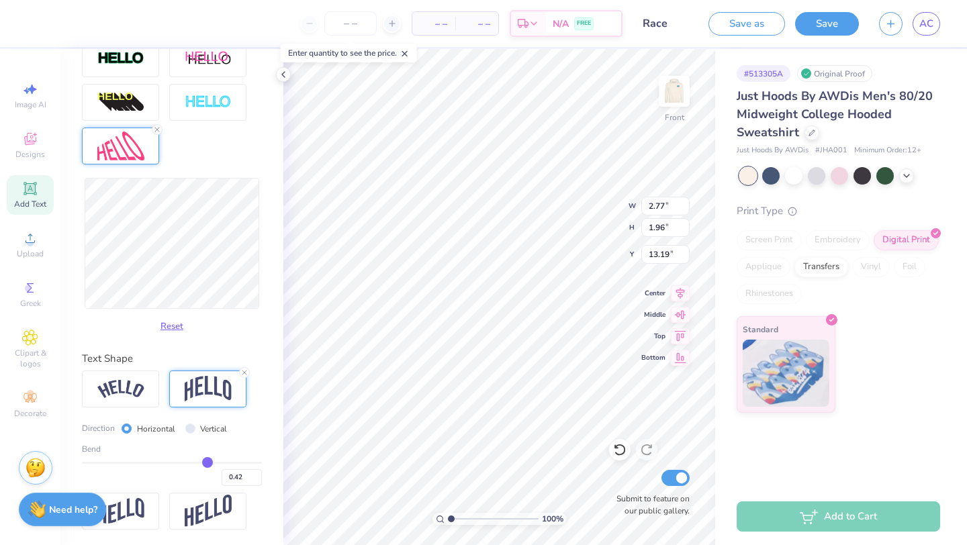
type input "0.41"
type input "0.4"
type input "0.40"
type input "0.39"
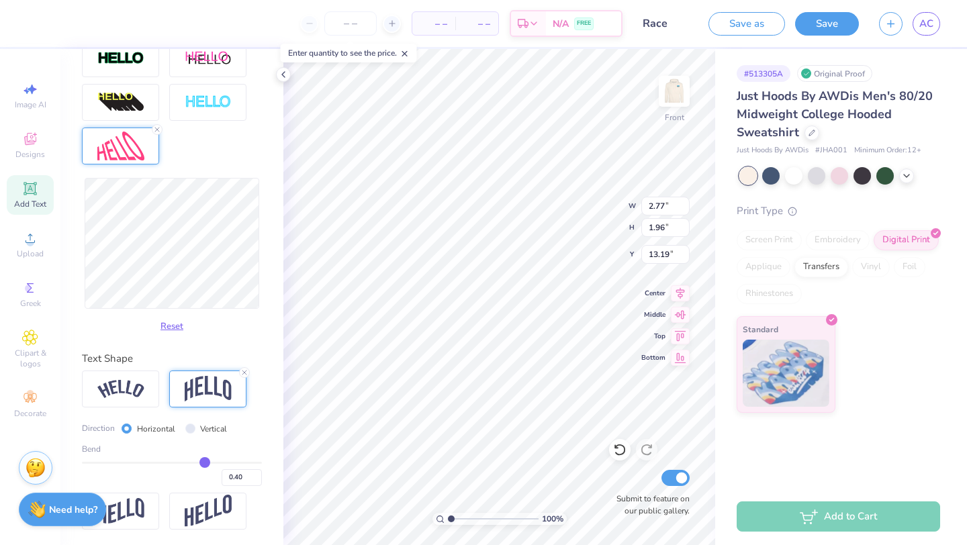
type input "0.39"
type input "0.38"
type input "0.37"
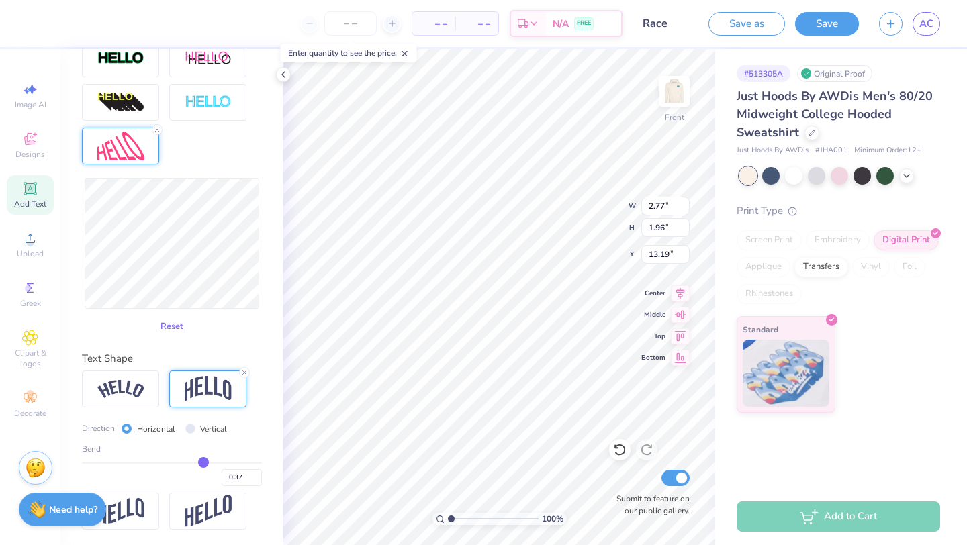
type input "0.36"
type input "0.35"
type input "0.34"
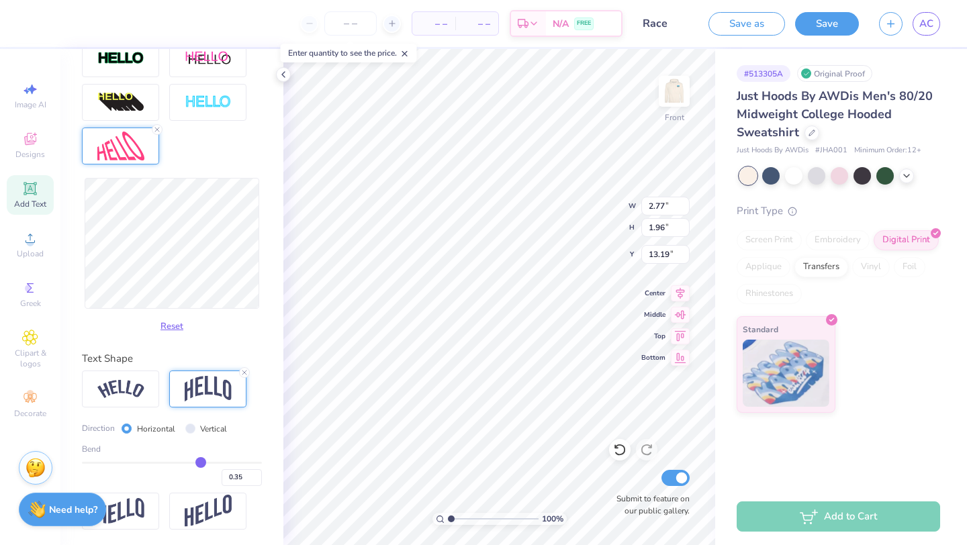
type input "0.34"
type input "0.33"
type input "0.32"
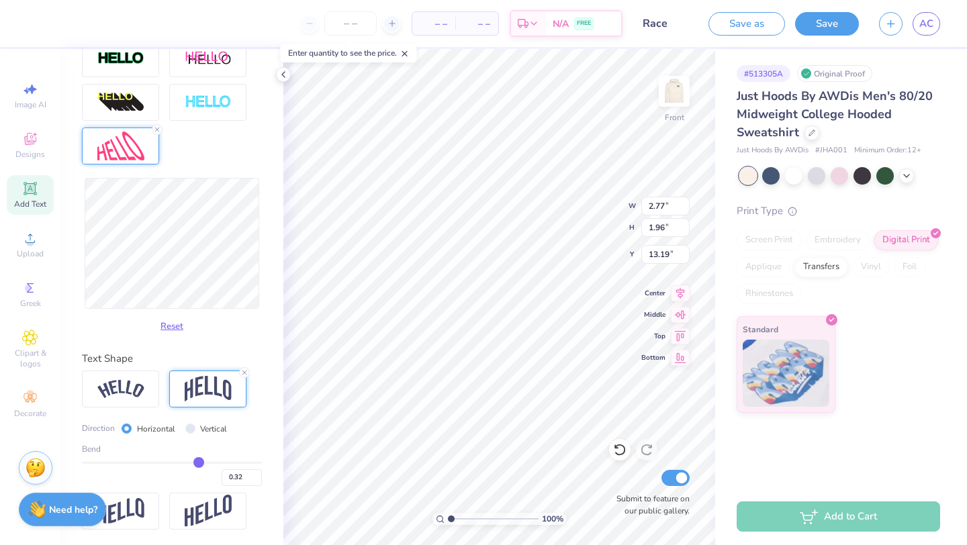
drag, startPoint x: 215, startPoint y: 462, endPoint x: 198, endPoint y: 463, distance: 16.8
type input "0.32"
click at [199, 463] on input "range" at bounding box center [172, 463] width 180 height 2
type input "2.85"
type input "0.31"
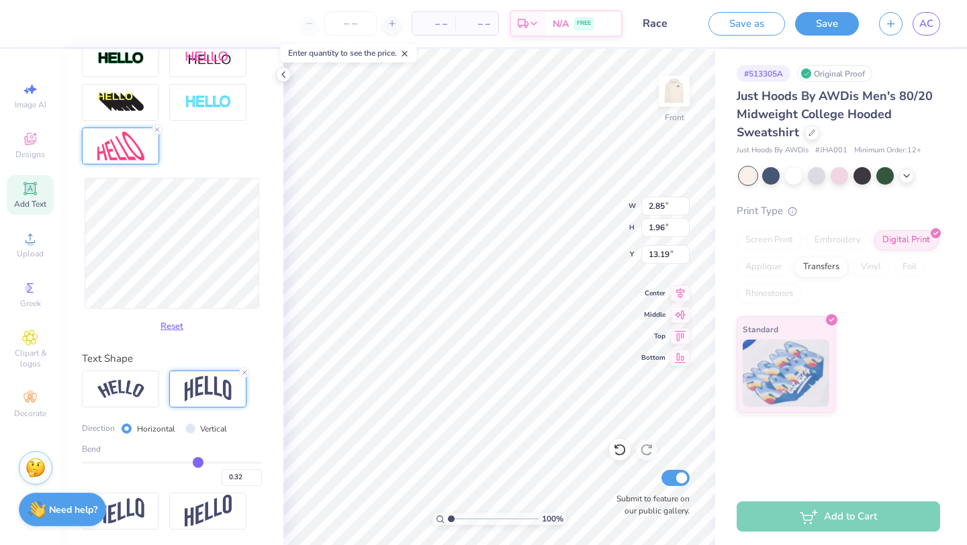
type input "0.31"
type input "0.3"
type input "0.30"
type input "0.29"
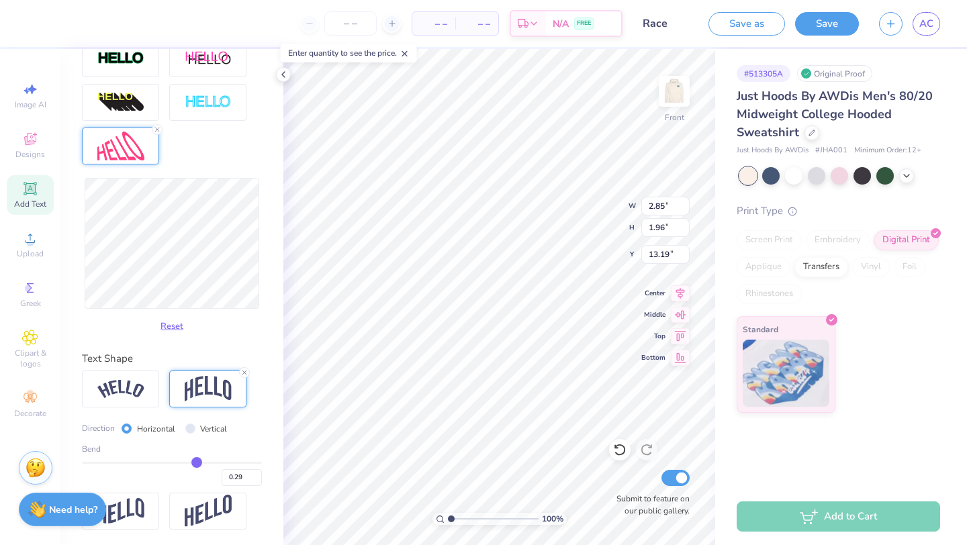
type input "0.28"
type input "0.27"
type input "0.26"
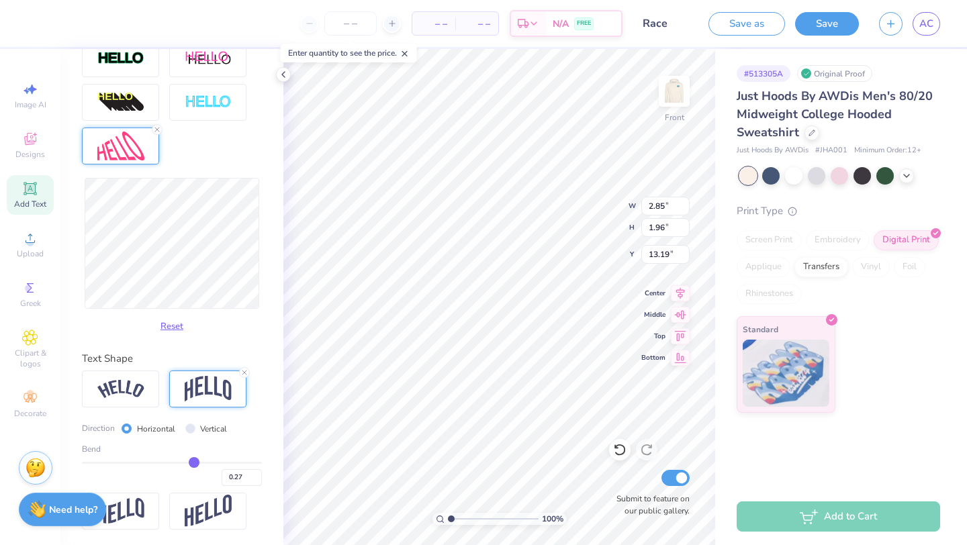
type input "0.26"
click at [193, 462] on input "range" at bounding box center [172, 463] width 180 height 2
type input "2.88"
type input "0.25"
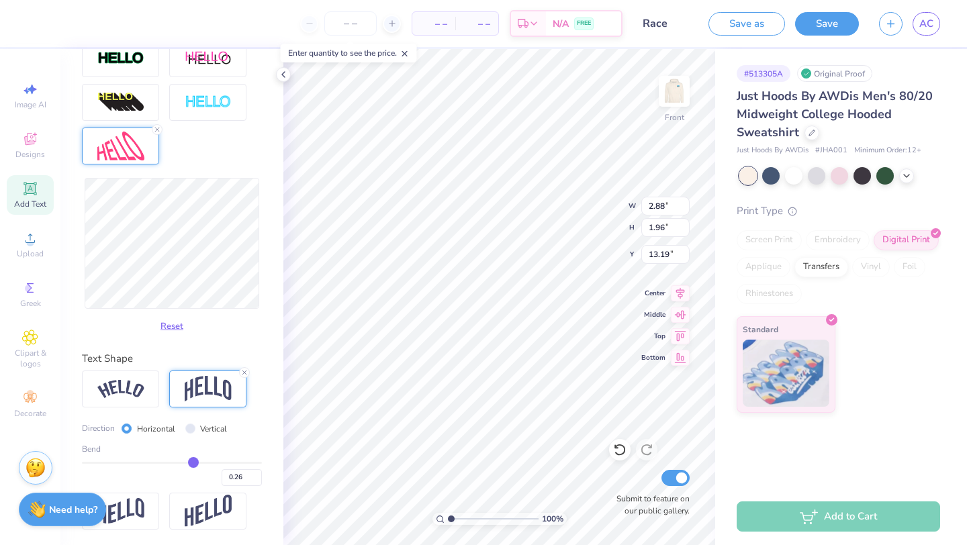
type input "0.25"
type input "0.24"
type input "0.23"
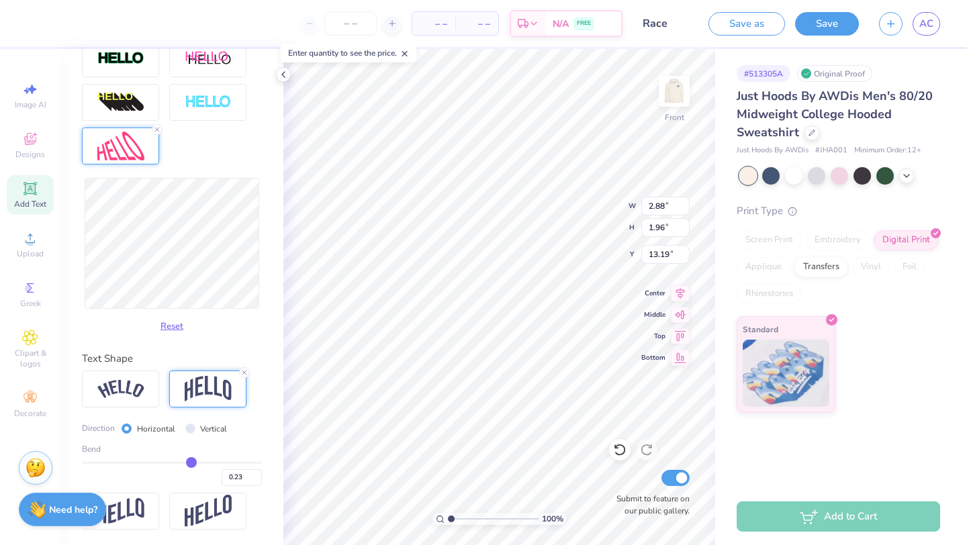
type input "0.23"
click at [191, 462] on input "range" at bounding box center [172, 463] width 180 height 2
type input "2.91"
type input "1.97"
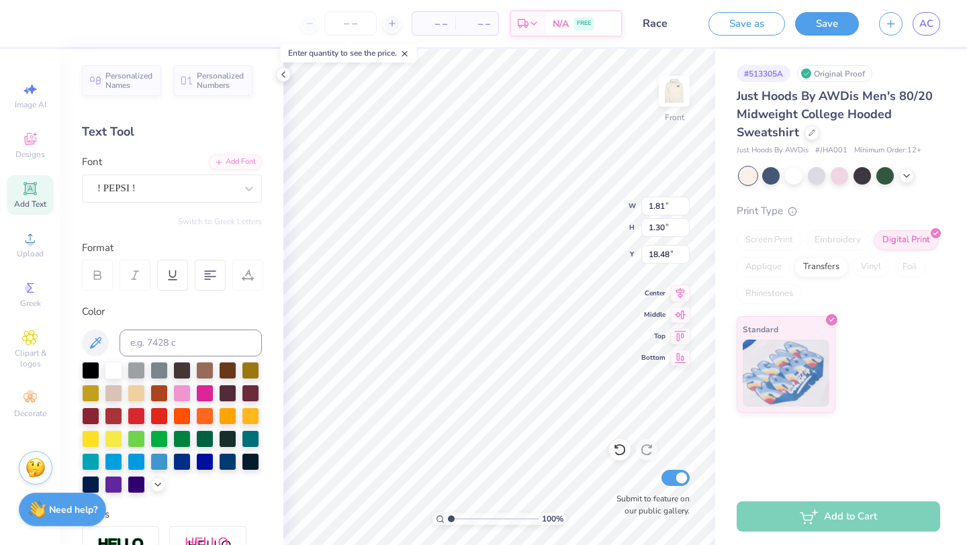
scroll to position [486, 0]
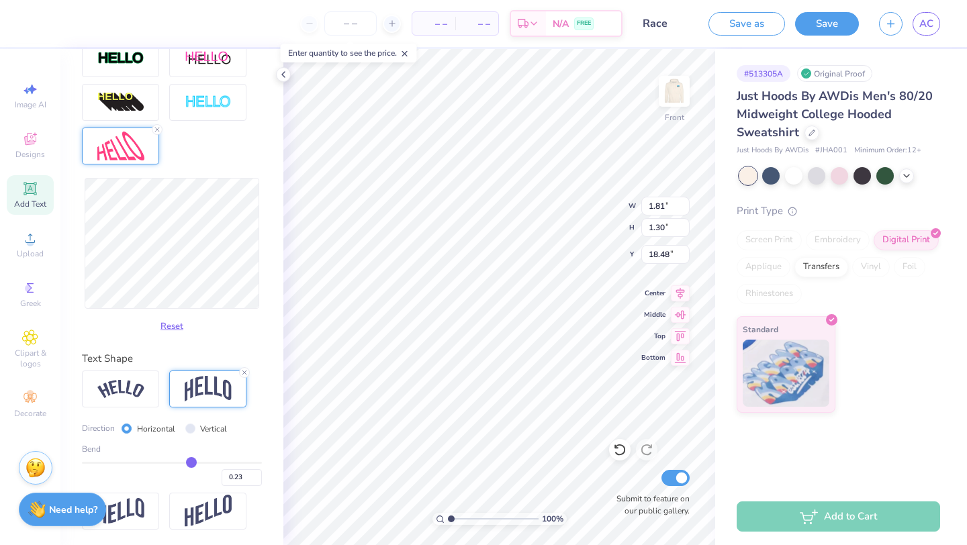
type input "14.19"
